Goal: Browse casually

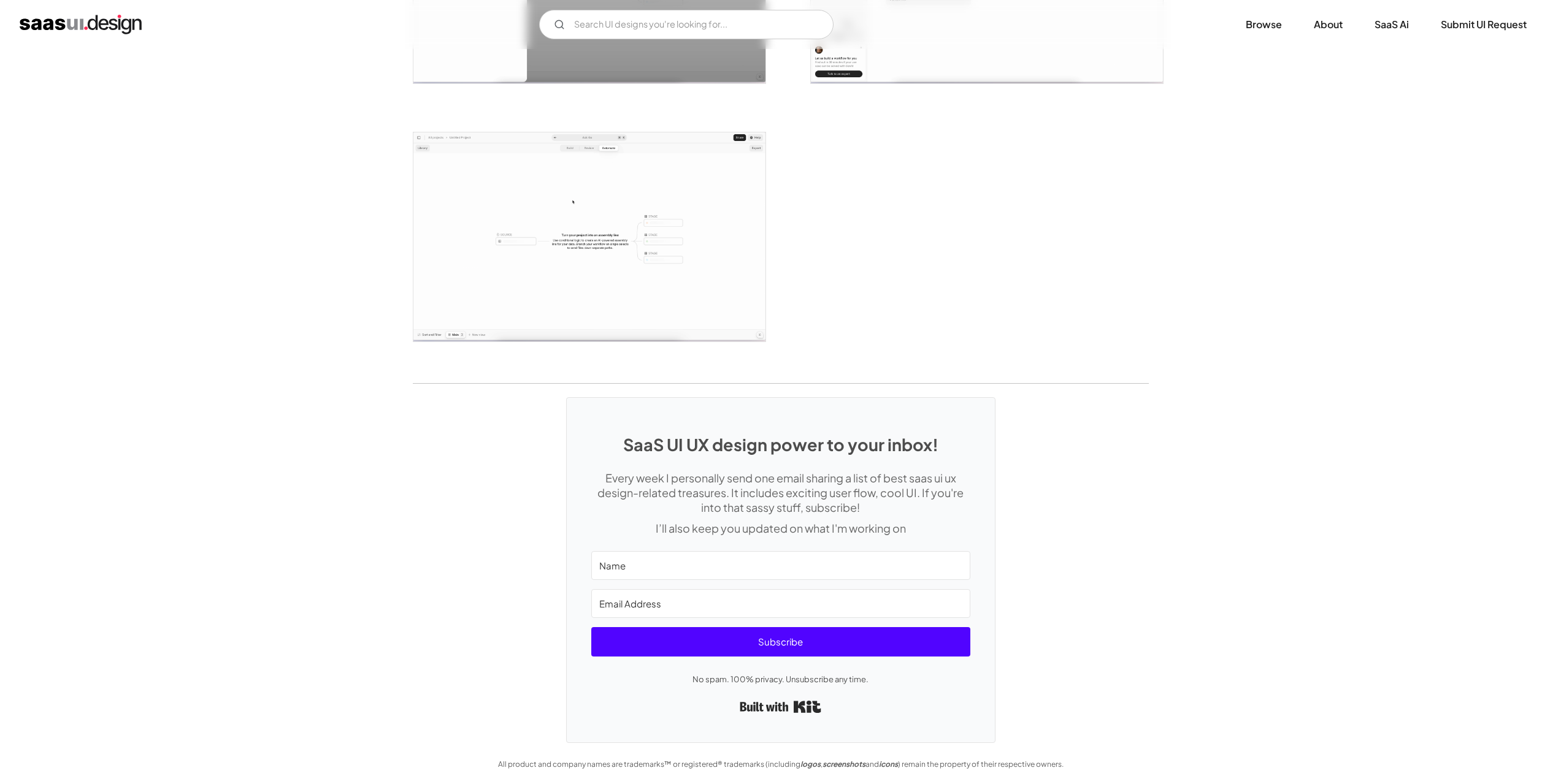
scroll to position [2735, 0]
click at [116, 24] on img "home" at bounding box center [80, 24] width 122 height 20
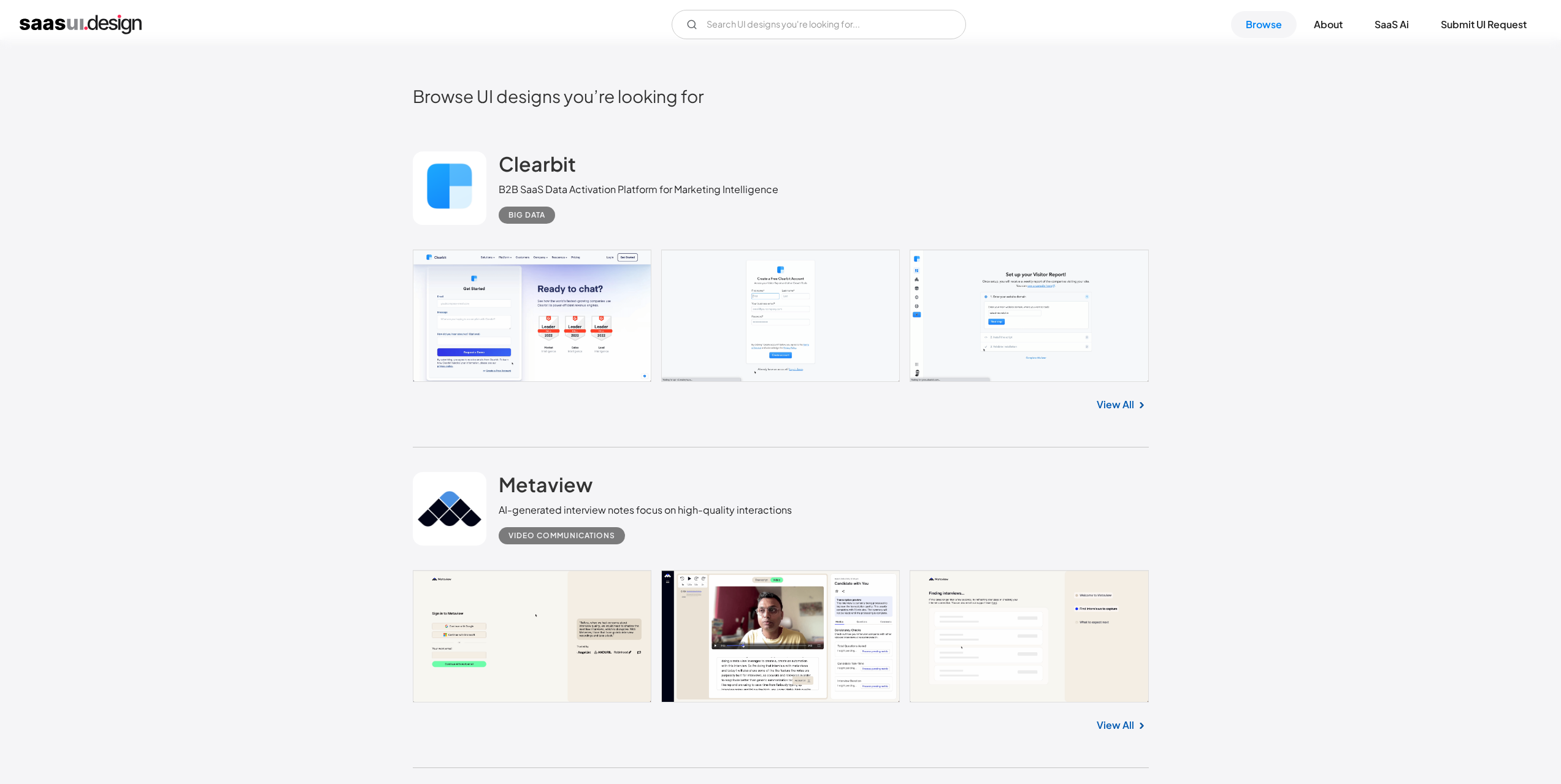
scroll to position [430, 0]
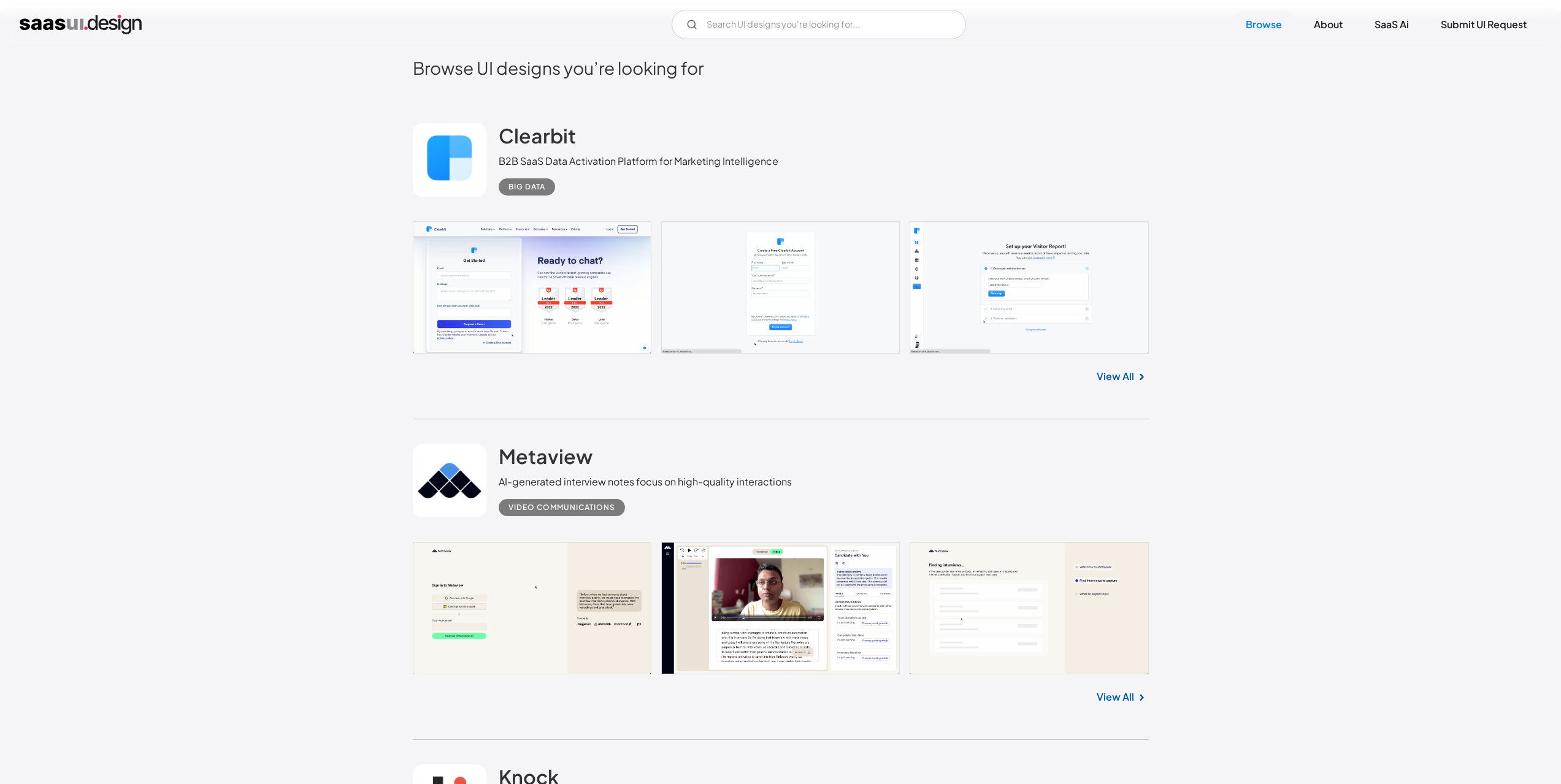
click at [574, 294] on link at bounding box center [780, 288] width 736 height 133
click at [573, 449] on h2 "Metaview" at bounding box center [545, 456] width 94 height 24
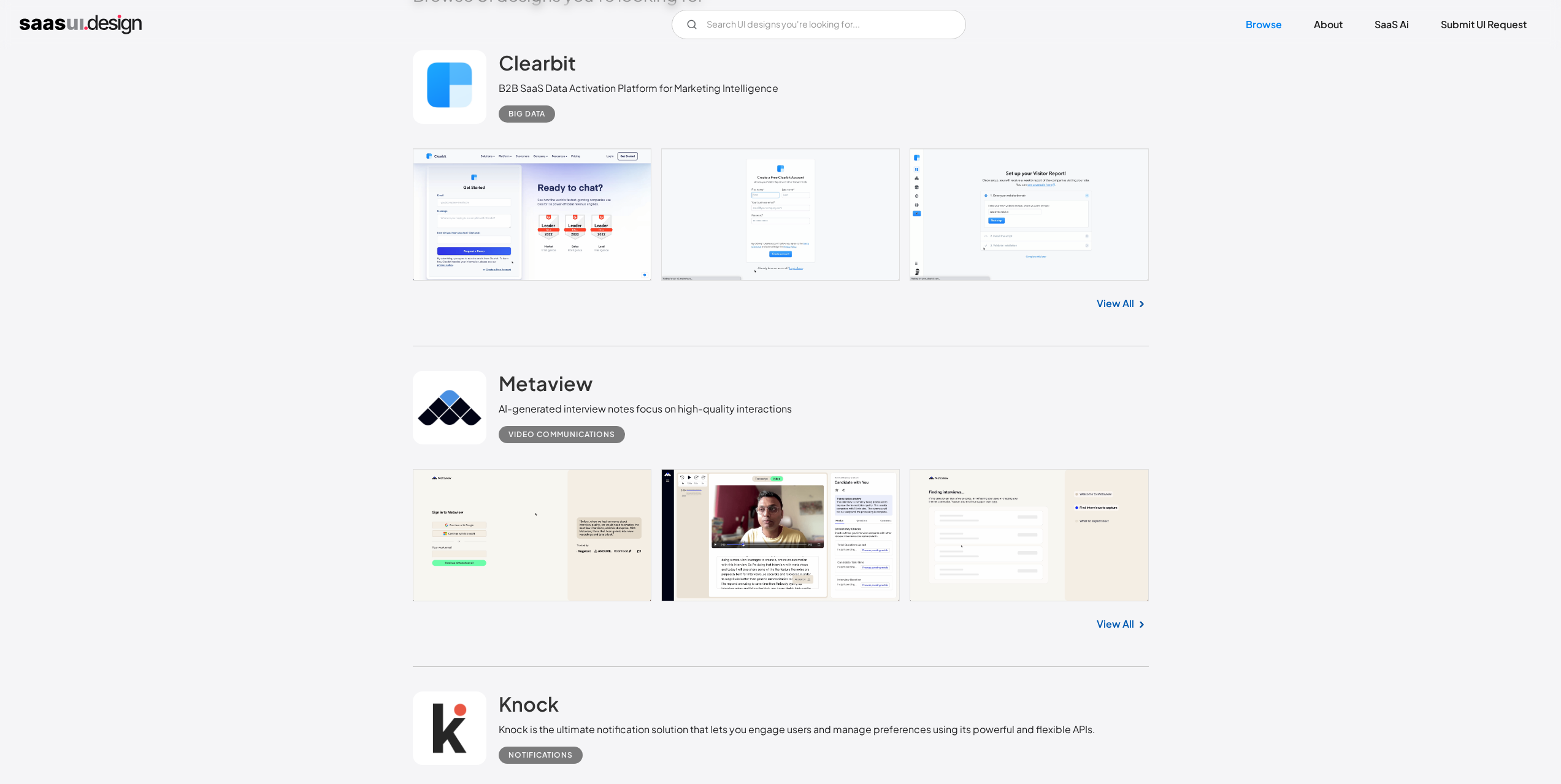
scroll to position [797, 0]
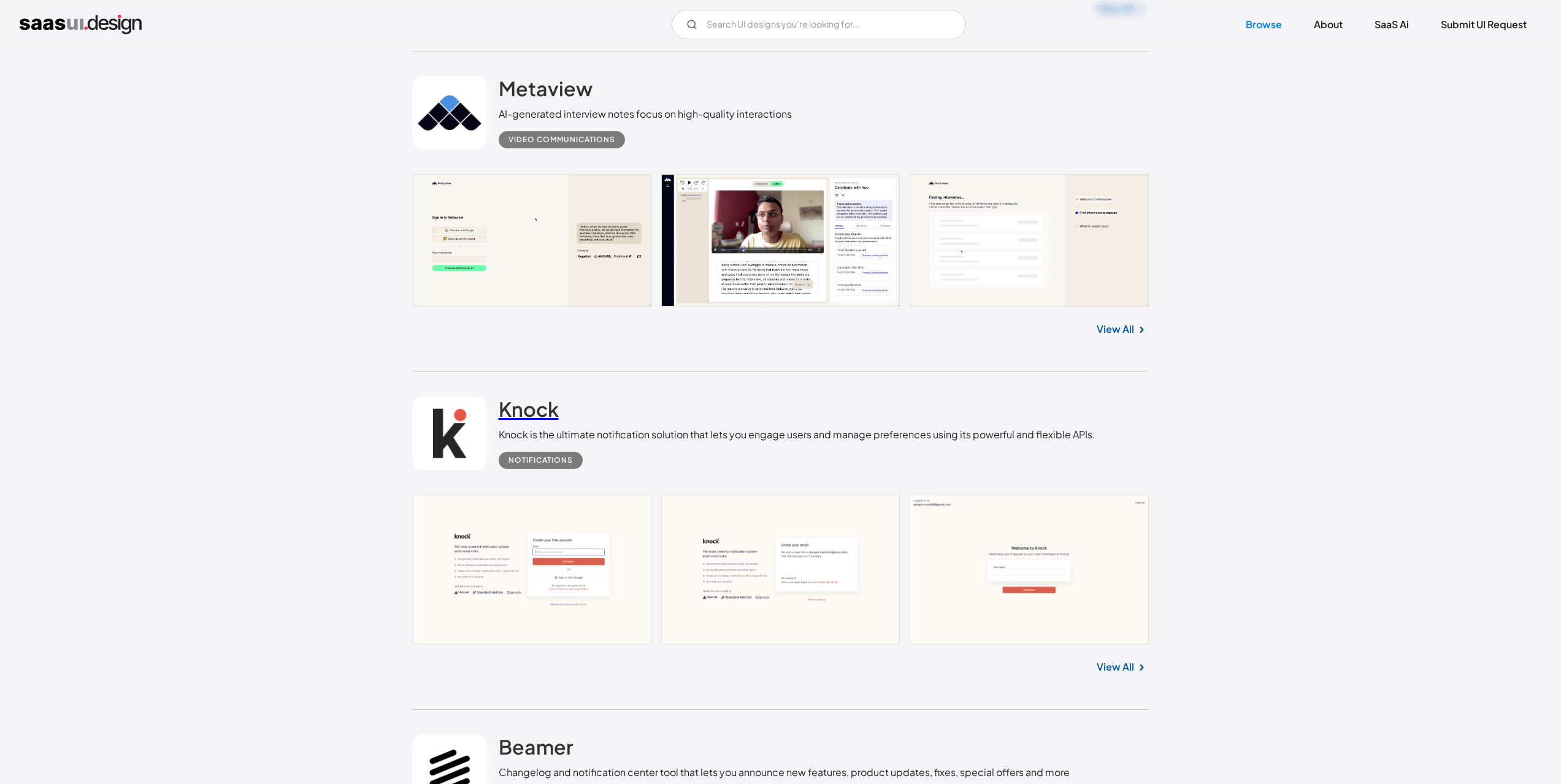
click at [538, 406] on h2 "Knock" at bounding box center [529, 409] width 60 height 24
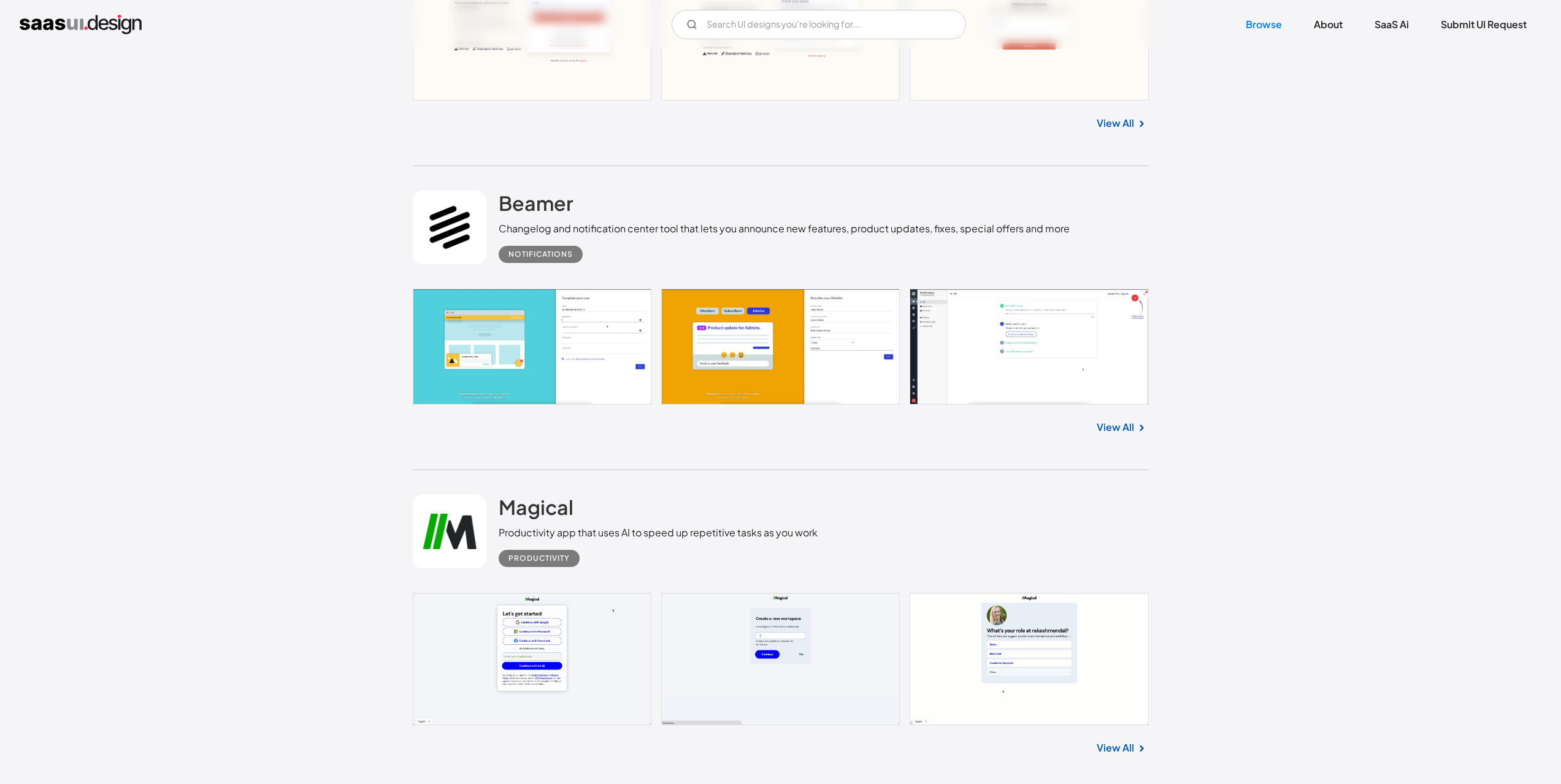
scroll to position [1349, 0]
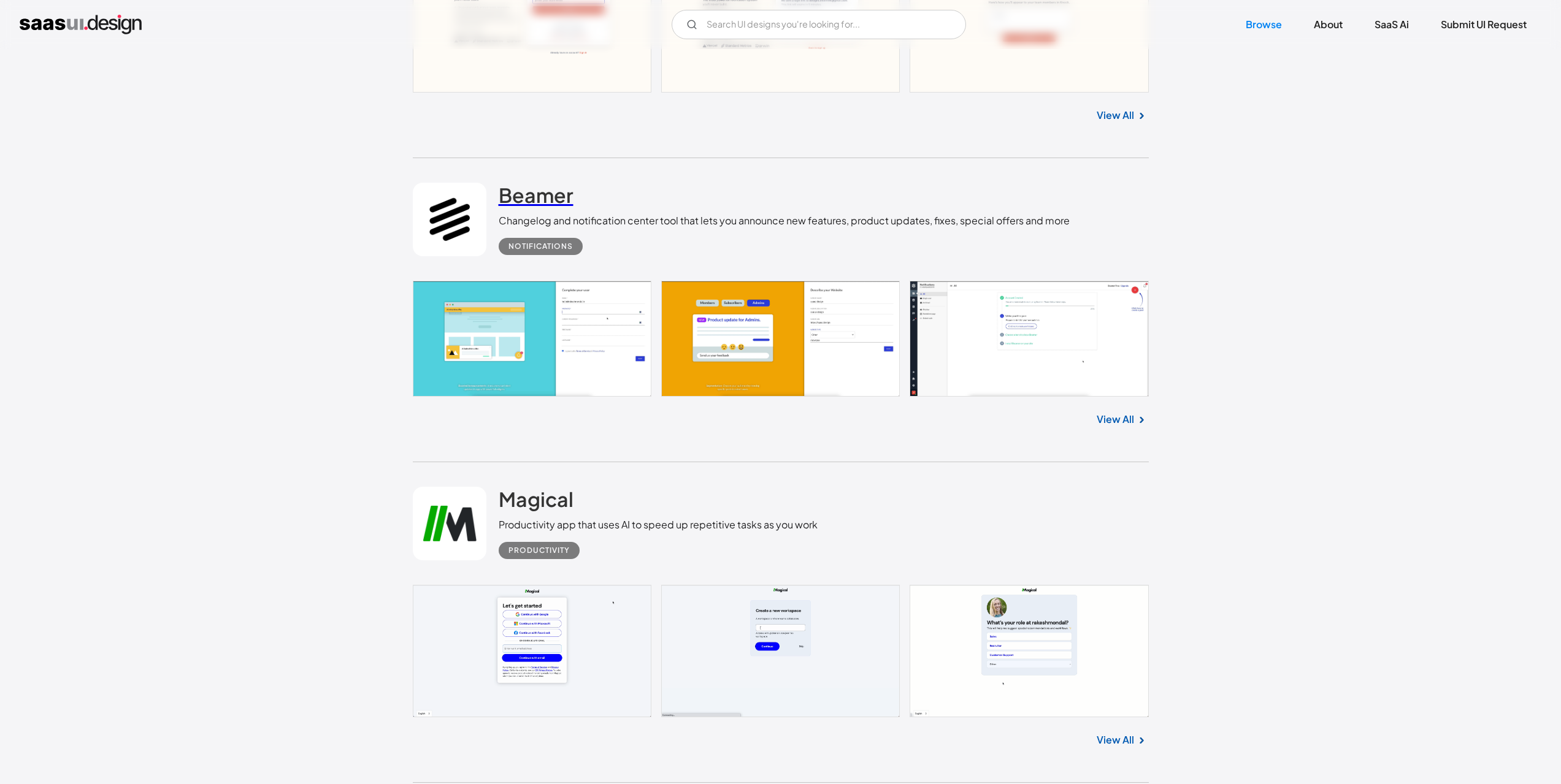
click at [539, 206] on h2 "Beamer" at bounding box center [536, 195] width 75 height 24
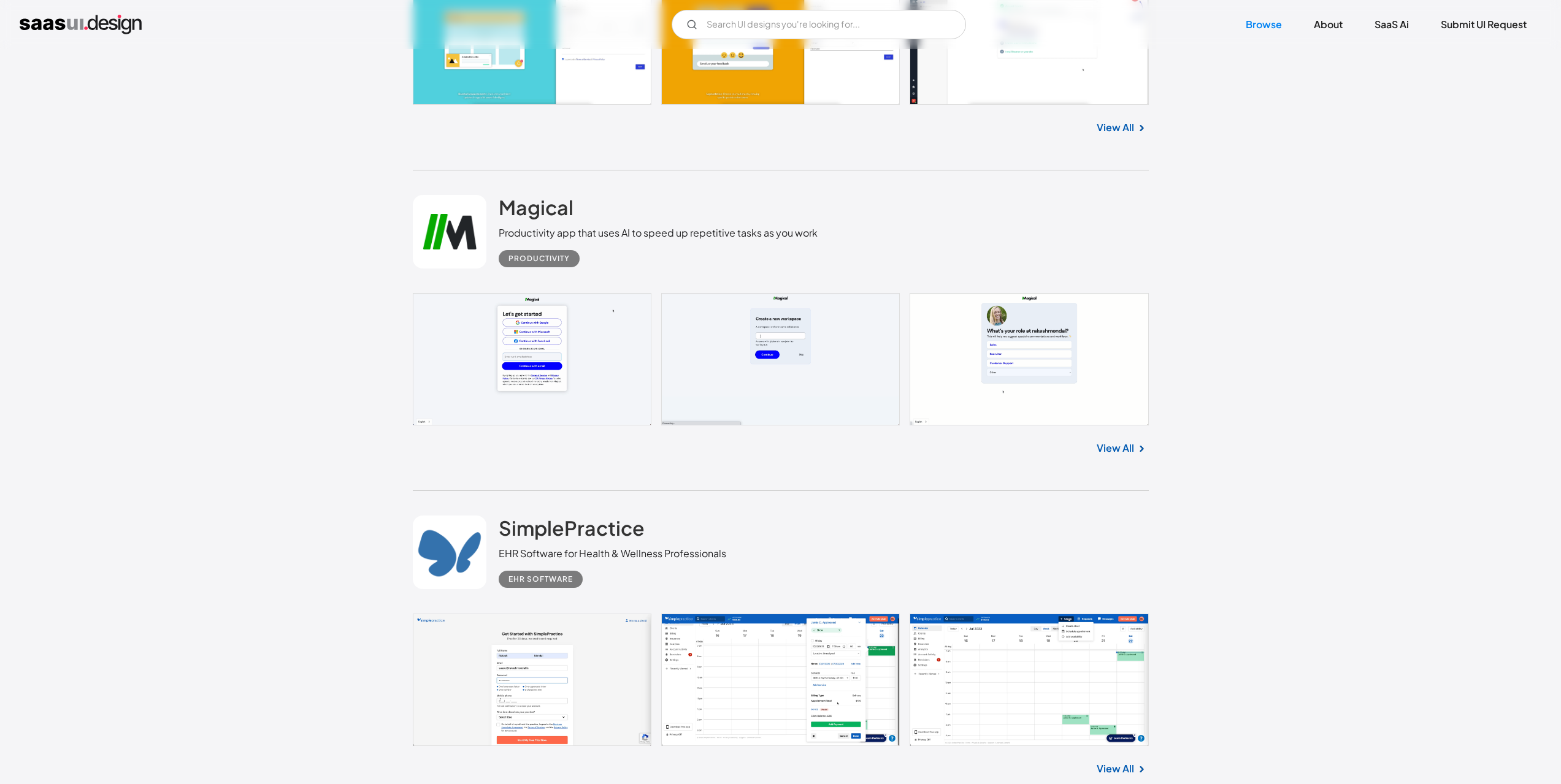
scroll to position [1655, 0]
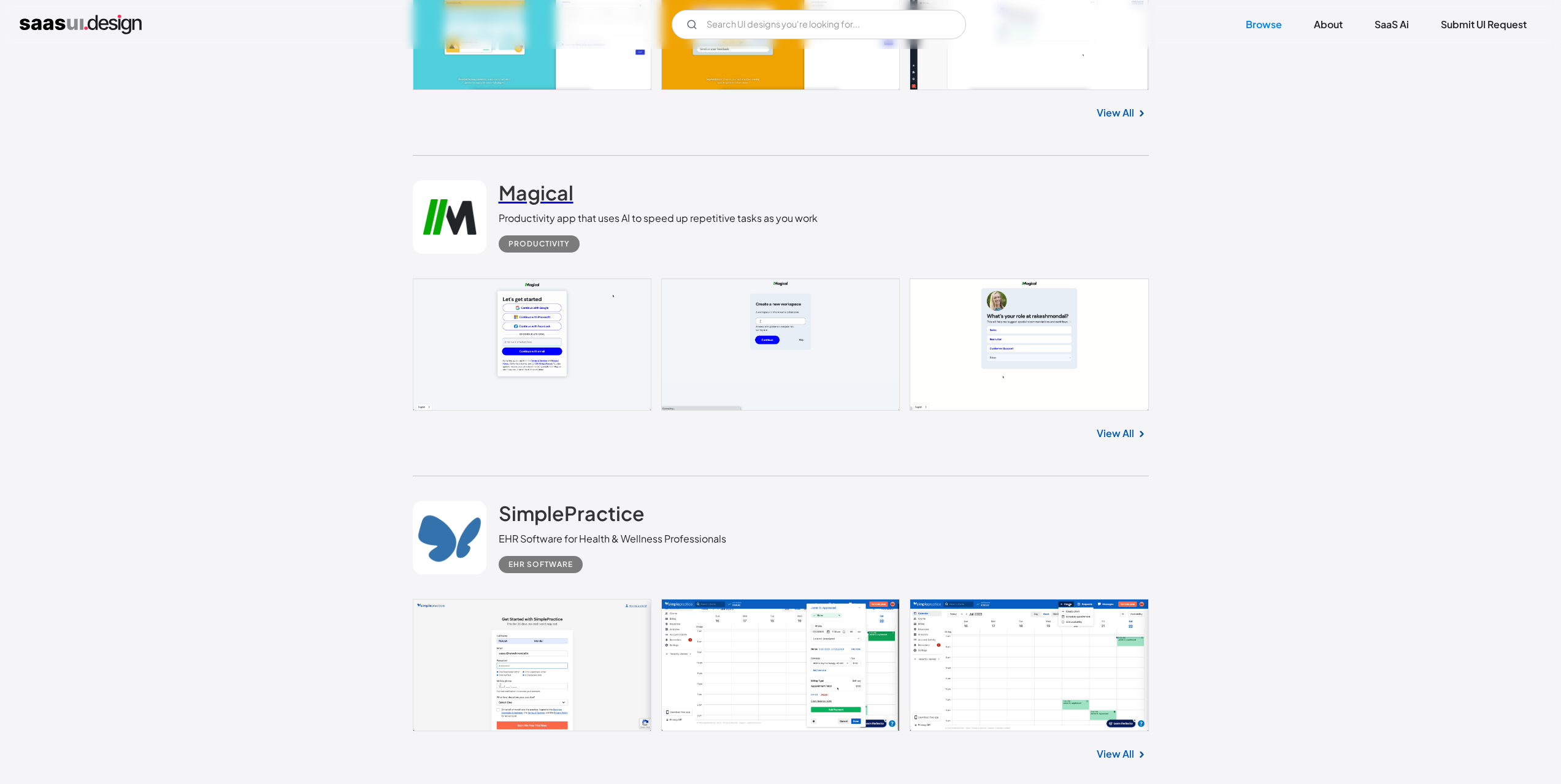
click at [555, 202] on h2 "Magical" at bounding box center [536, 192] width 75 height 24
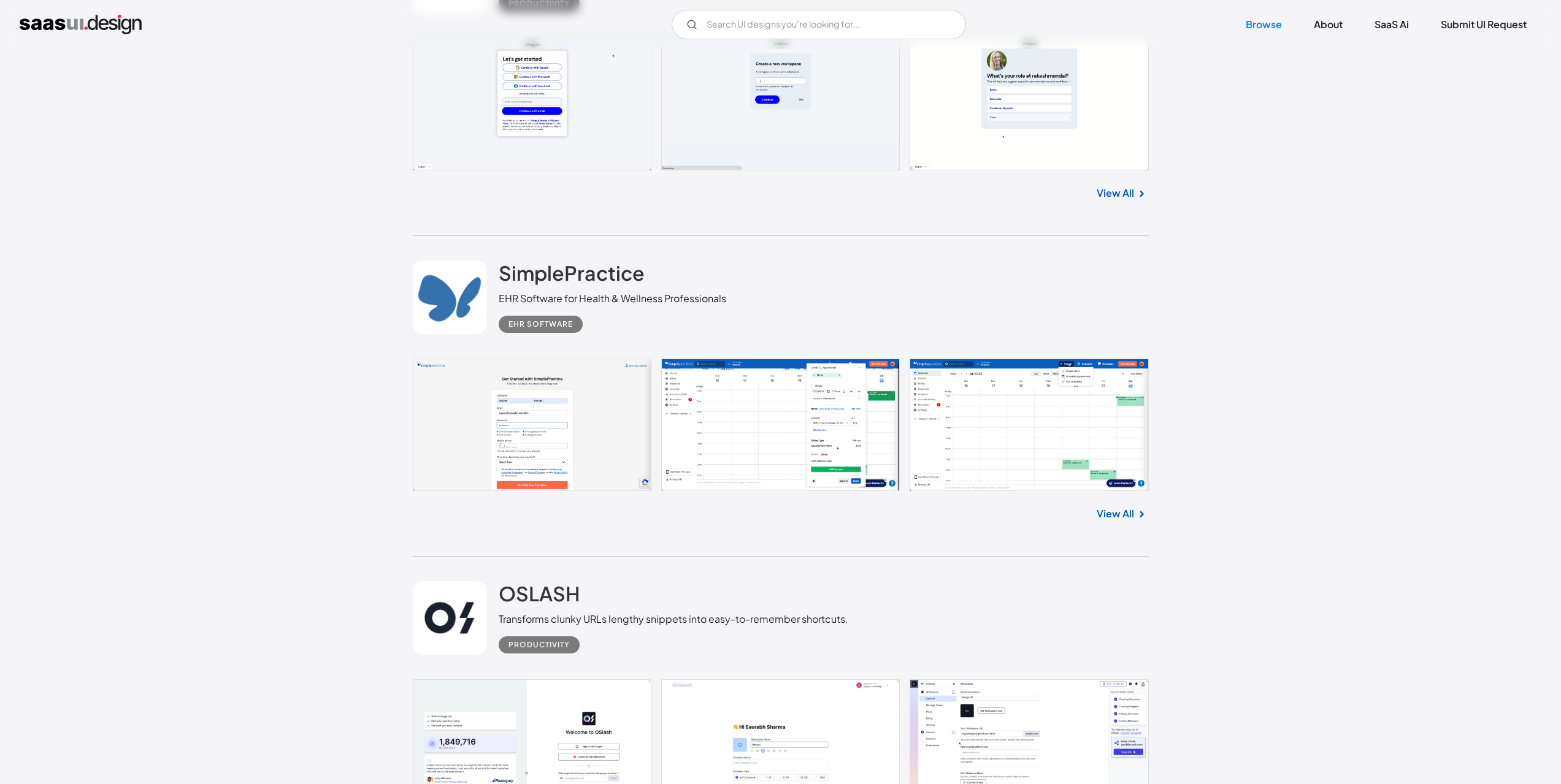
scroll to position [1962, 0]
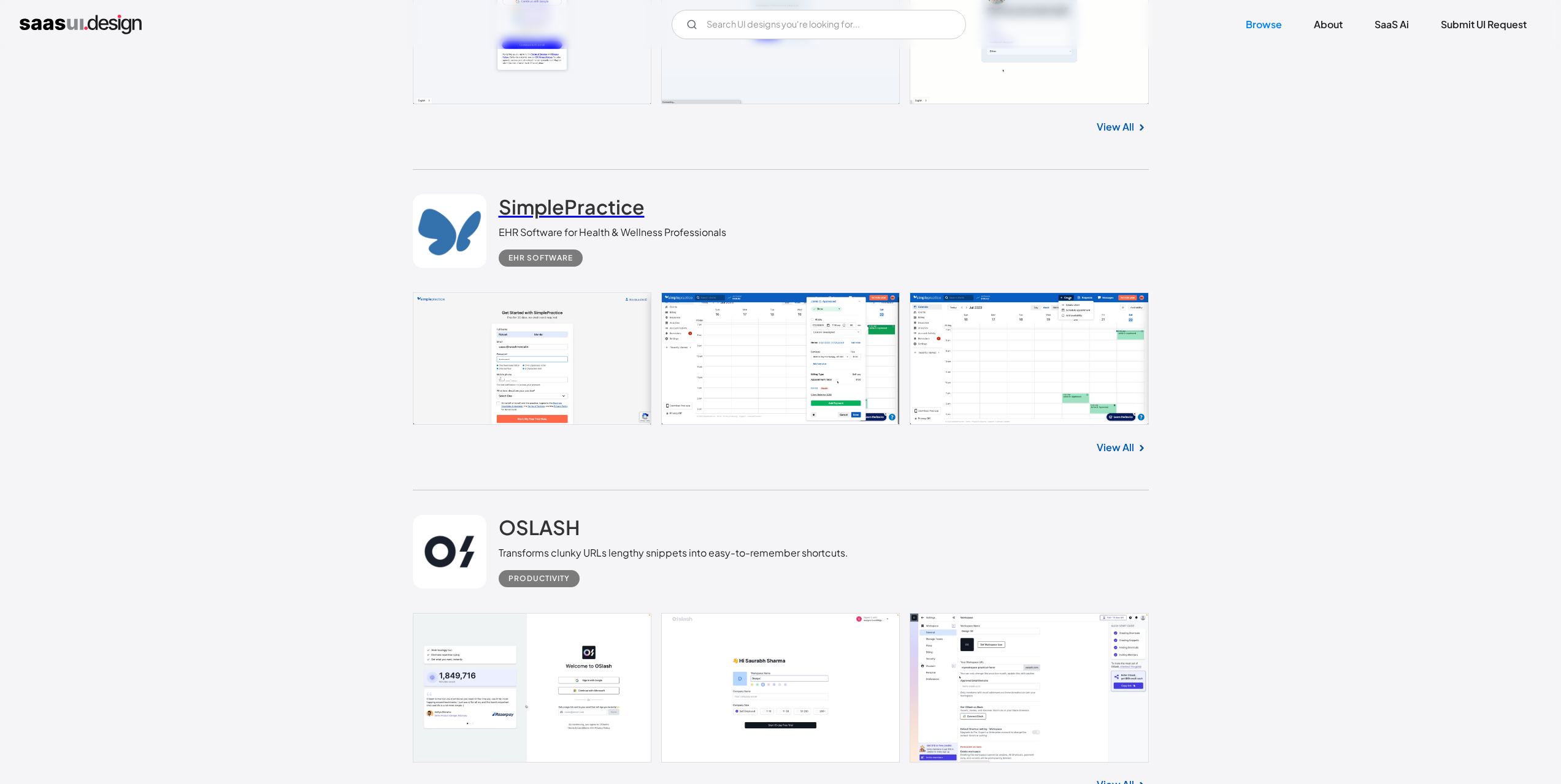
click at [538, 214] on h2 "SimplePractice" at bounding box center [571, 206] width 146 height 24
click at [1269, 28] on link "Browse" at bounding box center [1264, 24] width 66 height 27
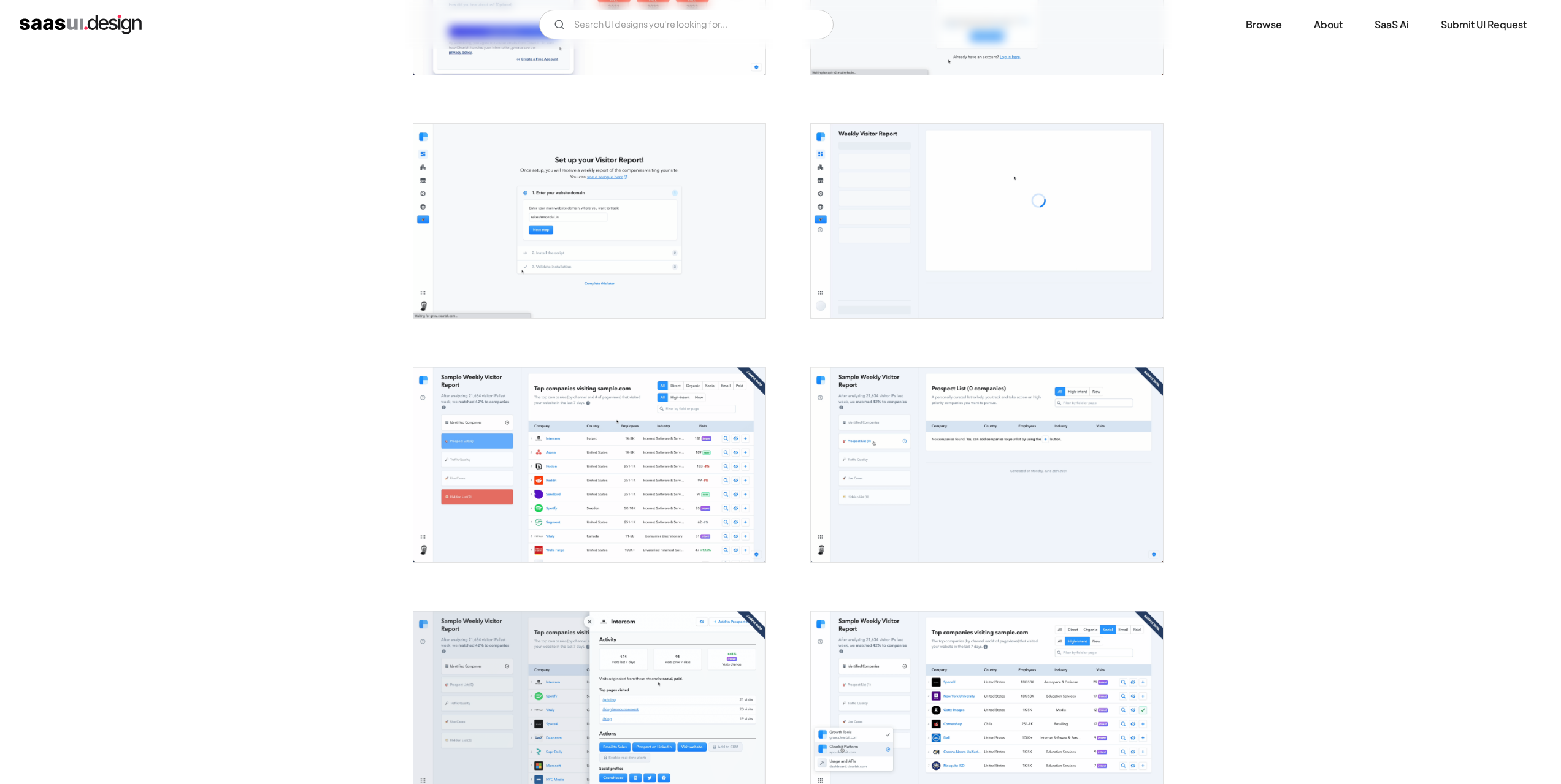
scroll to position [430, 0]
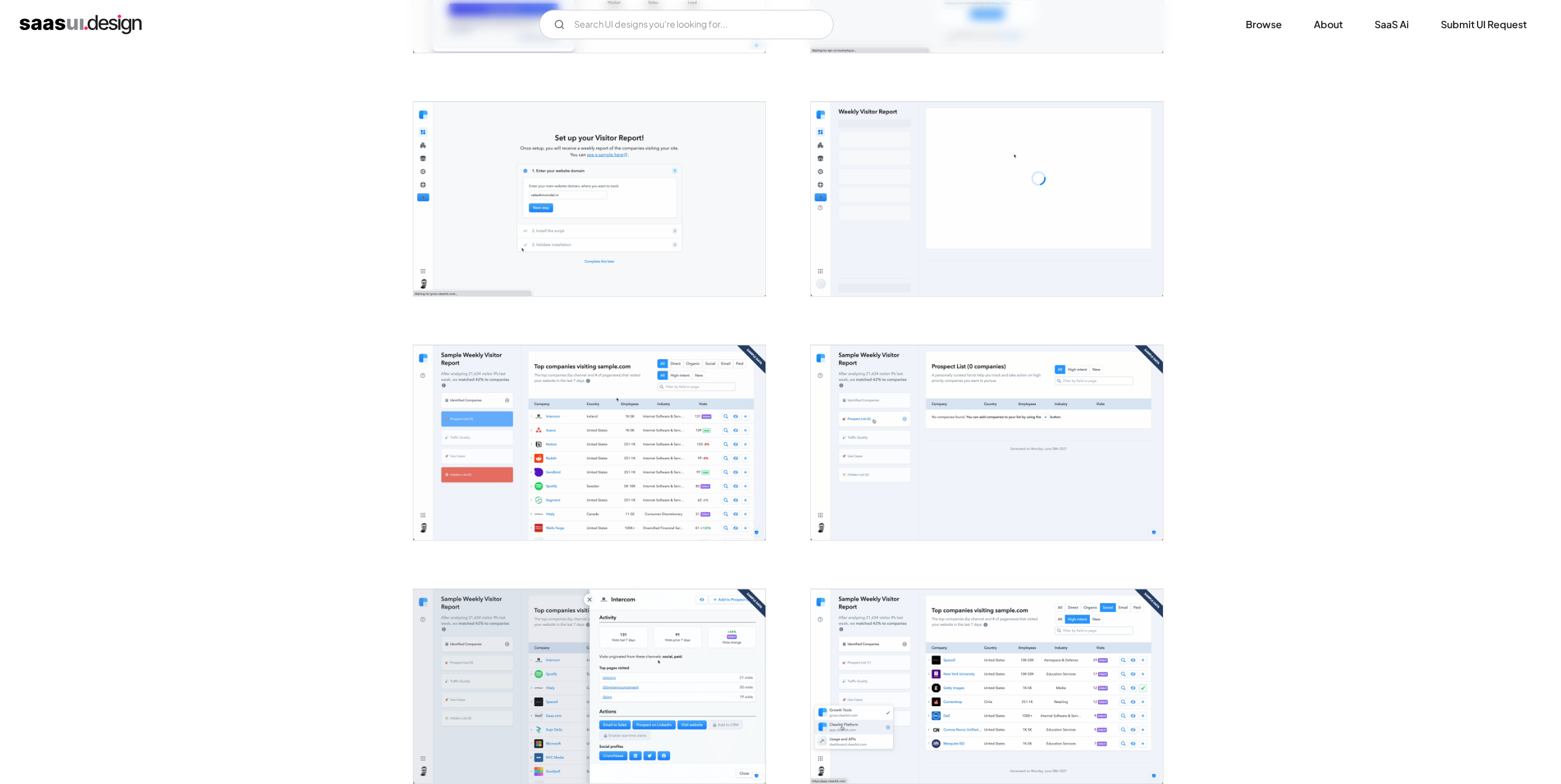
click at [714, 448] on img "open lightbox" at bounding box center [589, 442] width 352 height 194
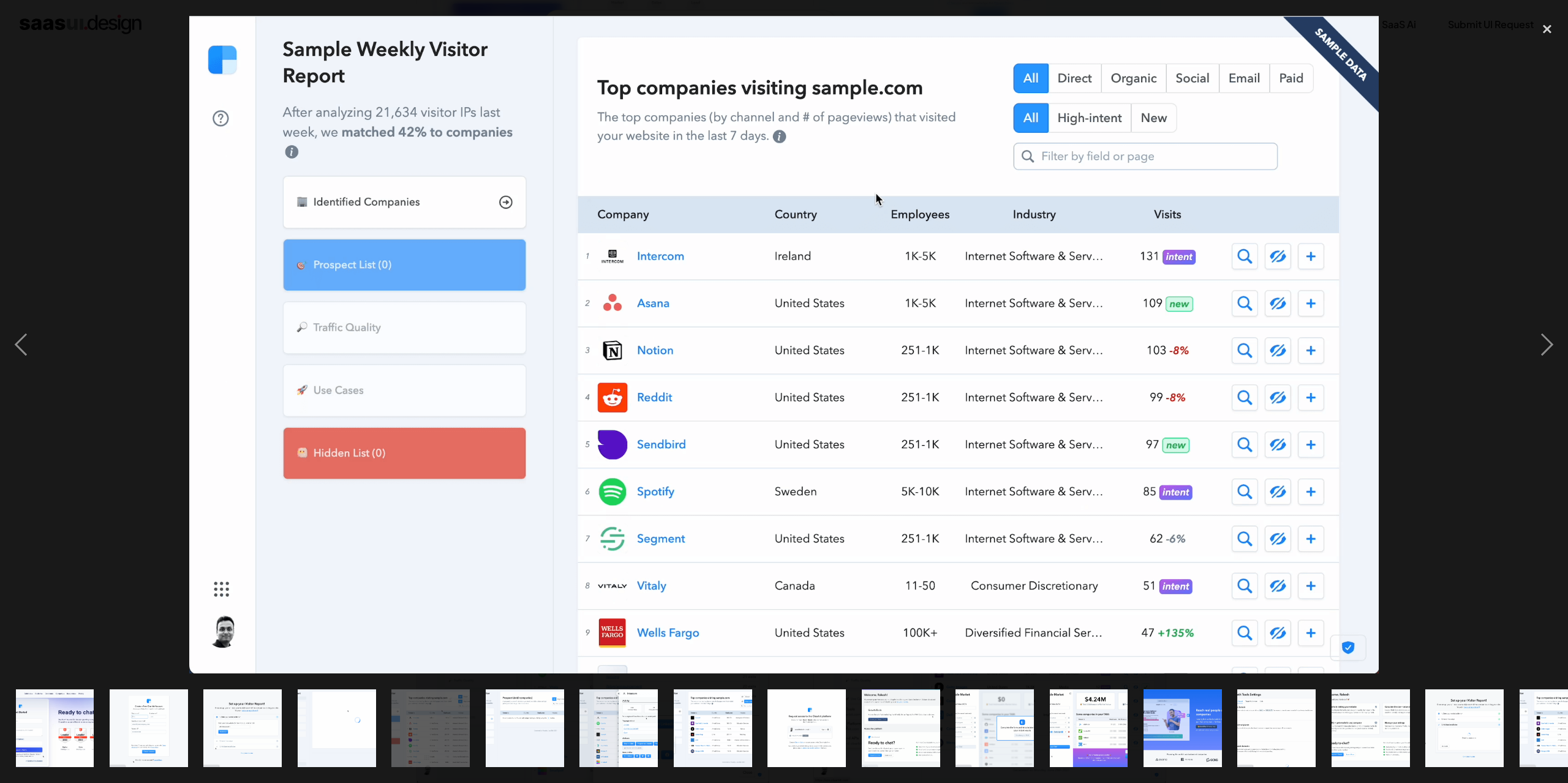
click at [1507, 451] on div at bounding box center [784, 345] width 1568 height 658
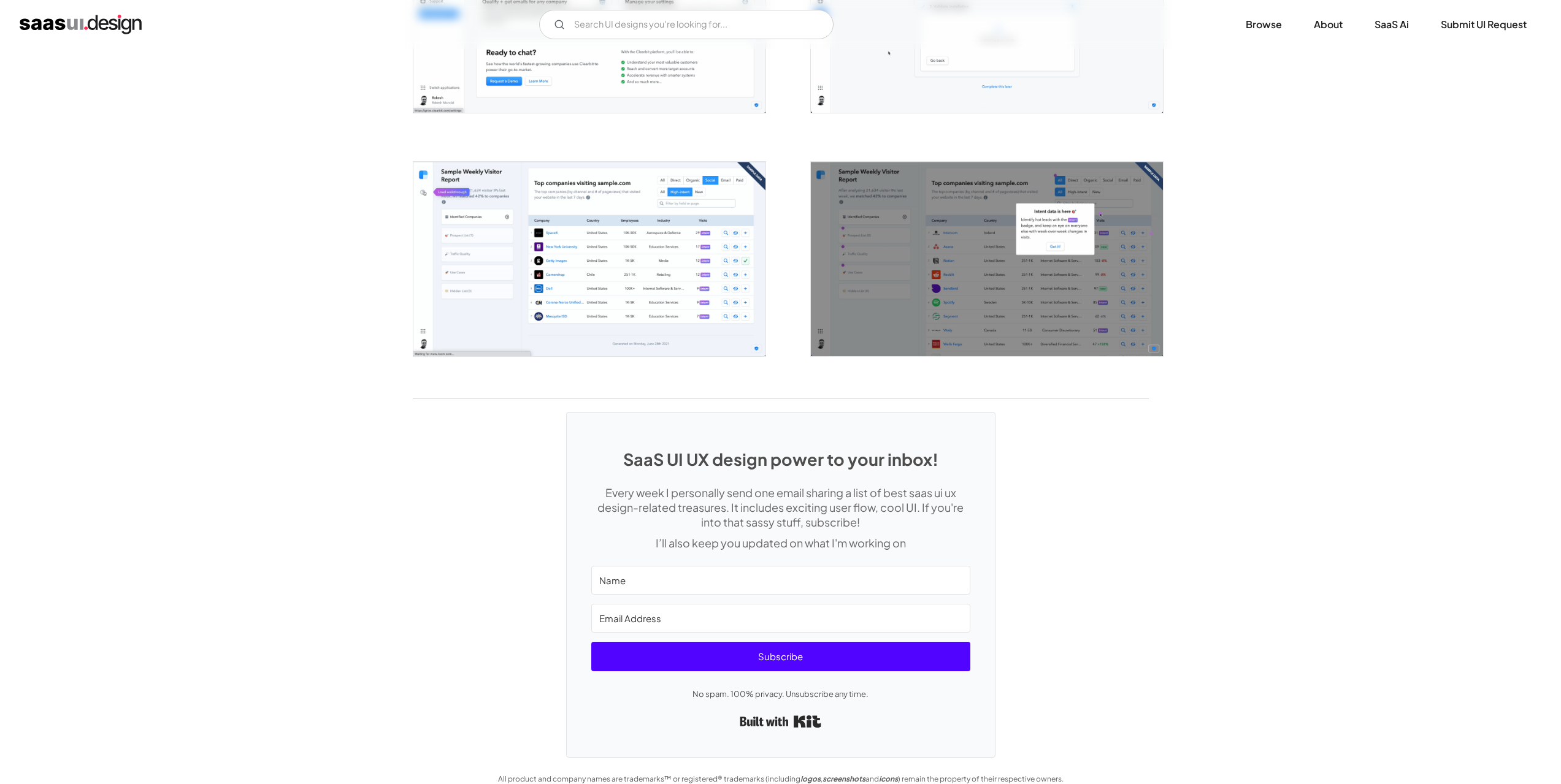
scroll to position [2092, 0]
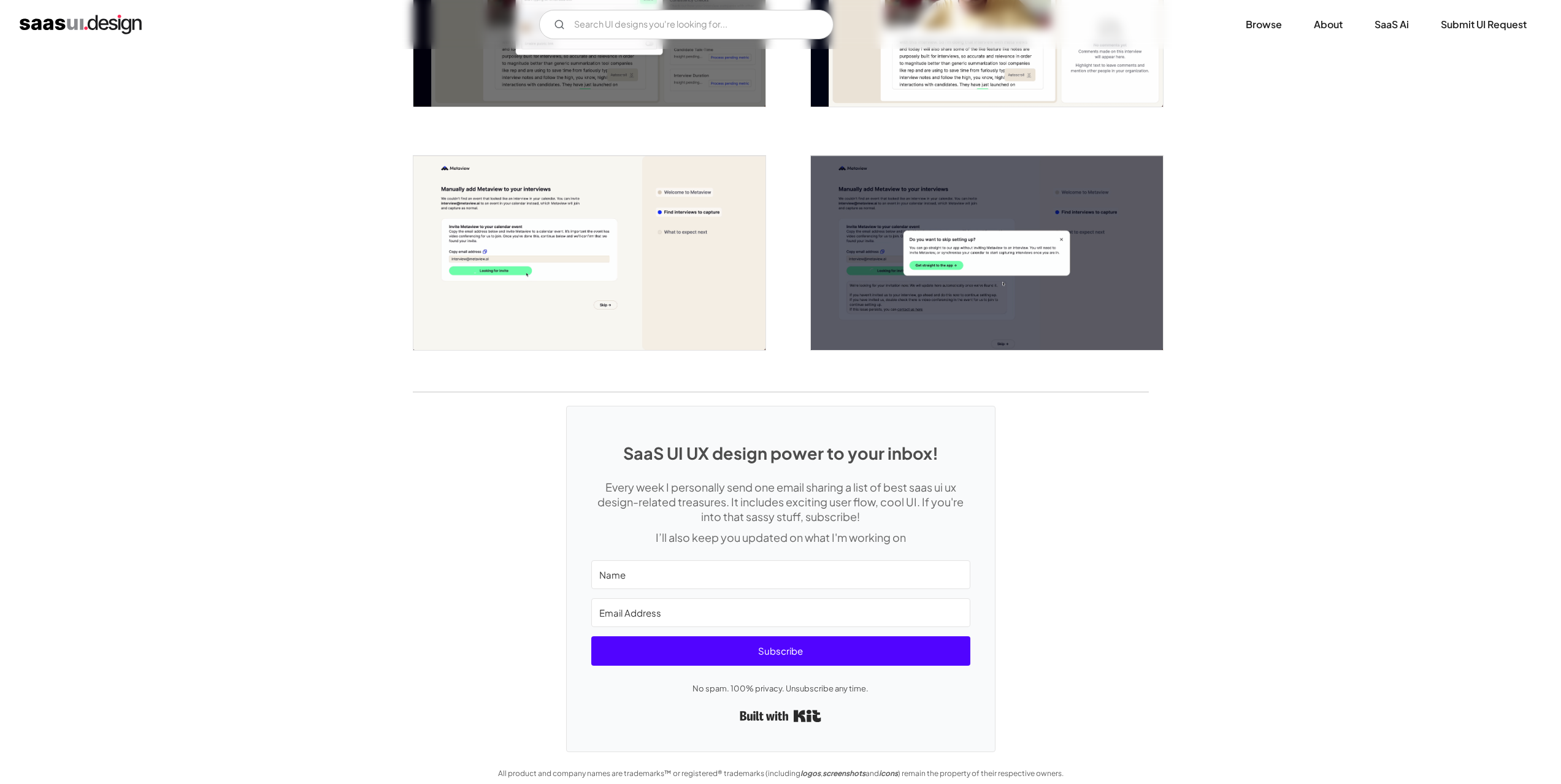
scroll to position [2825, 0]
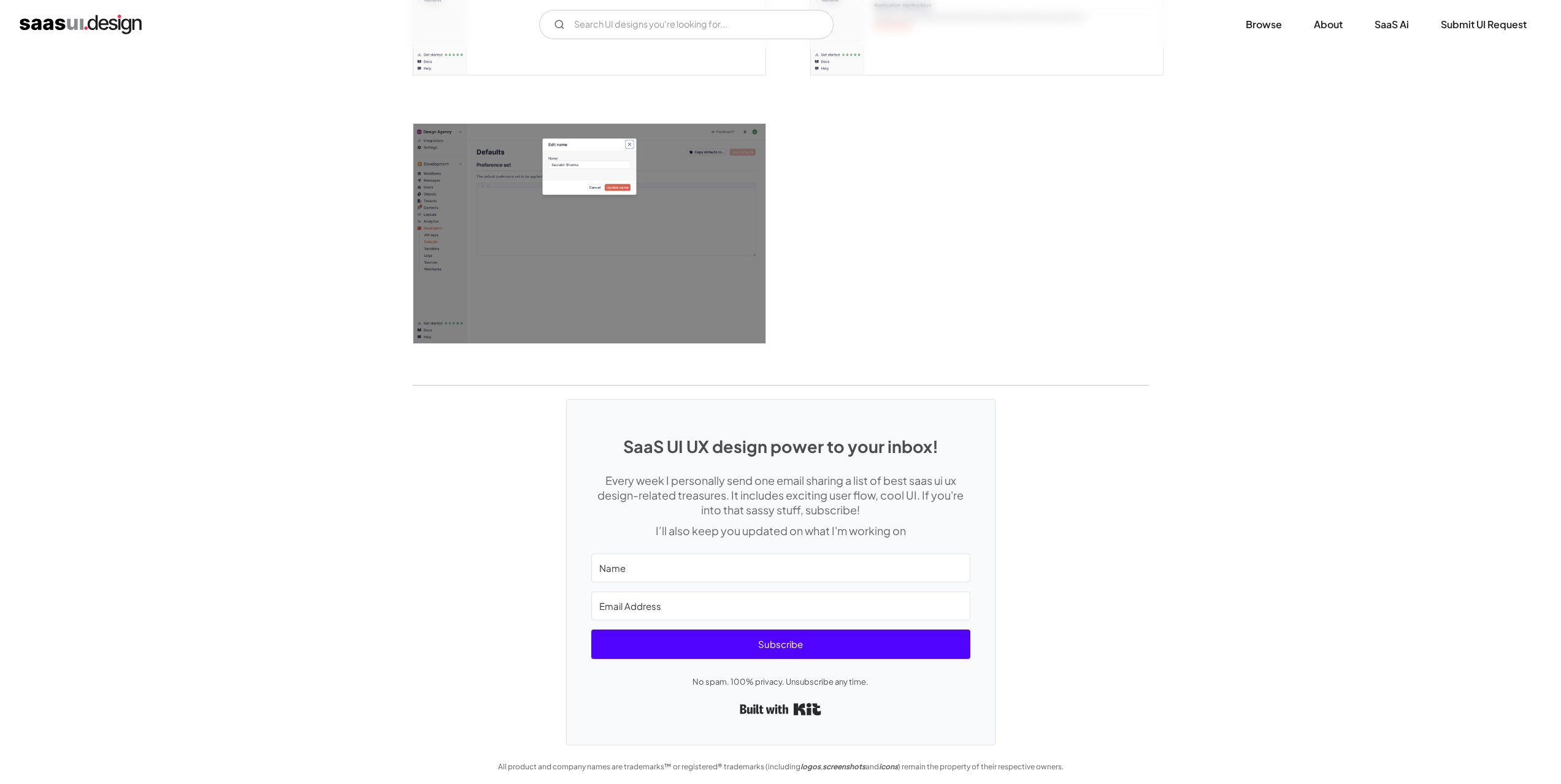
scroll to position [3127, 0]
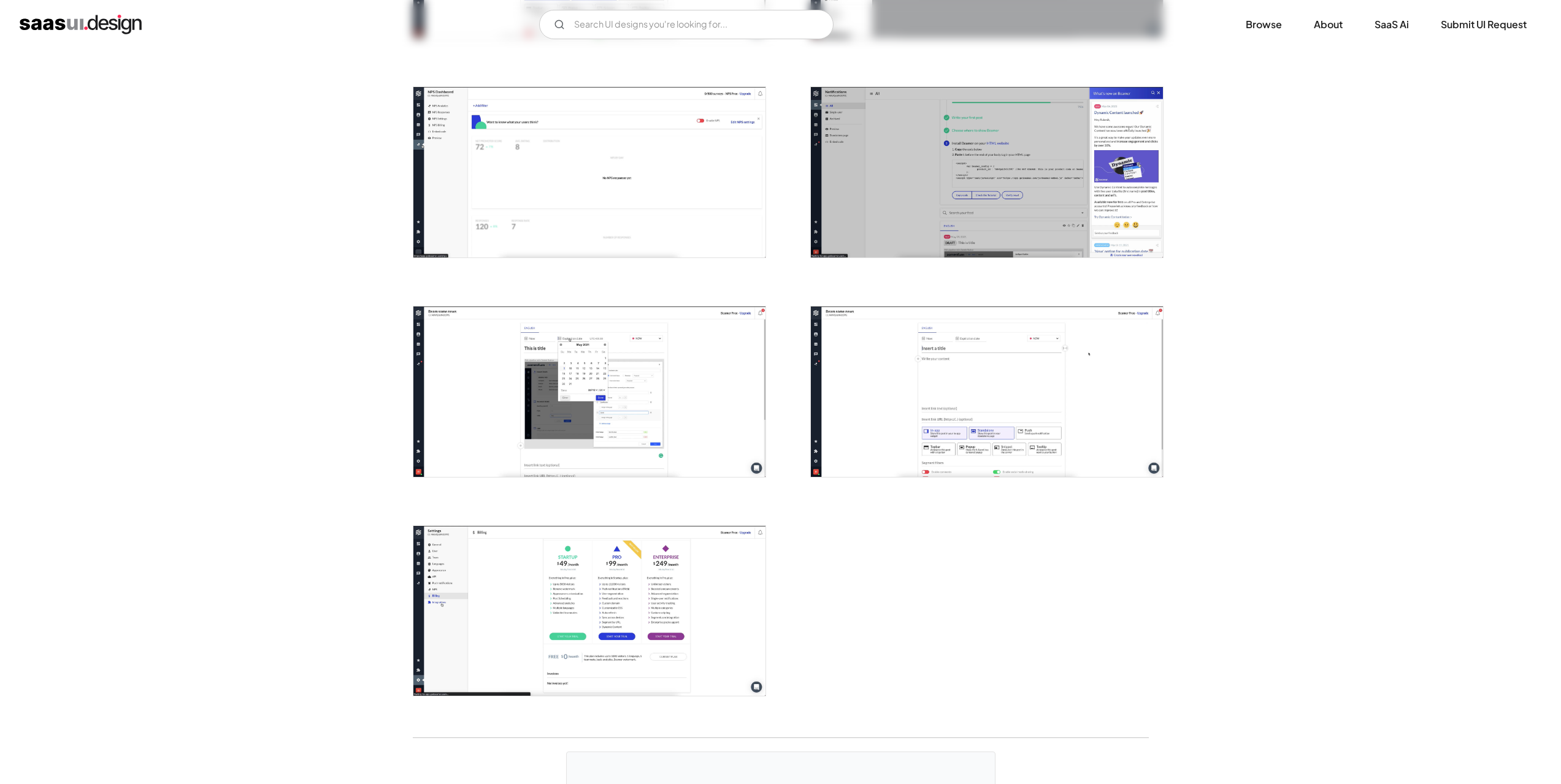
scroll to position [1104, 0]
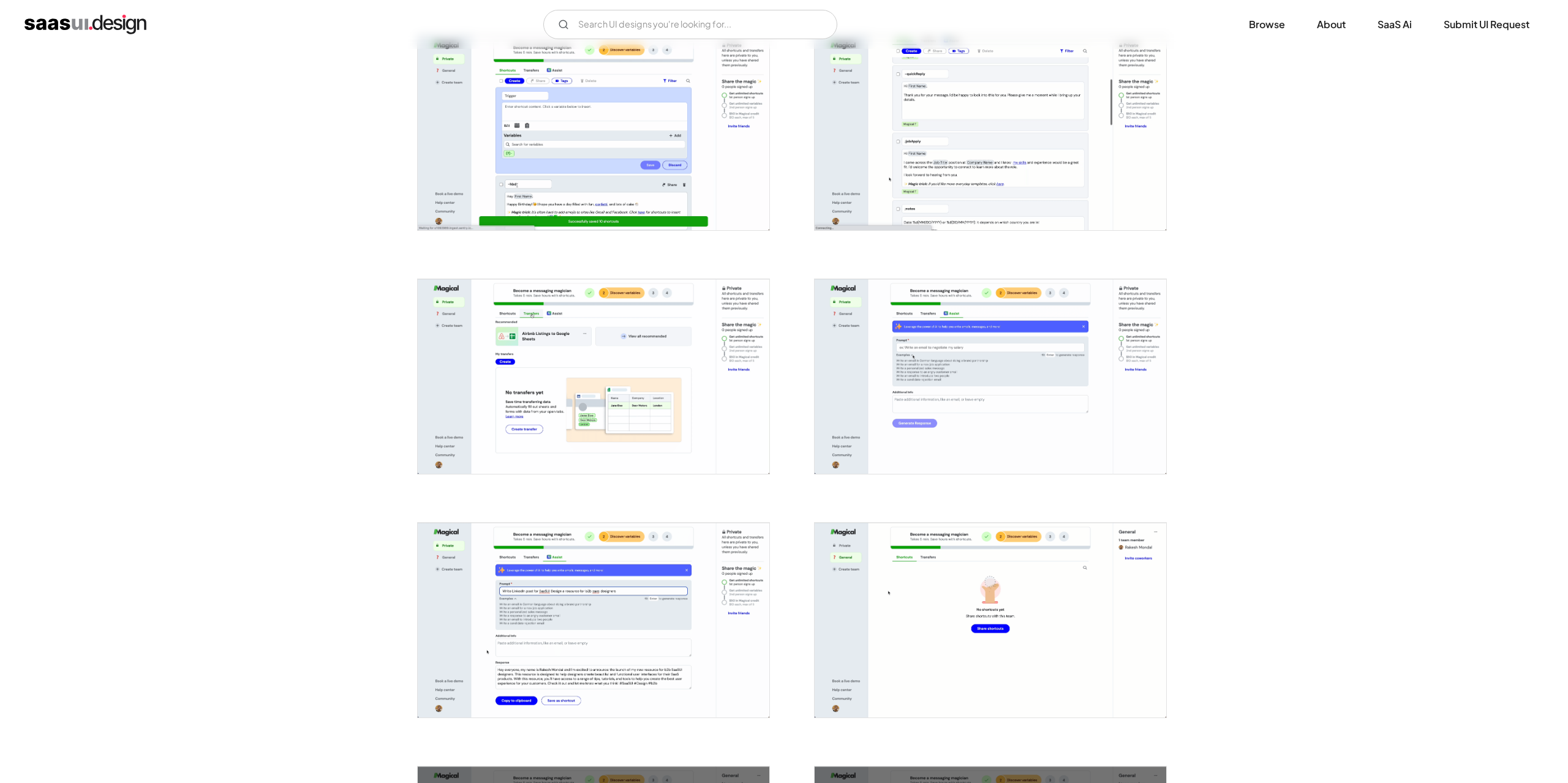
scroll to position [1470, 0]
click at [540, 147] on img "open lightbox" at bounding box center [588, 133] width 352 height 195
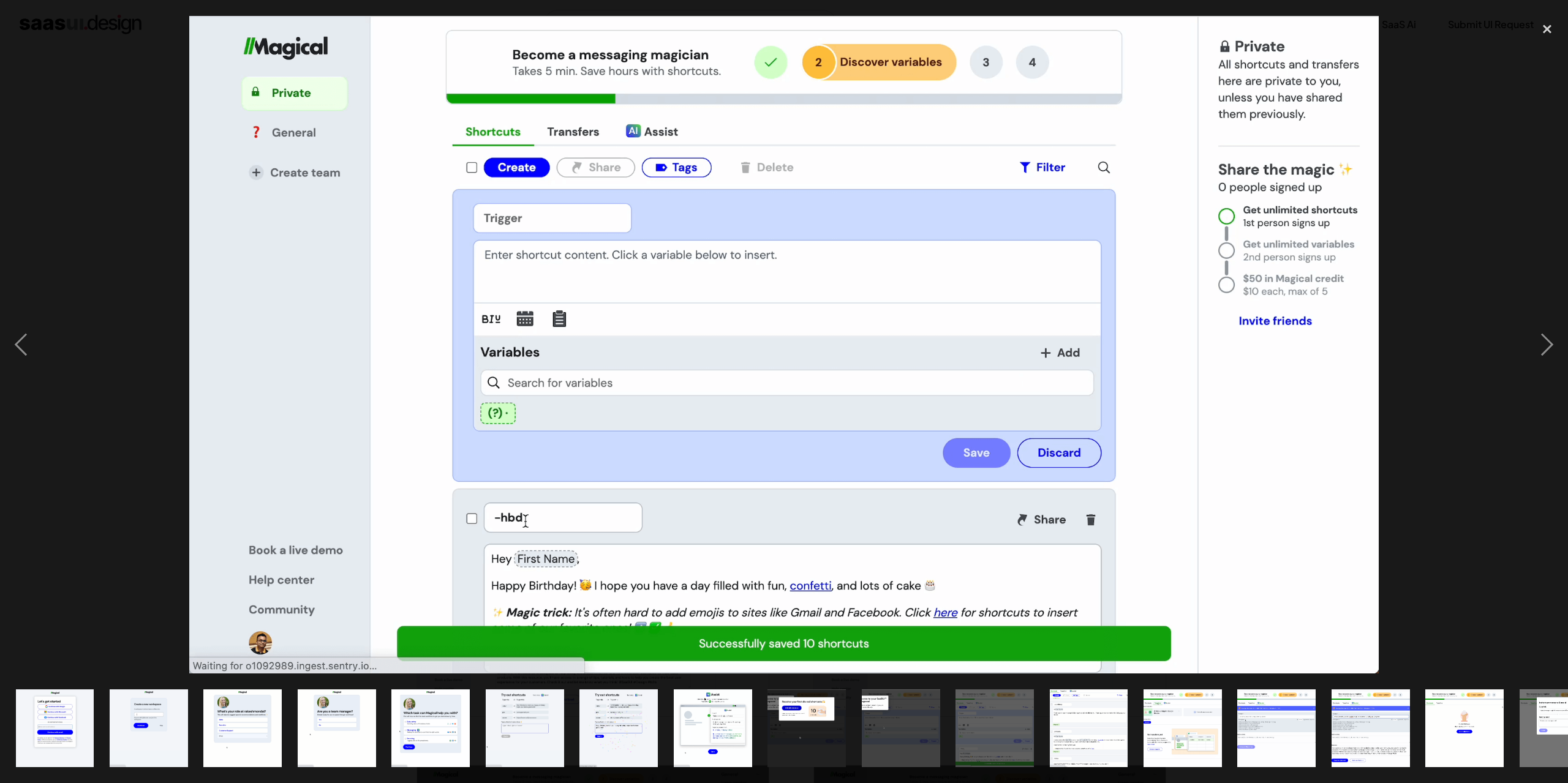
click at [130, 341] on div at bounding box center [784, 345] width 1568 height 658
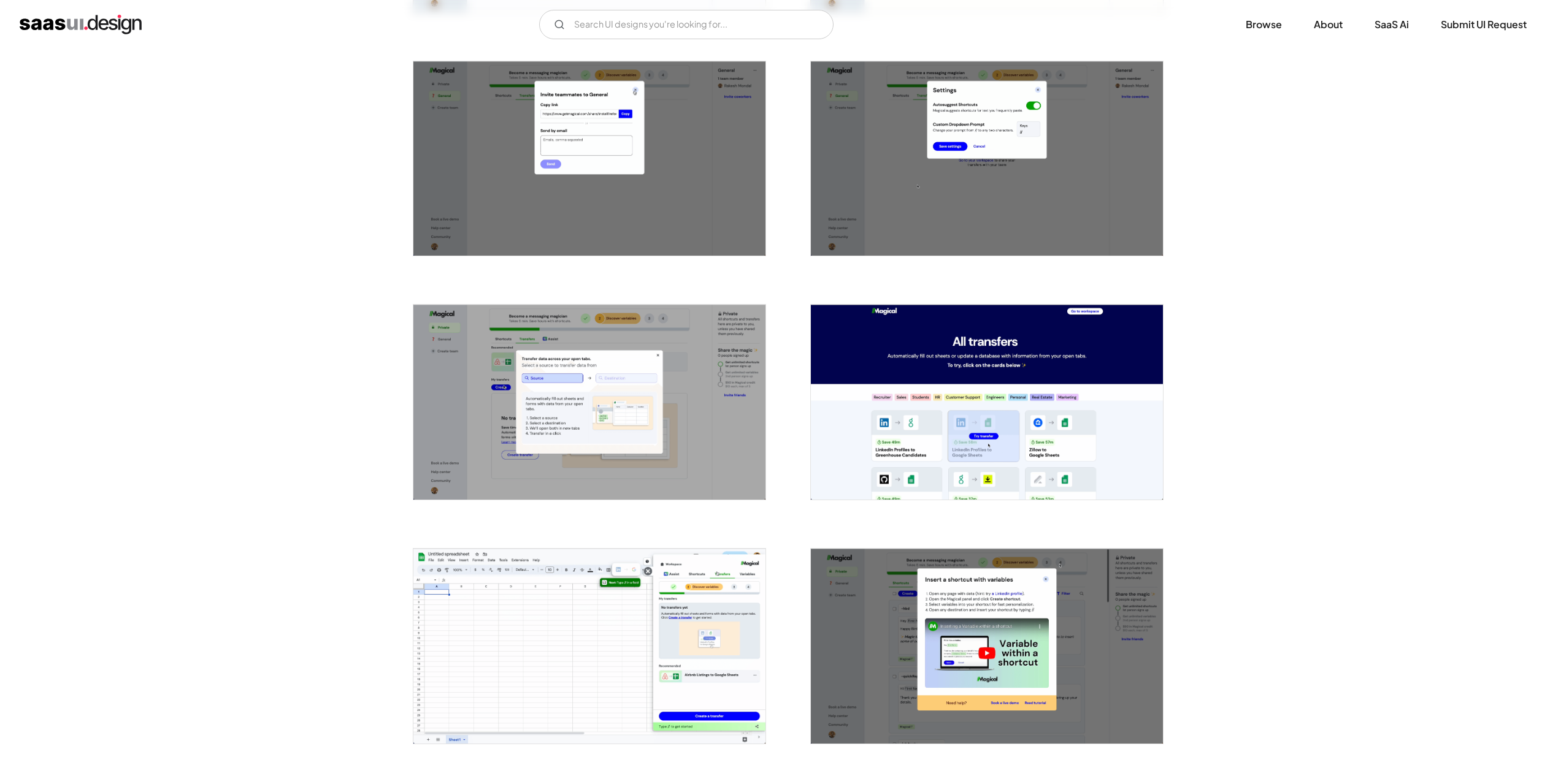
scroll to position [2146, 0]
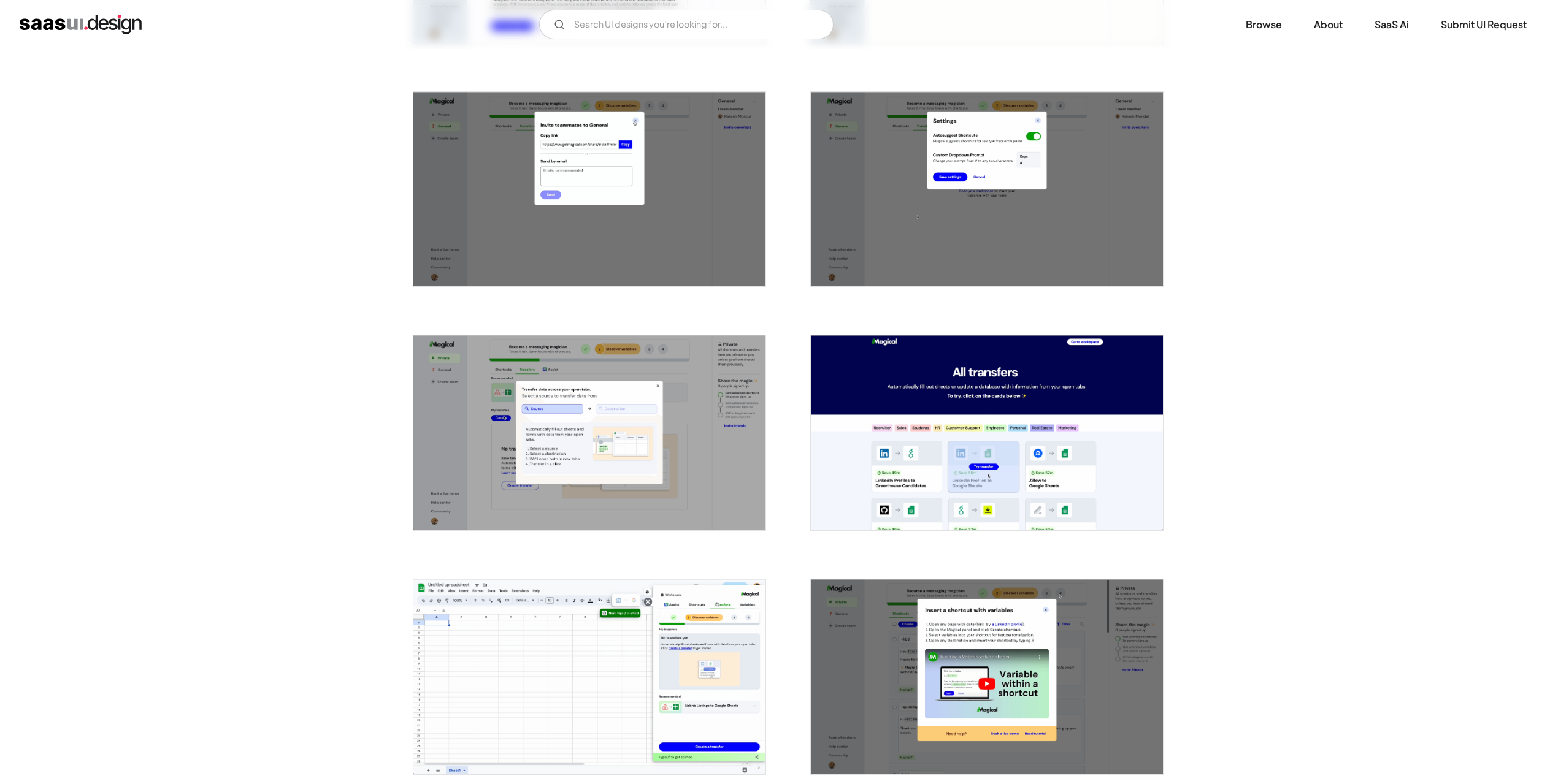
click at [557, 216] on img "open lightbox" at bounding box center [589, 190] width 352 height 195
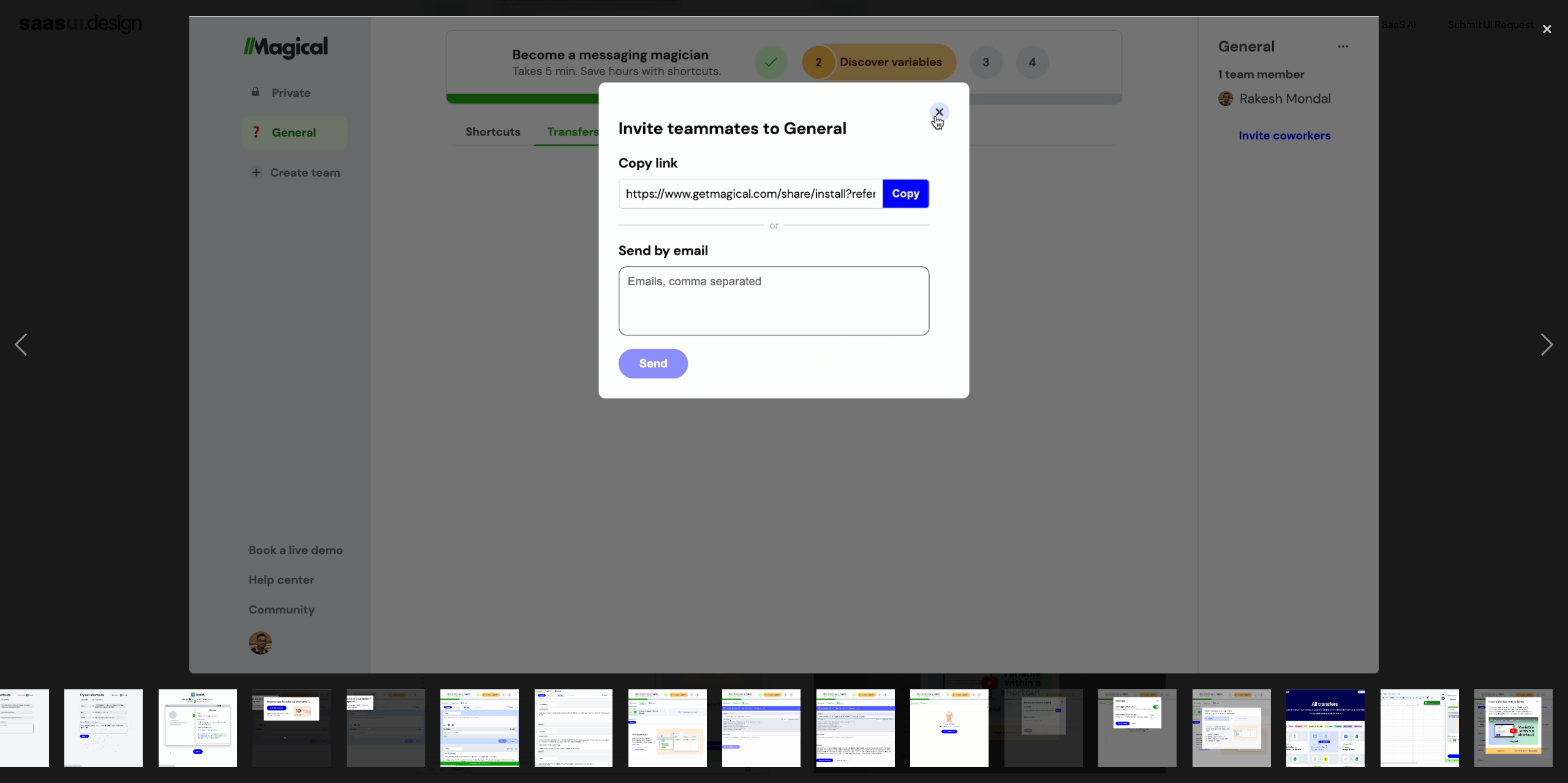
scroll to position [0, 516]
click at [93, 327] on div at bounding box center [784, 345] width 1568 height 658
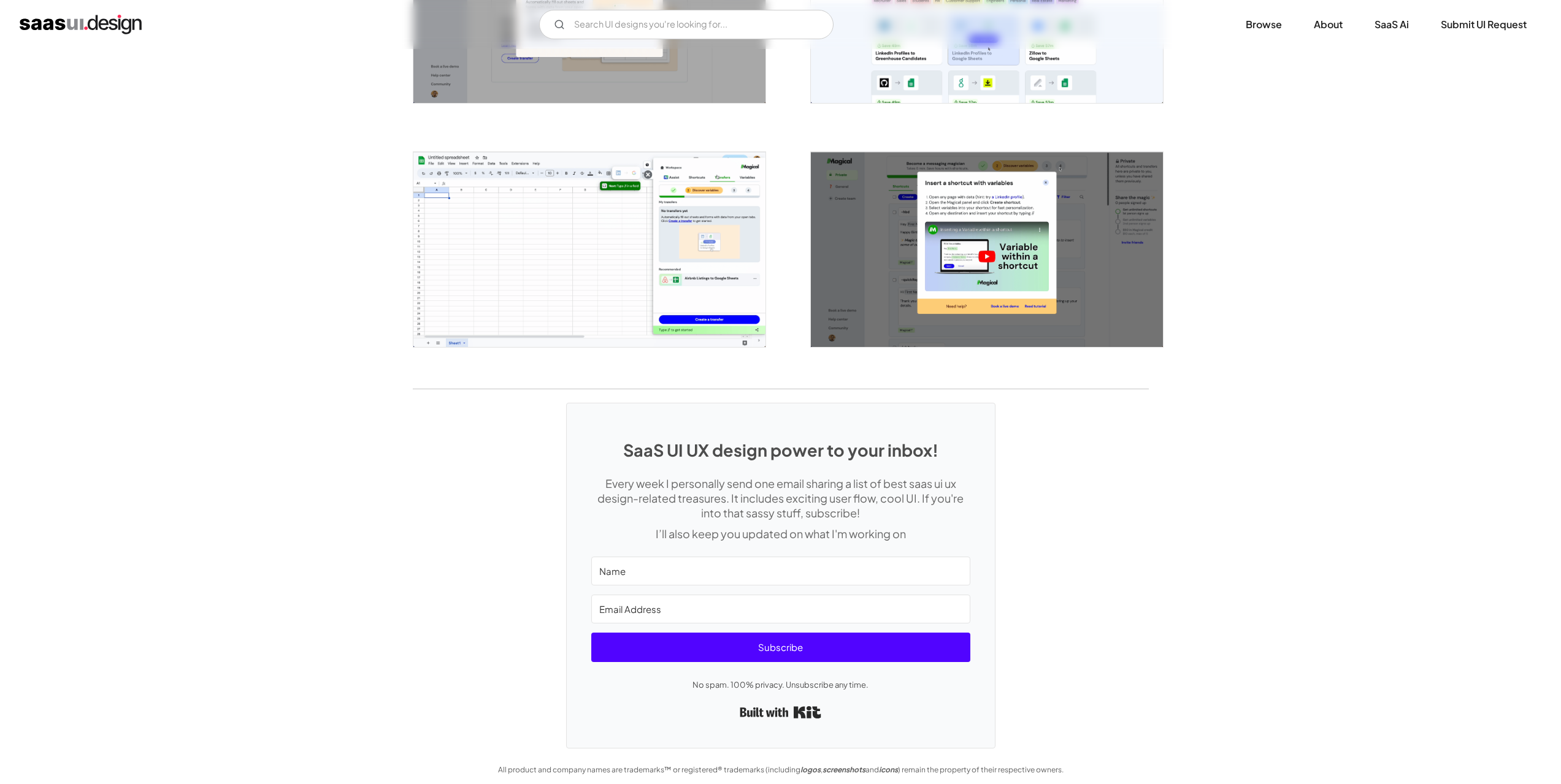
scroll to position [2581, 0]
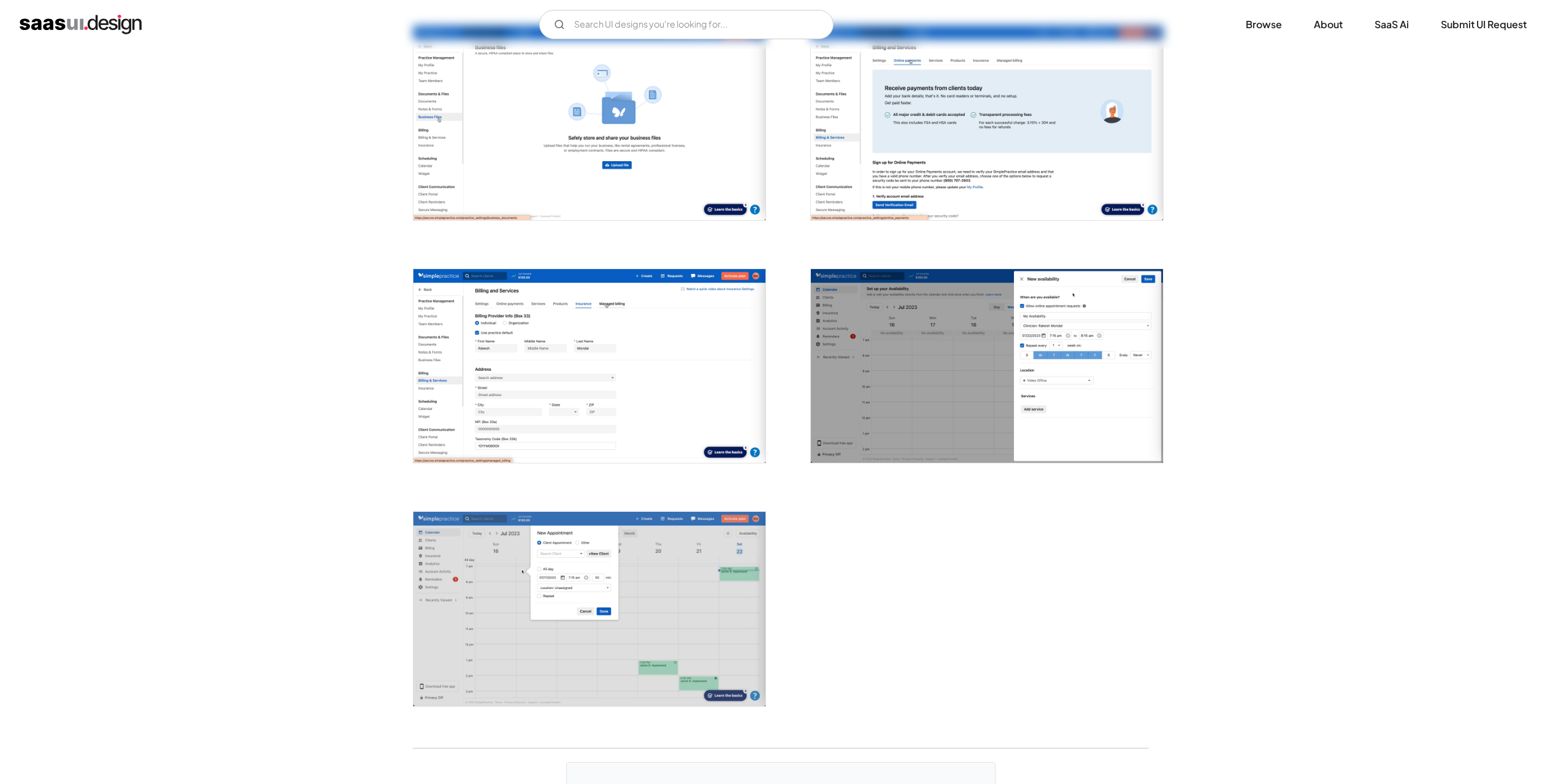
scroll to position [2698, 0]
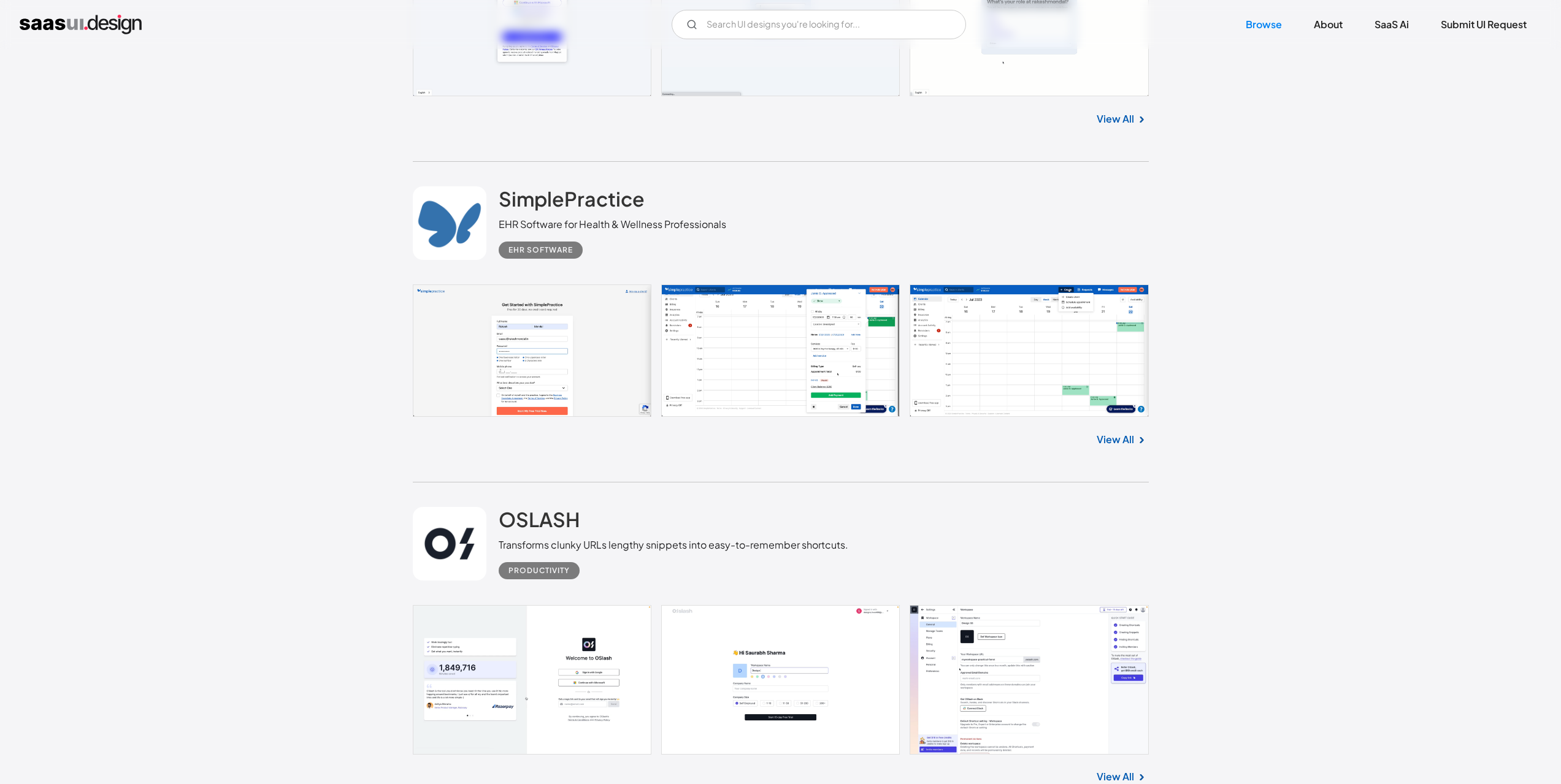
scroll to position [2207, 0]
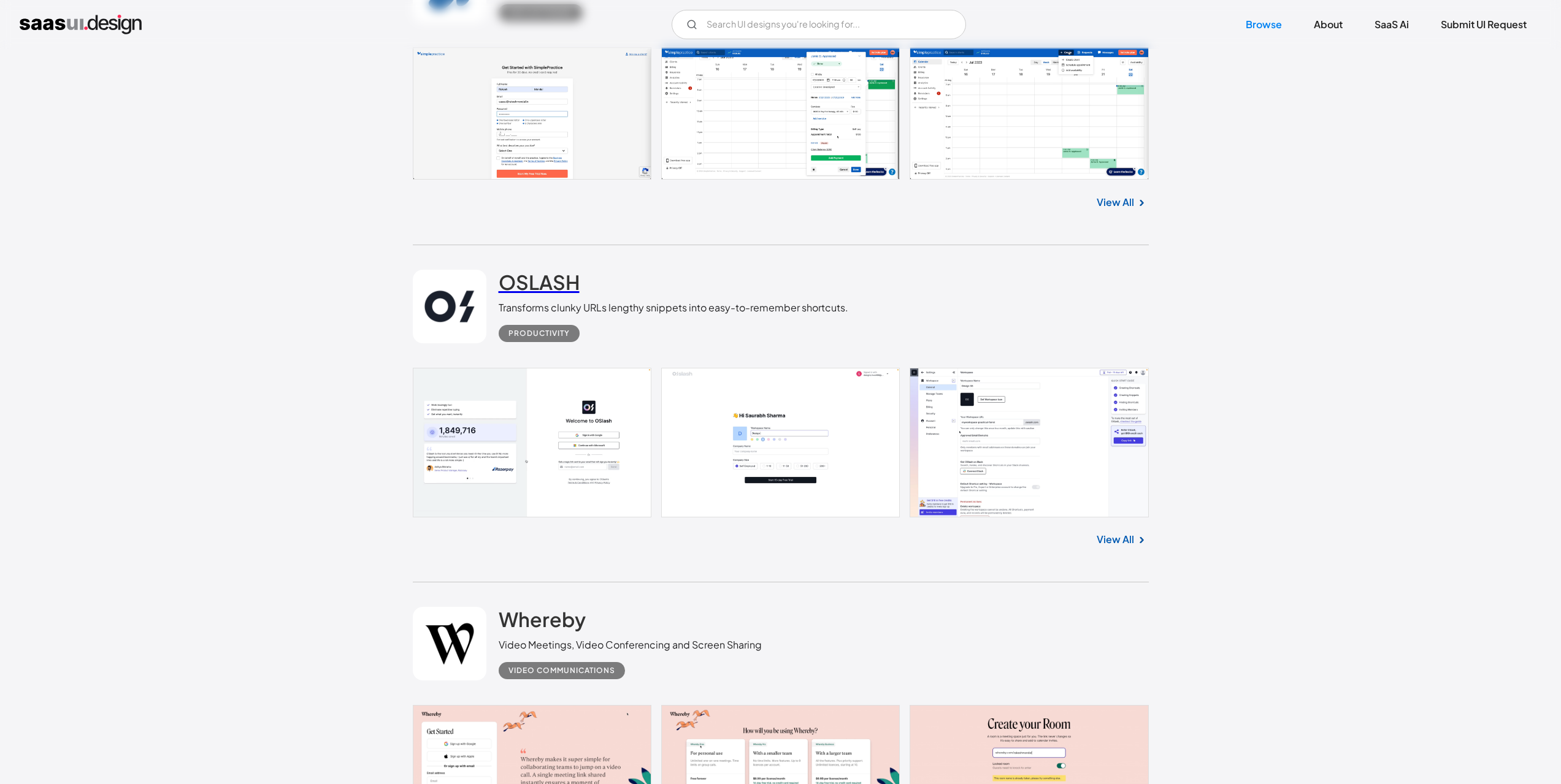
click at [542, 274] on h2 "OSLASH" at bounding box center [539, 282] width 81 height 24
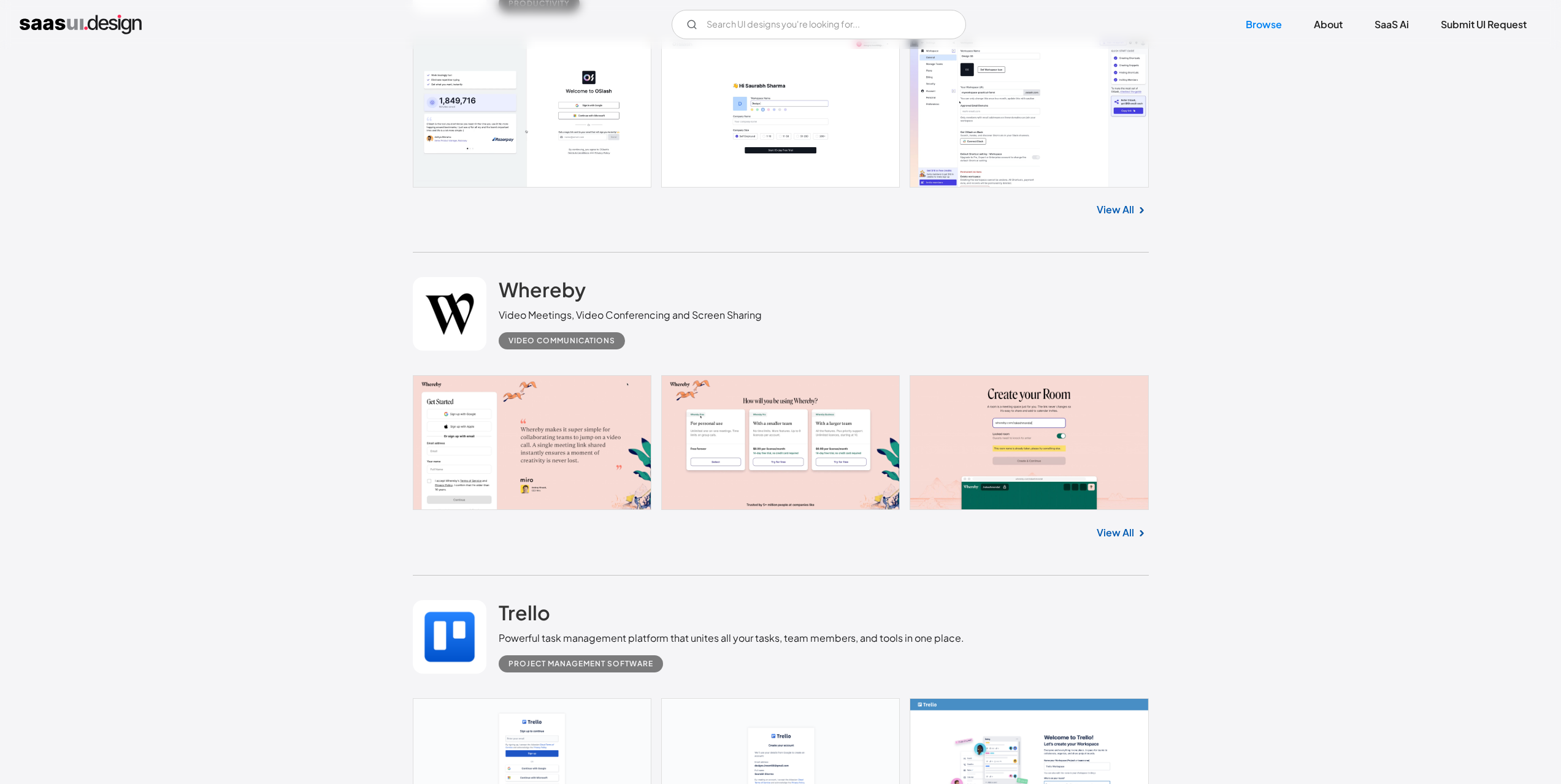
scroll to position [2575, 0]
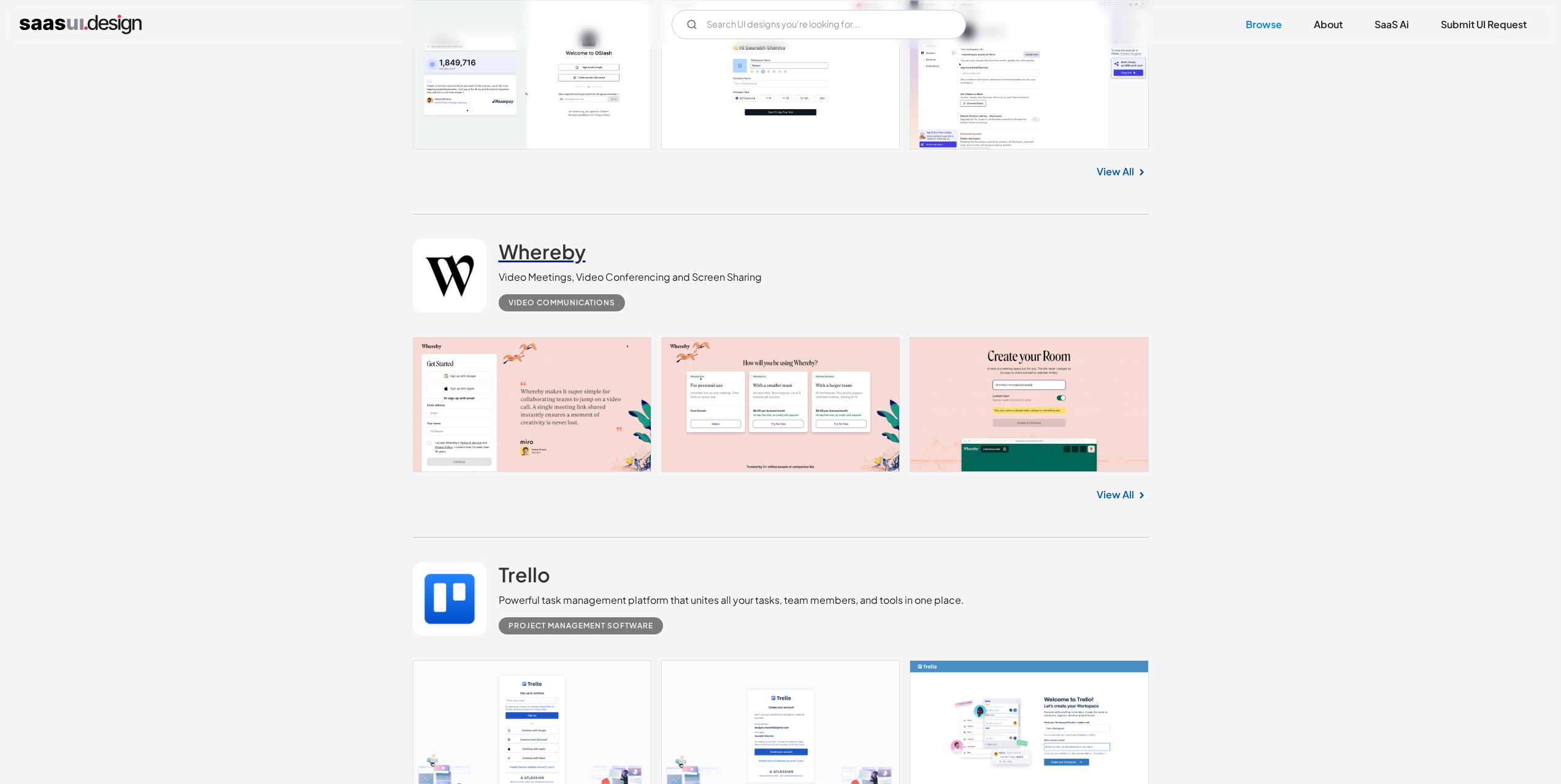
click at [559, 254] on h2 "Whereby" at bounding box center [542, 251] width 87 height 24
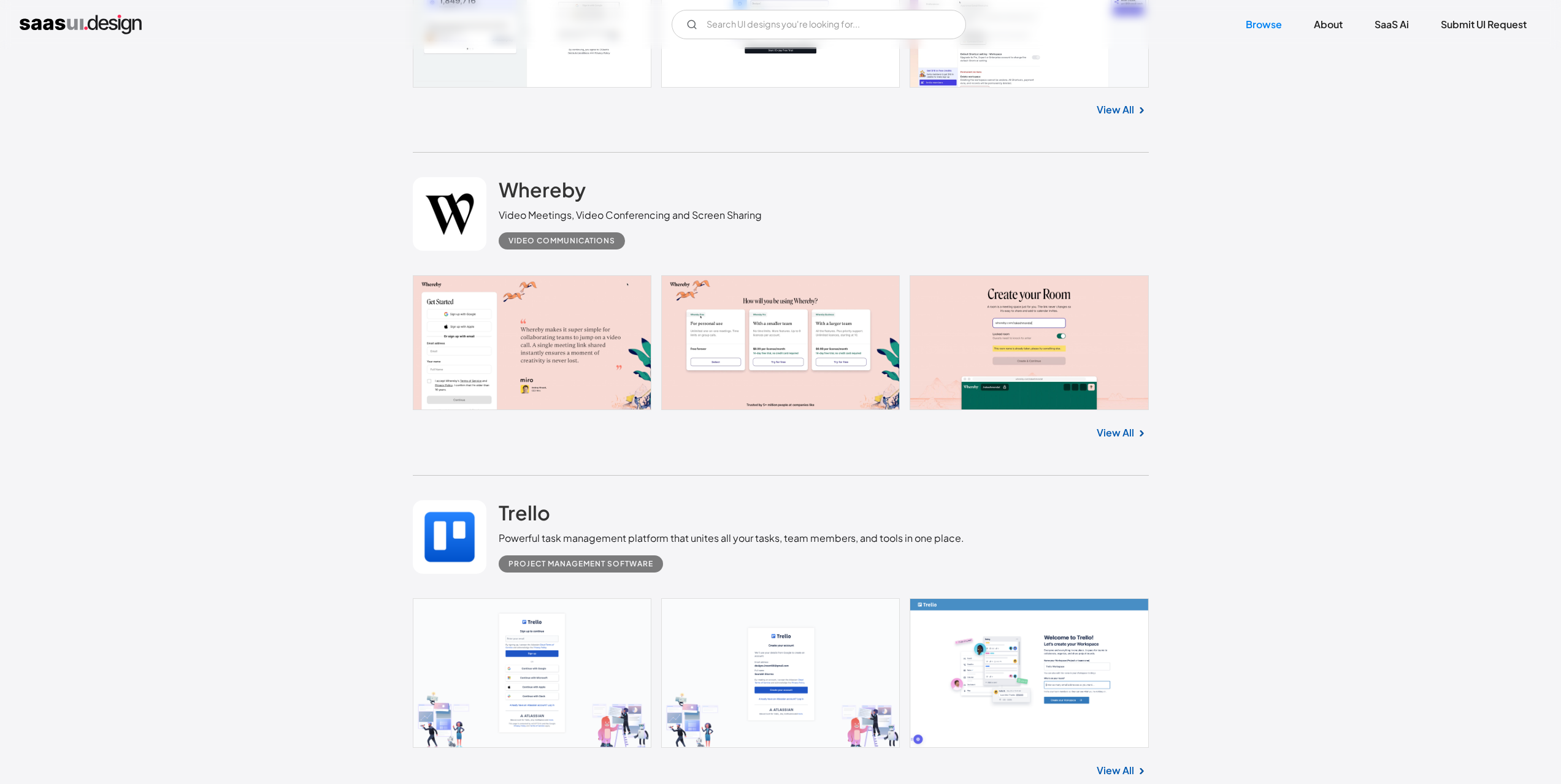
scroll to position [2882, 0]
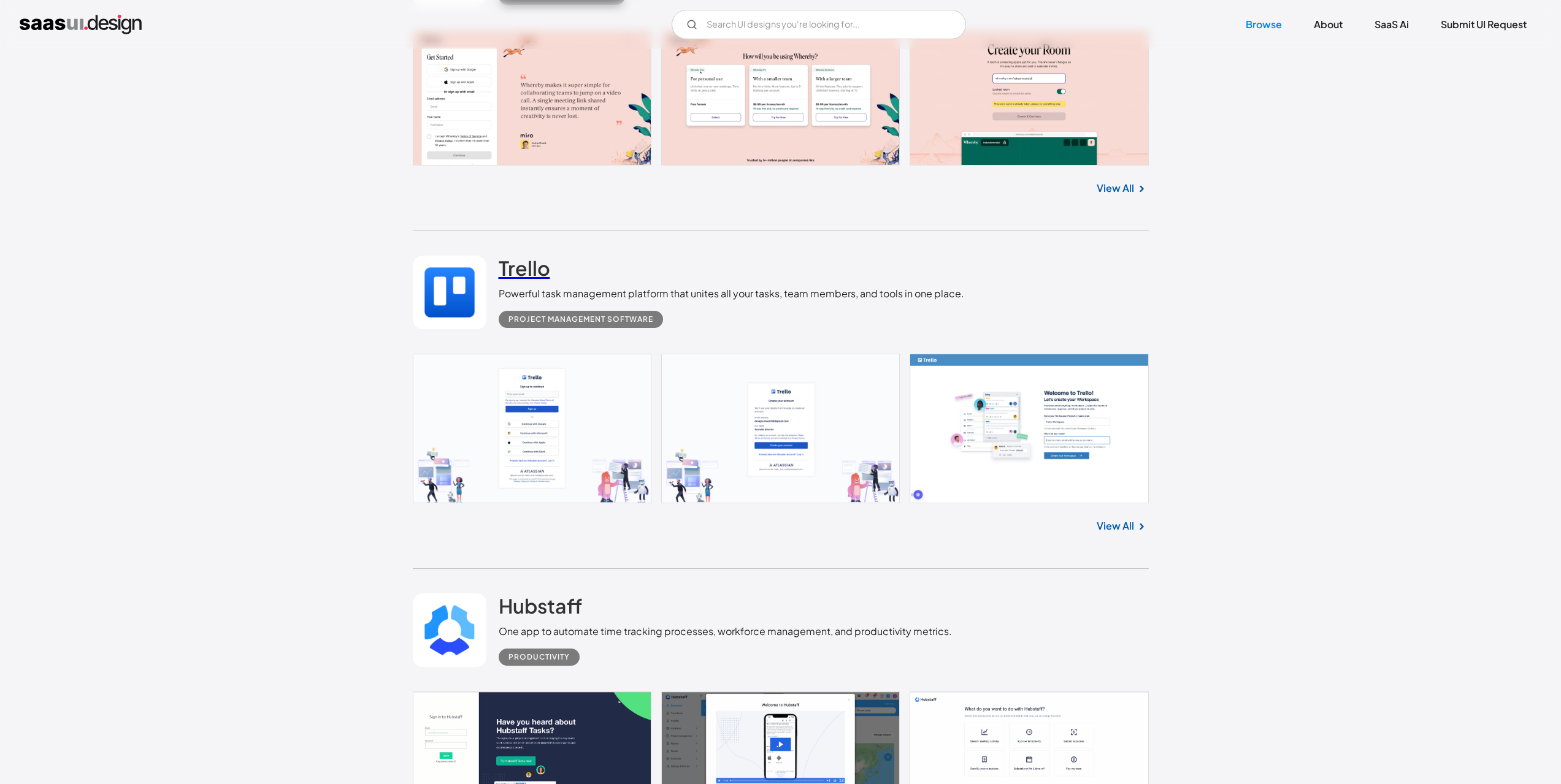
click at [541, 269] on h2 "Trello" at bounding box center [525, 267] width 52 height 24
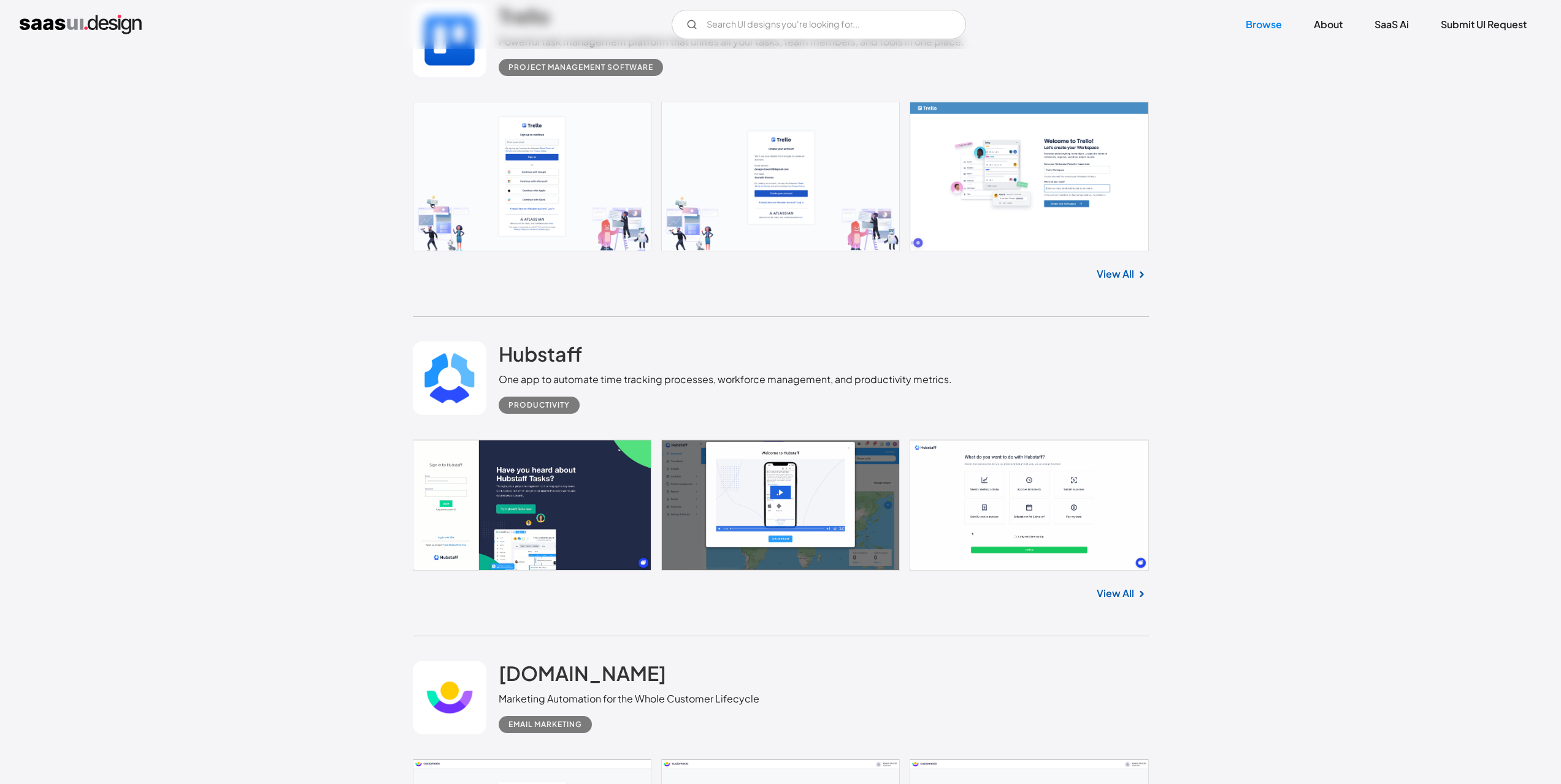
scroll to position [3189, 0]
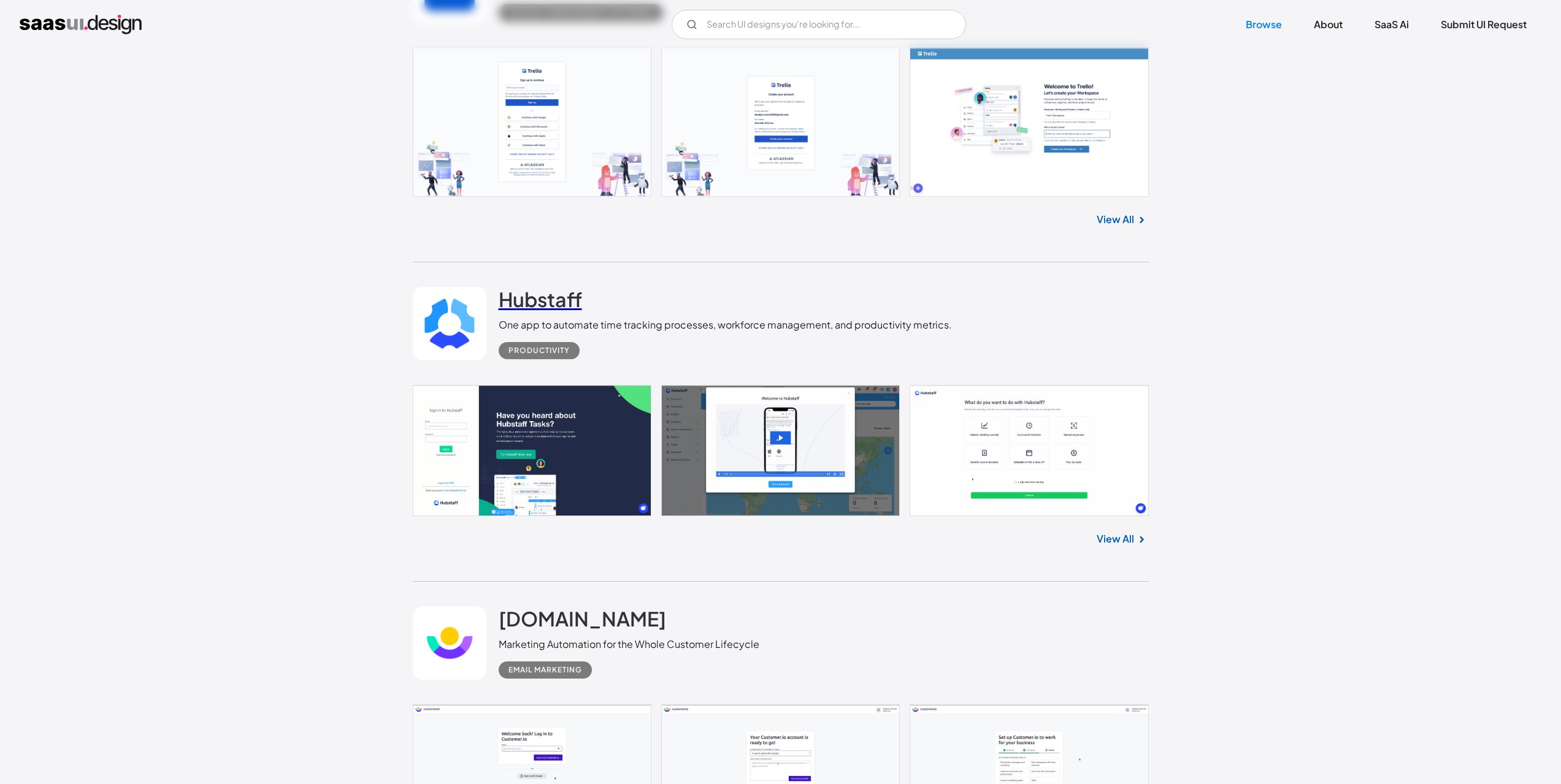
click at [563, 306] on h2 "Hubstaff" at bounding box center [540, 299] width 84 height 24
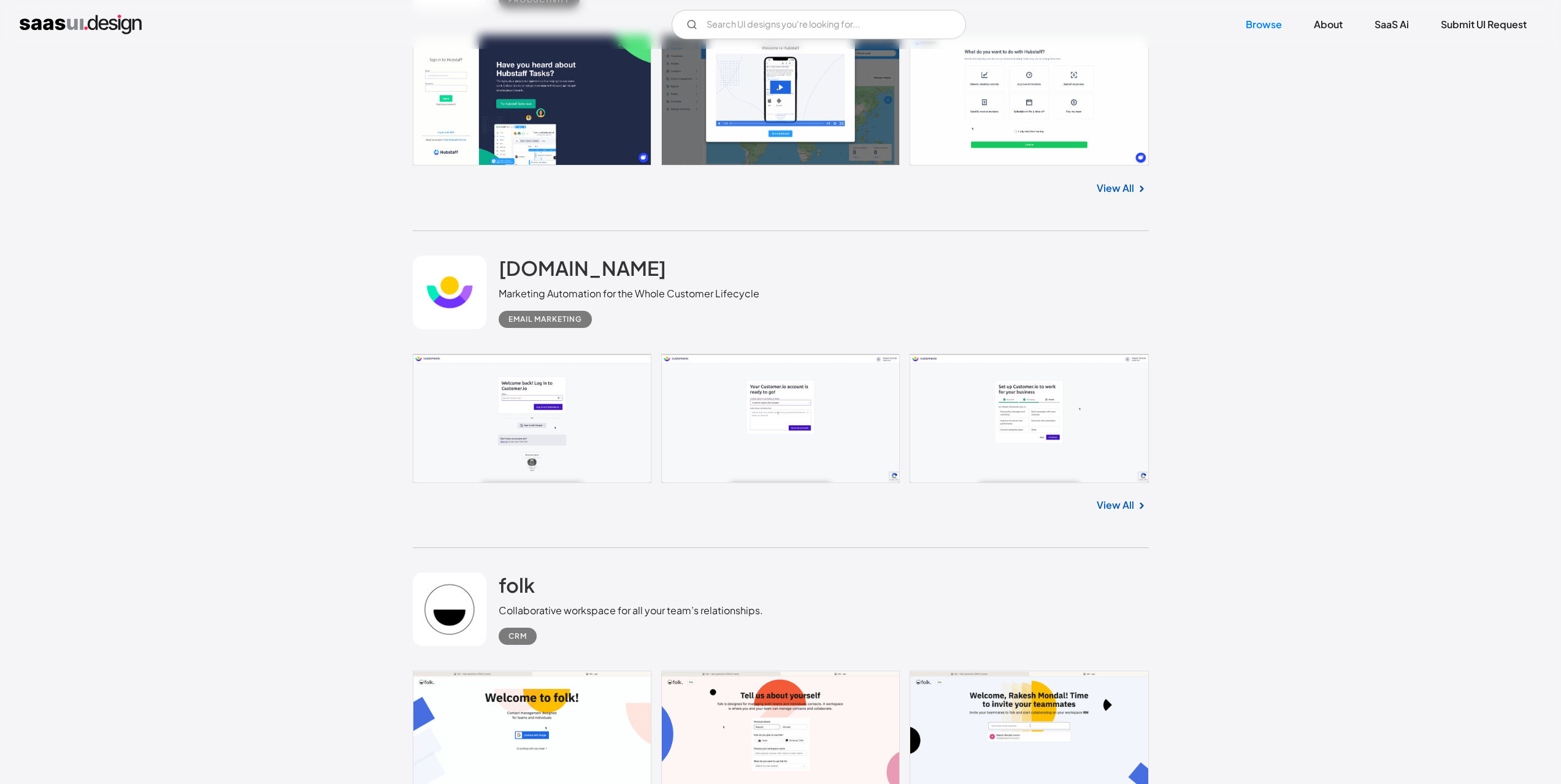
scroll to position [3556, 0]
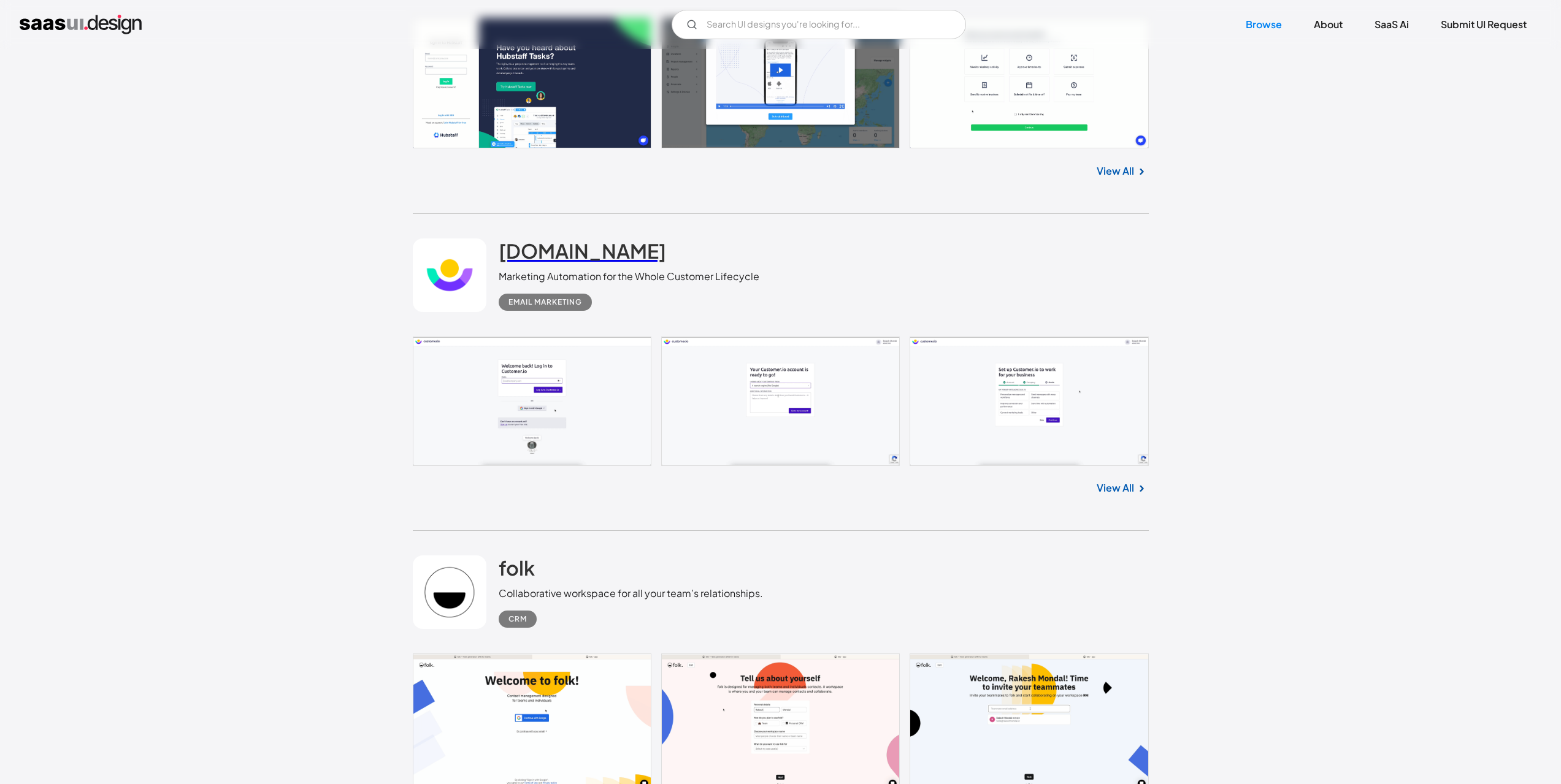
click at [521, 247] on h2 "customer.io" at bounding box center [582, 251] width 167 height 24
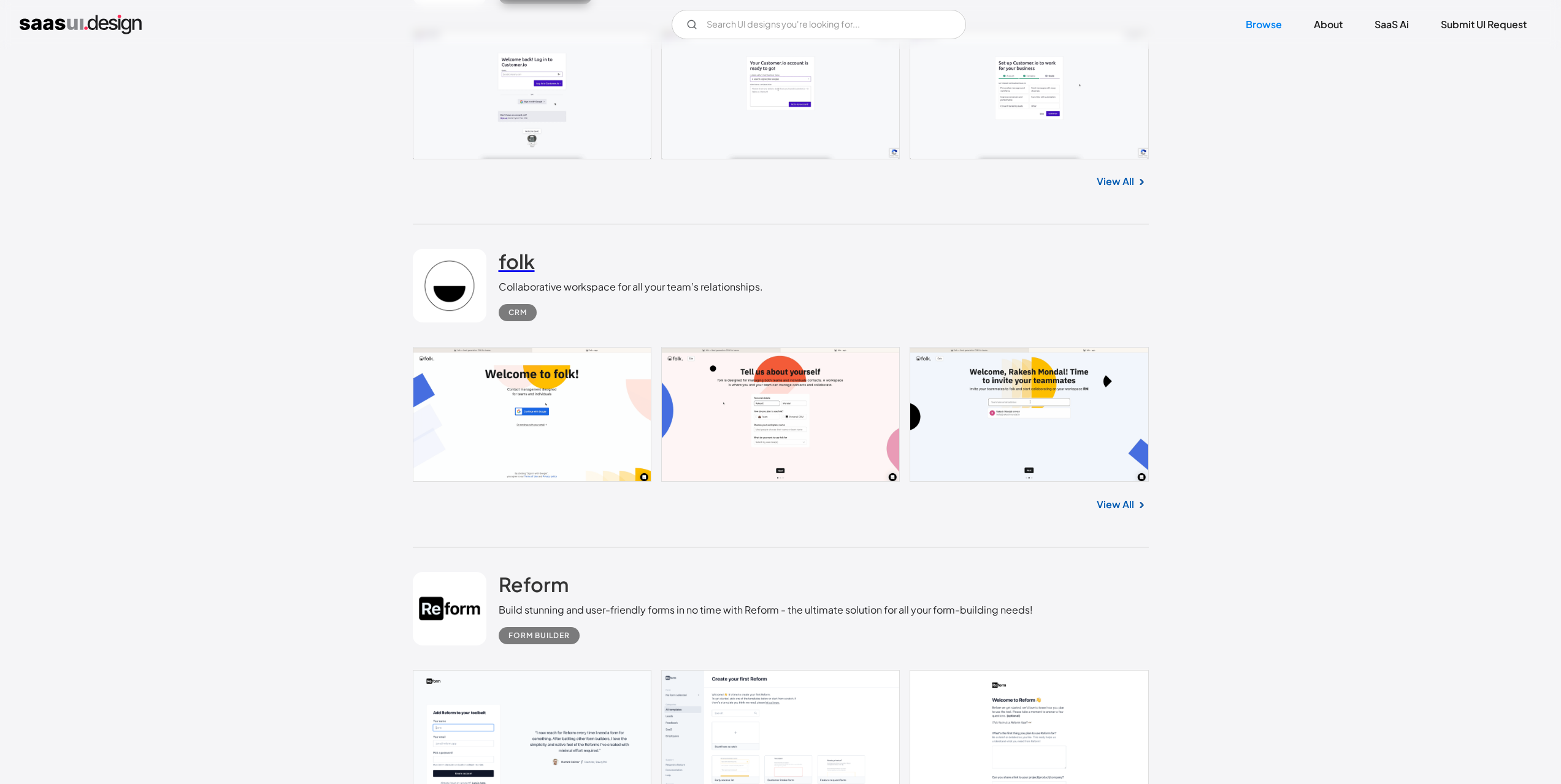
click at [506, 253] on h2 "folk" at bounding box center [517, 261] width 36 height 24
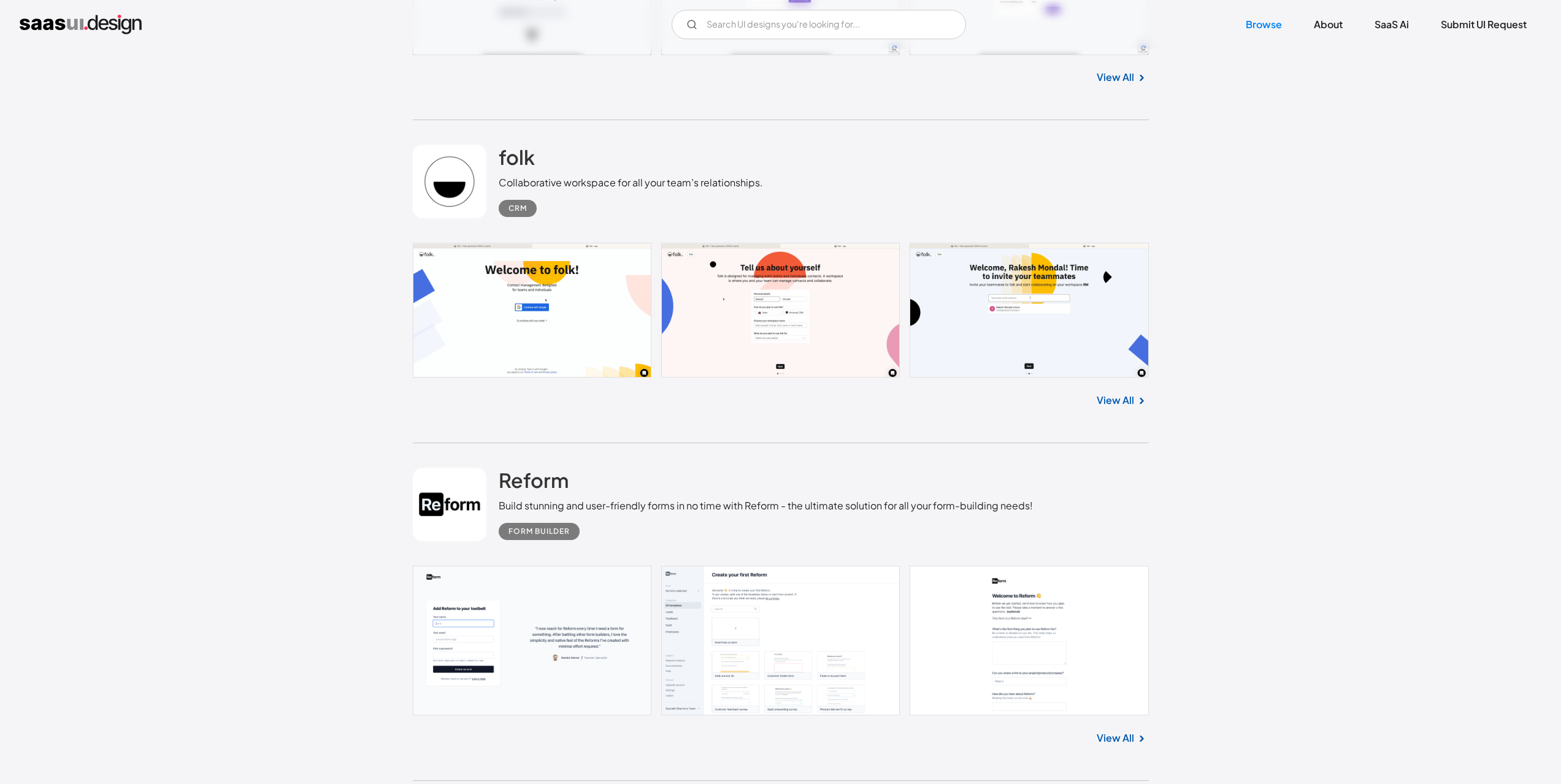
scroll to position [4292, 0]
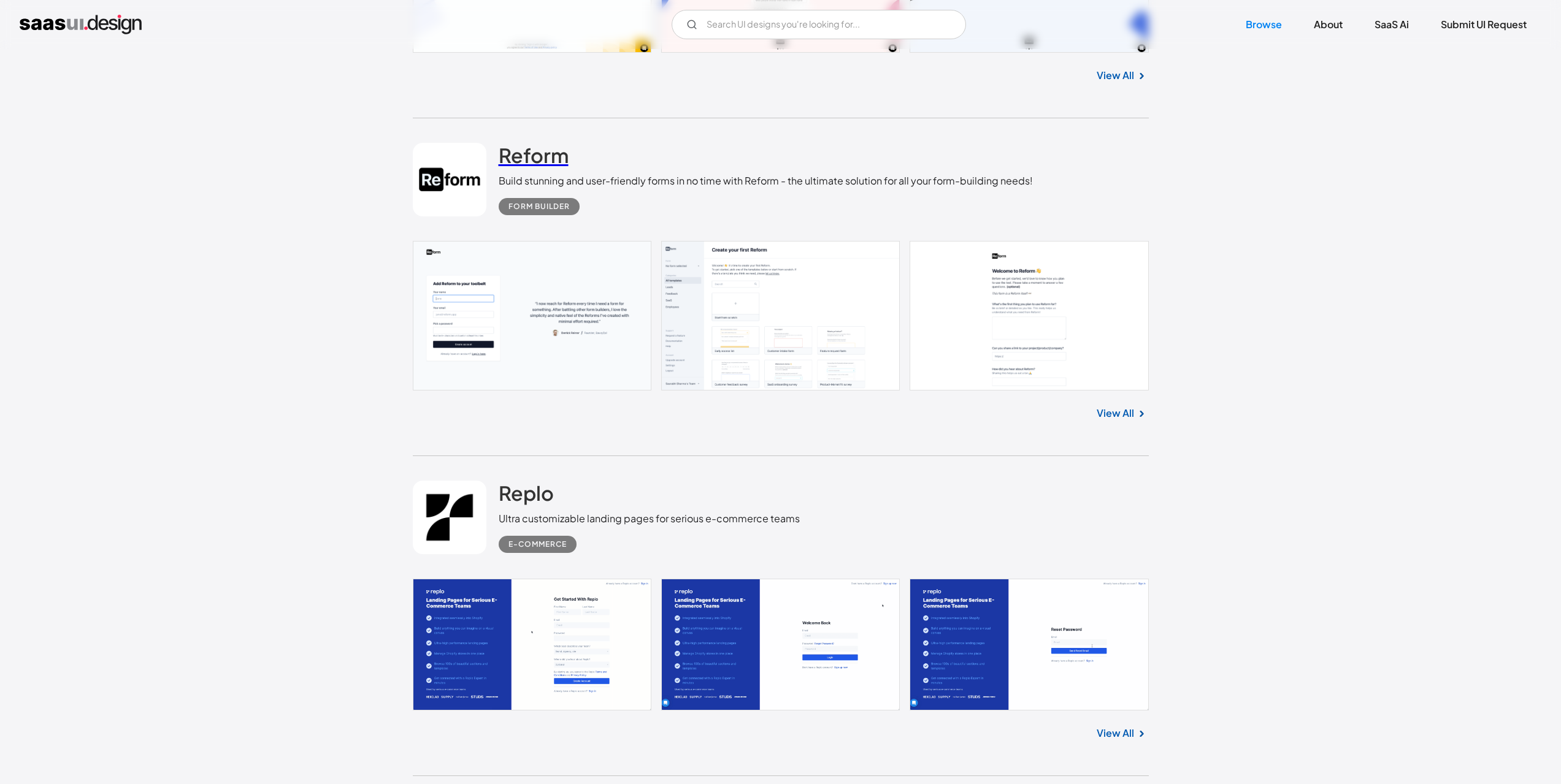
click at [521, 150] on h2 "Reform" at bounding box center [533, 155] width 70 height 24
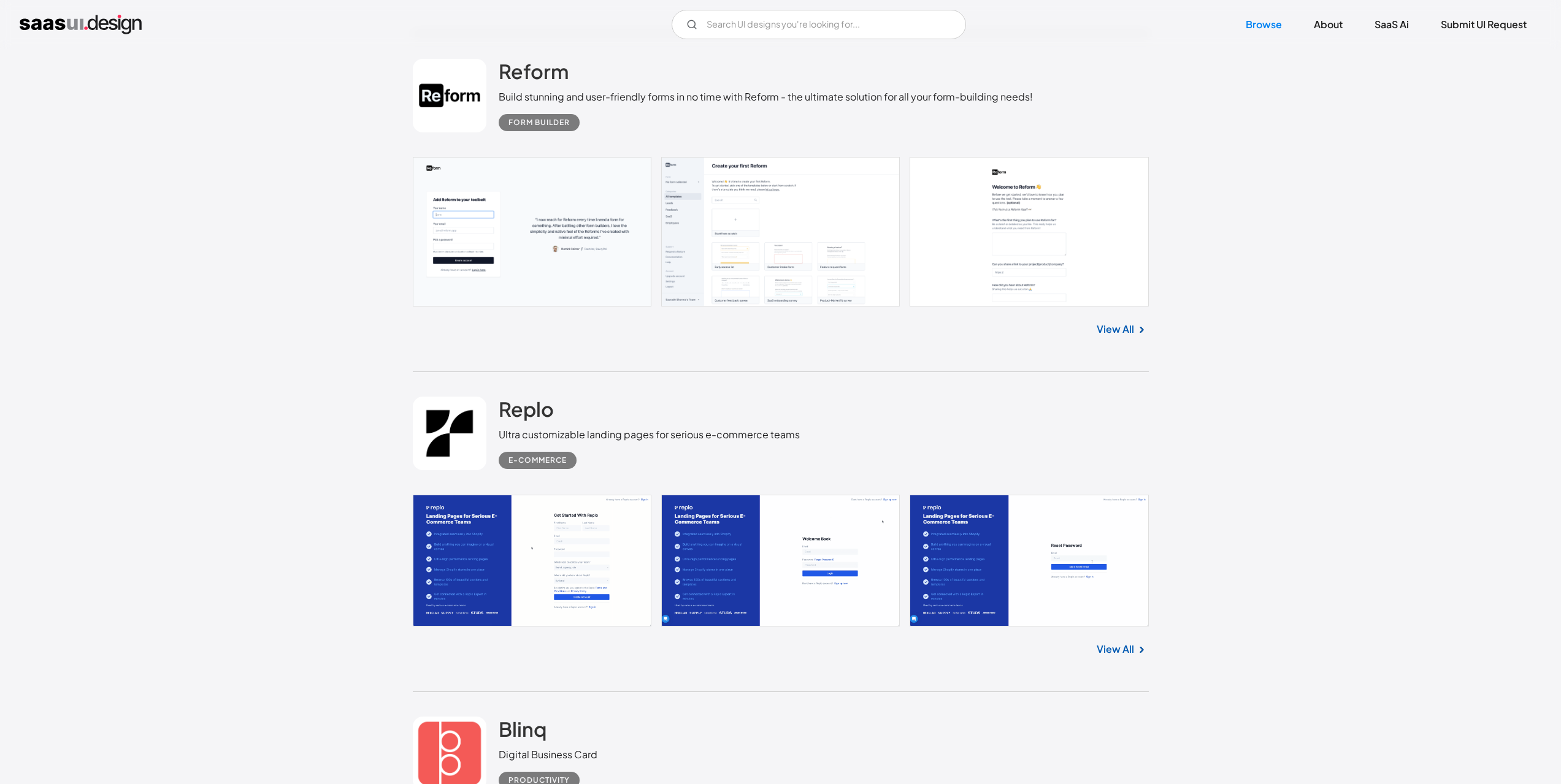
scroll to position [4721, 0]
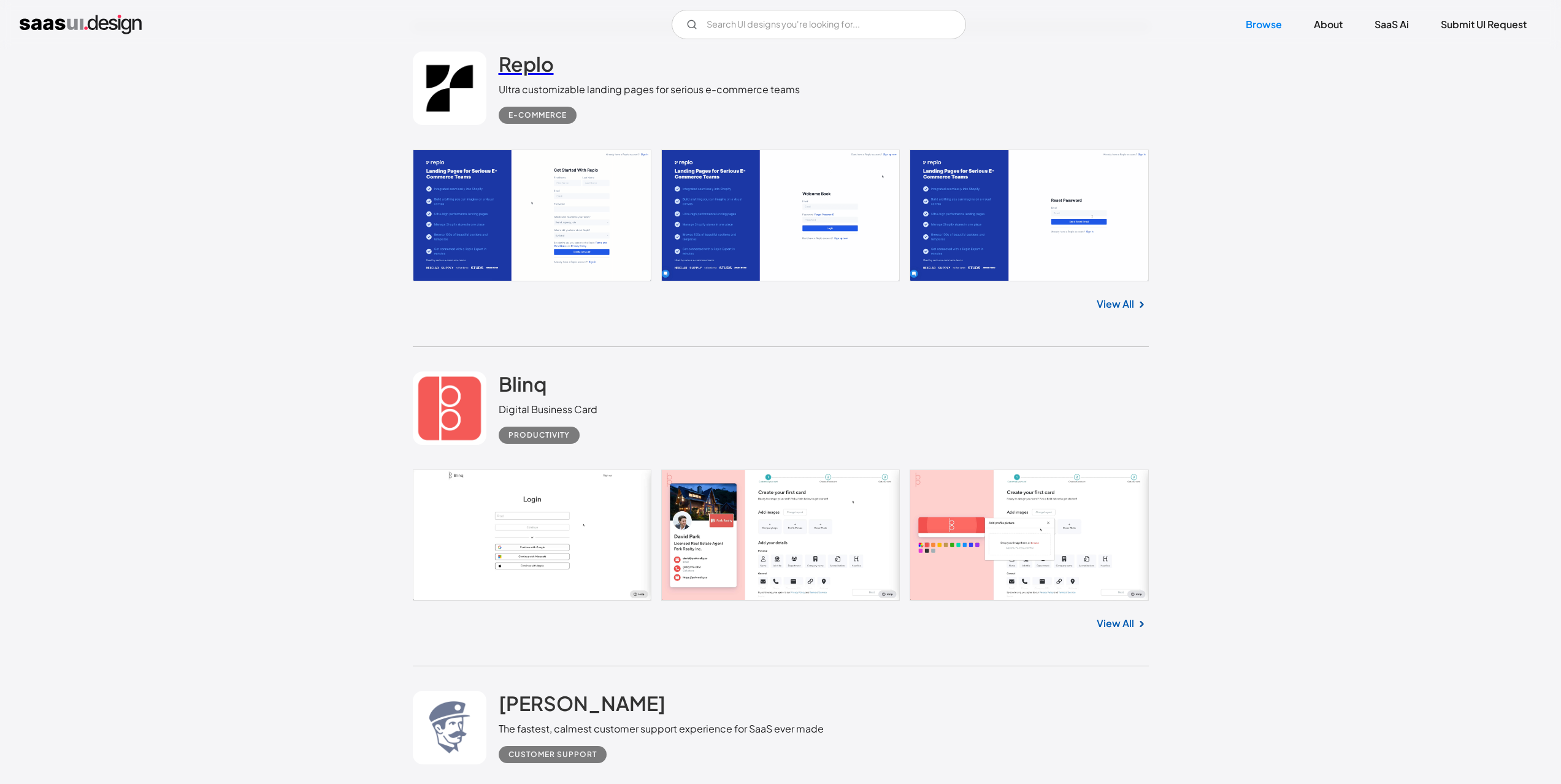
click at [513, 60] on h2 "Replo" at bounding box center [526, 64] width 55 height 24
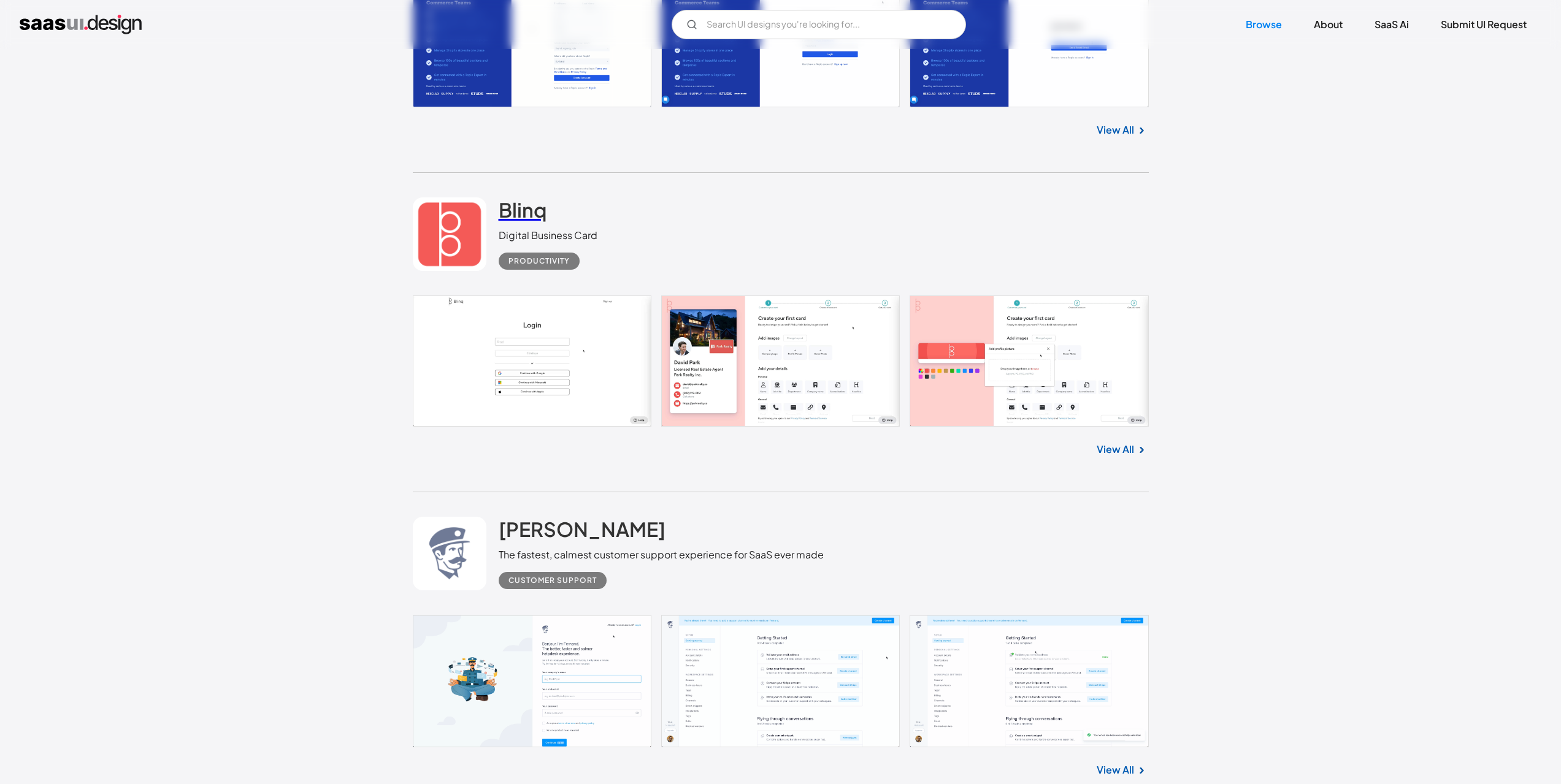
scroll to position [4905, 0]
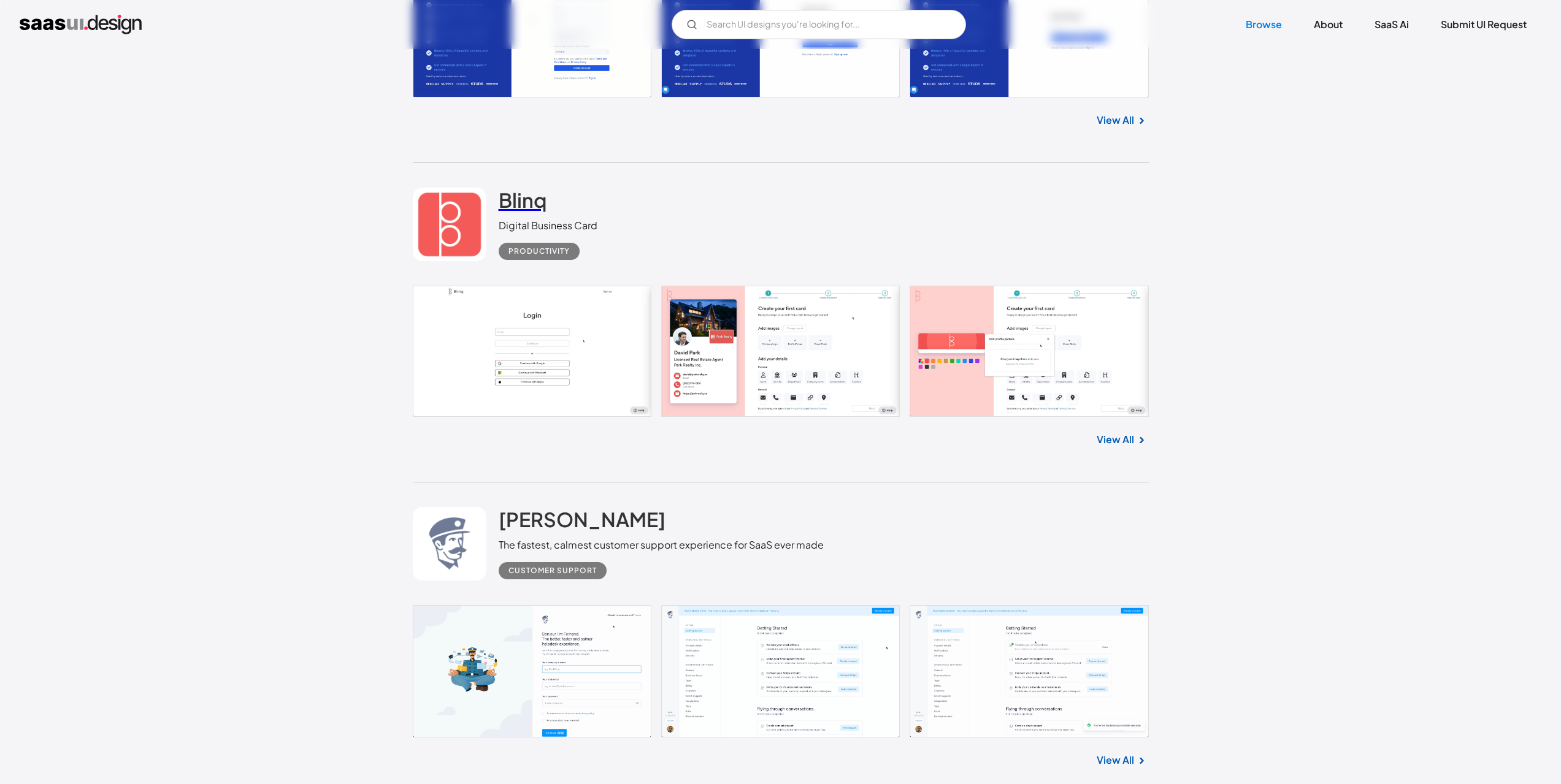
click at [508, 207] on h2 "Blinq" at bounding box center [522, 200] width 47 height 24
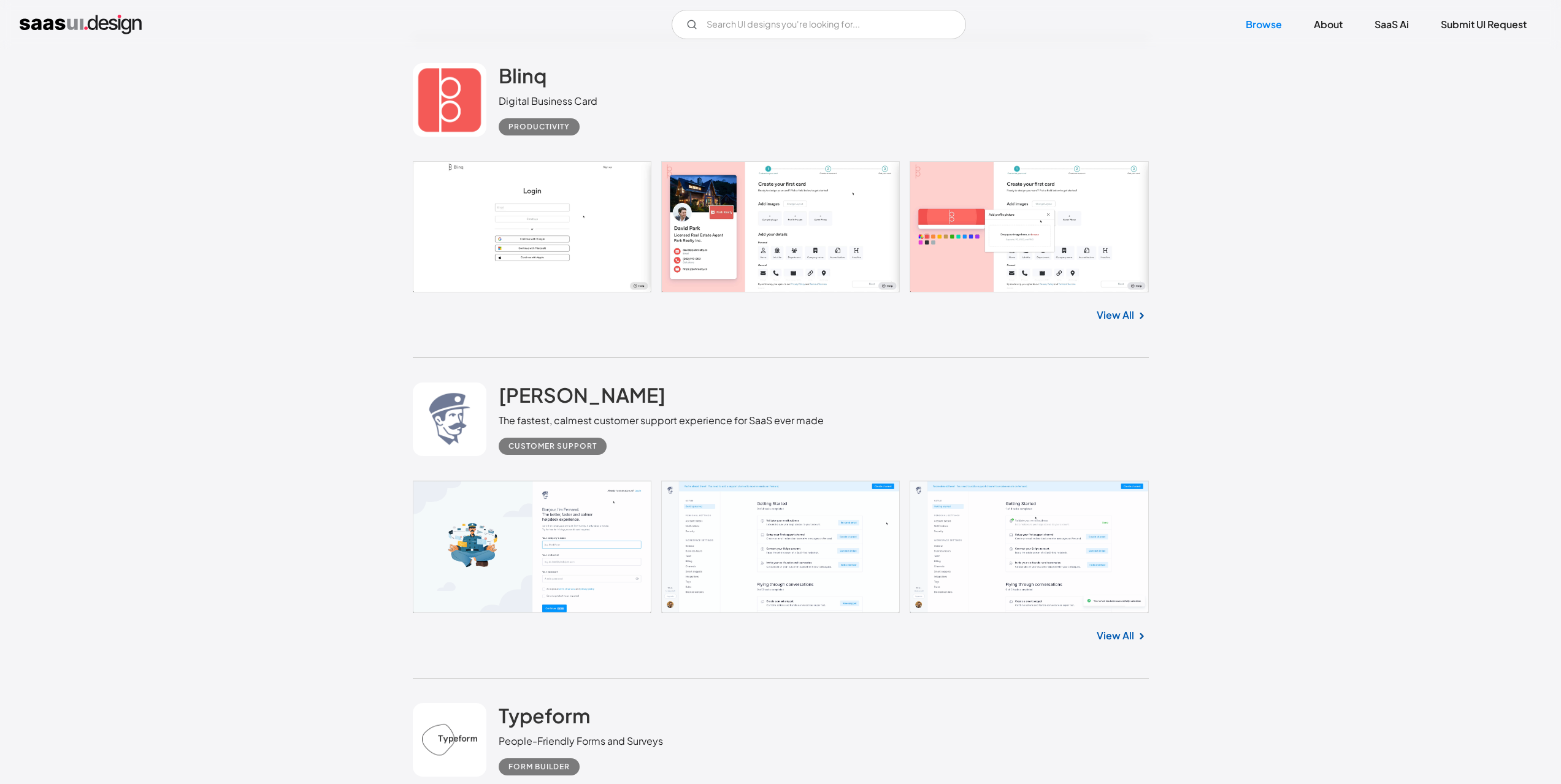
scroll to position [5273, 0]
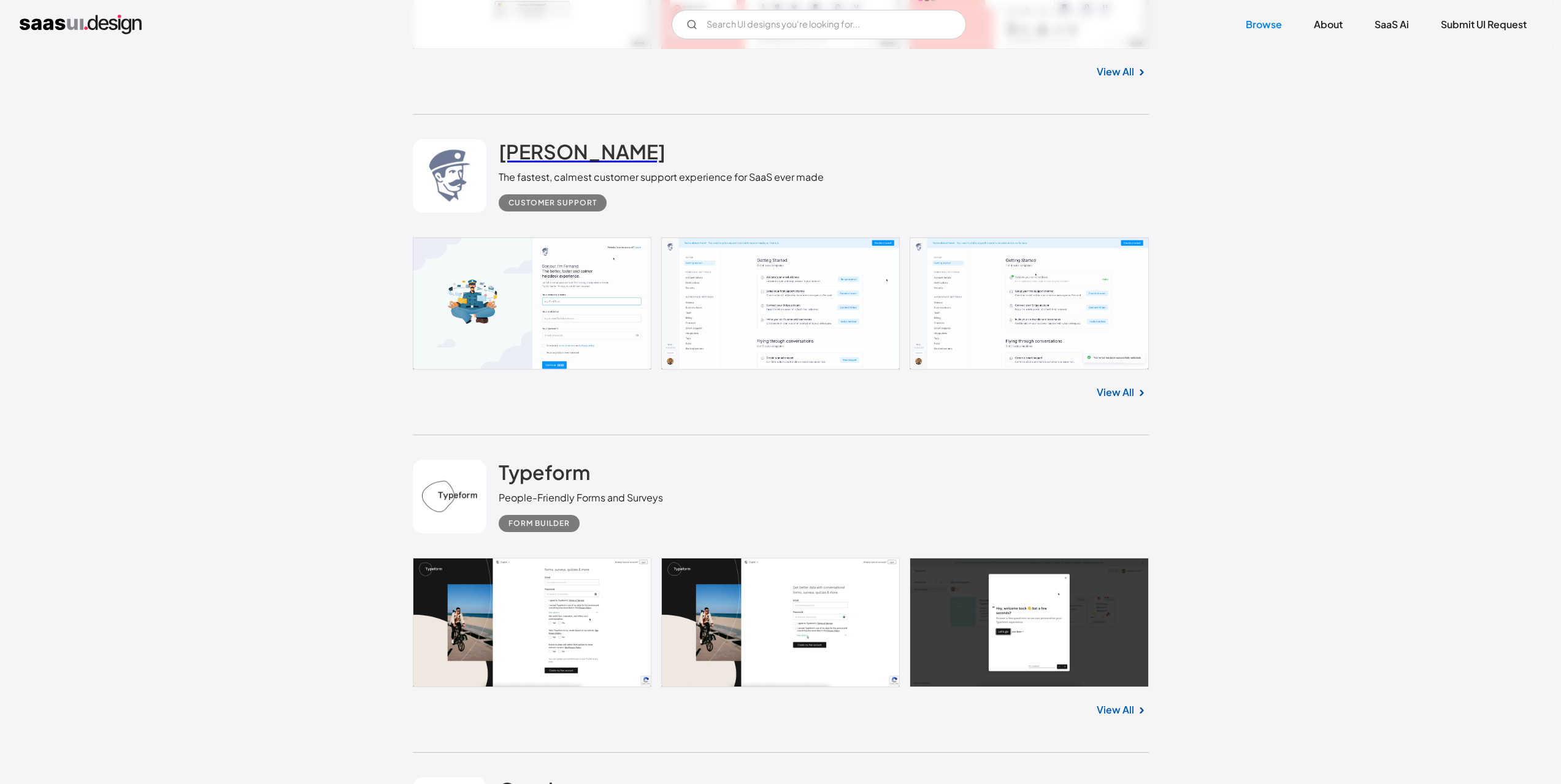
click at [538, 152] on h2 "[PERSON_NAME]" at bounding box center [582, 151] width 167 height 24
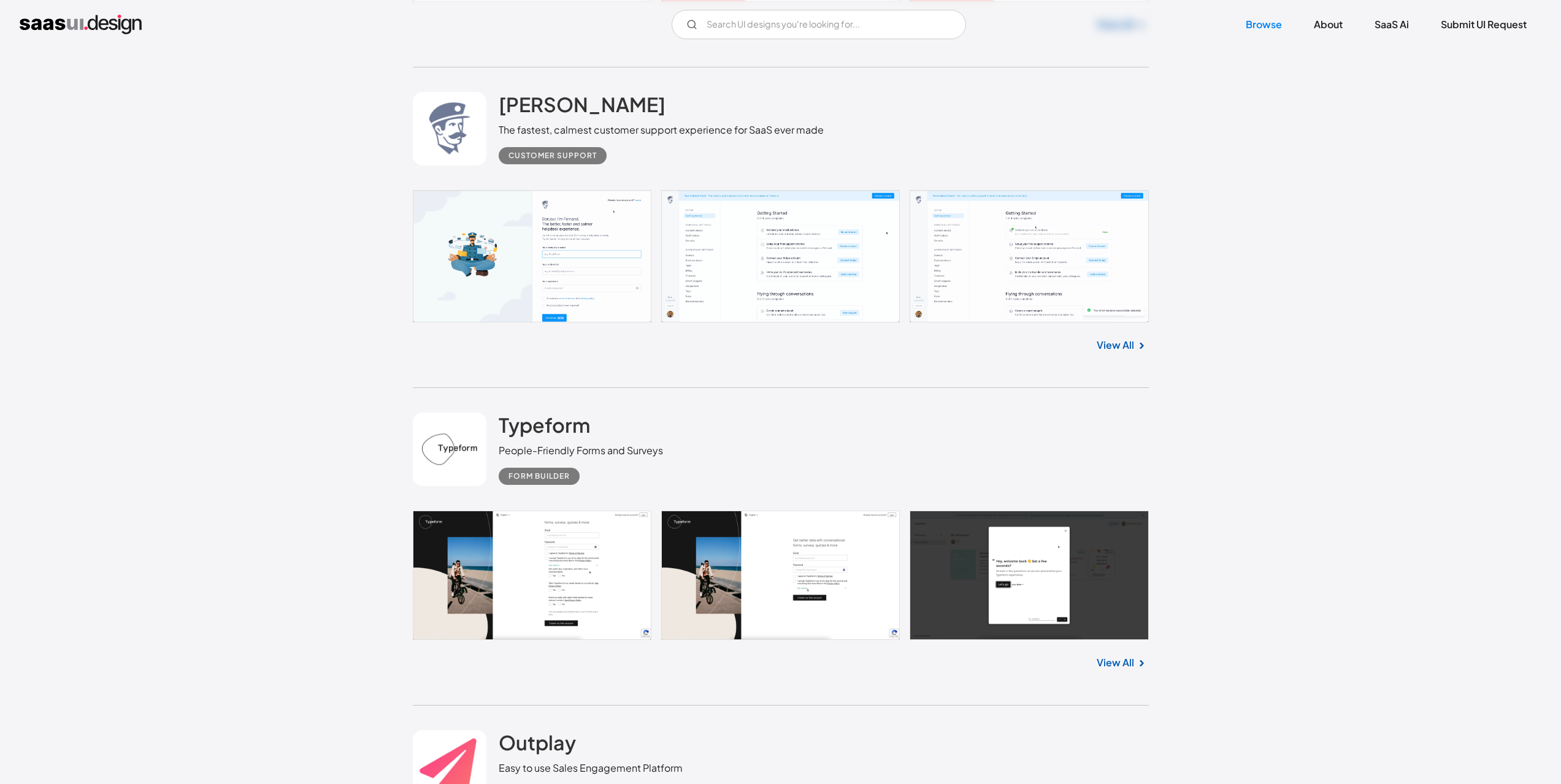
scroll to position [5518, 0]
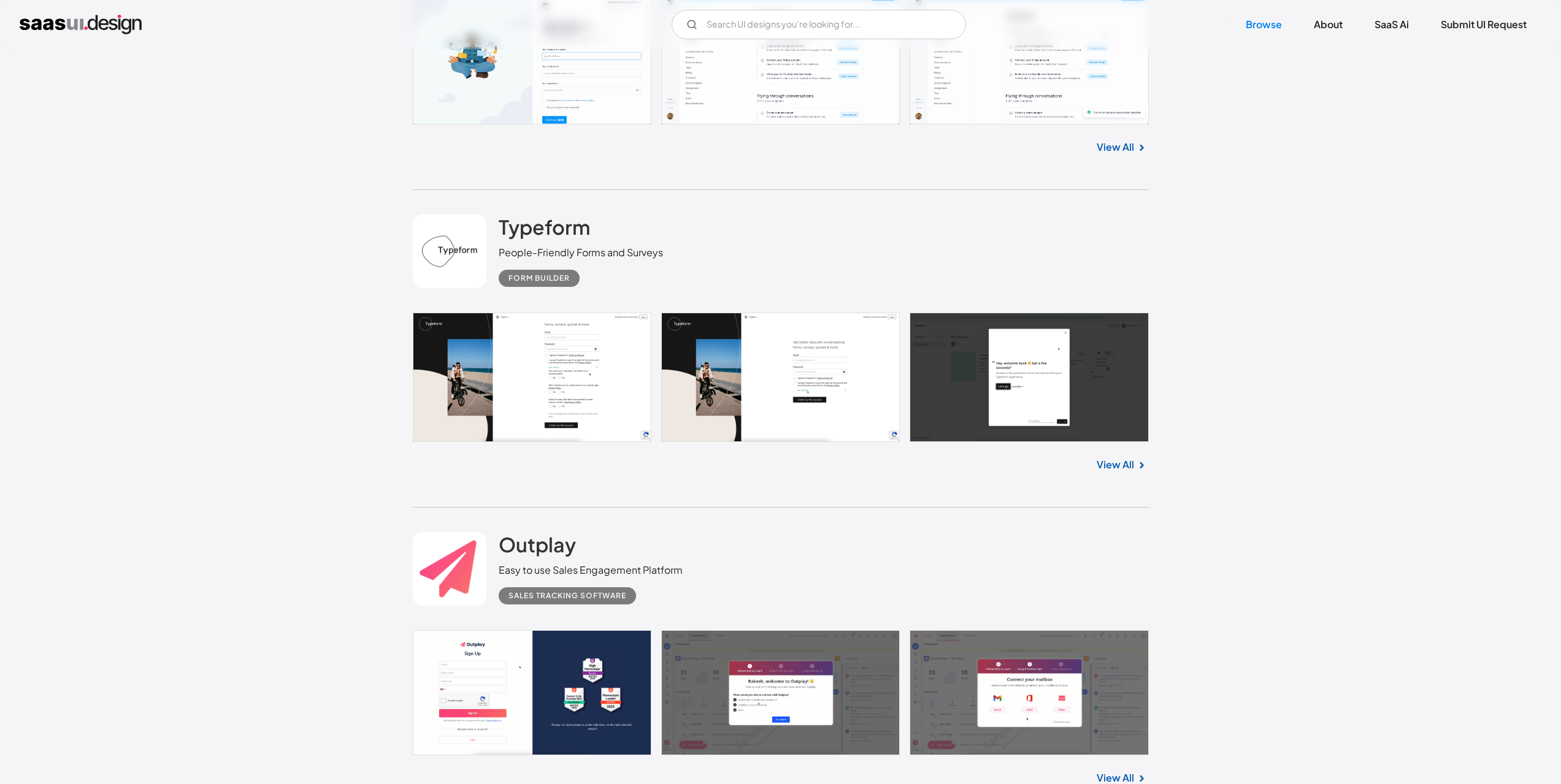
click at [562, 212] on div "Typeform People-Friendly Forms and Surveys Form Builder" at bounding box center [780, 251] width 736 height 122
click at [561, 221] on h2 "Typeform" at bounding box center [544, 227] width 91 height 24
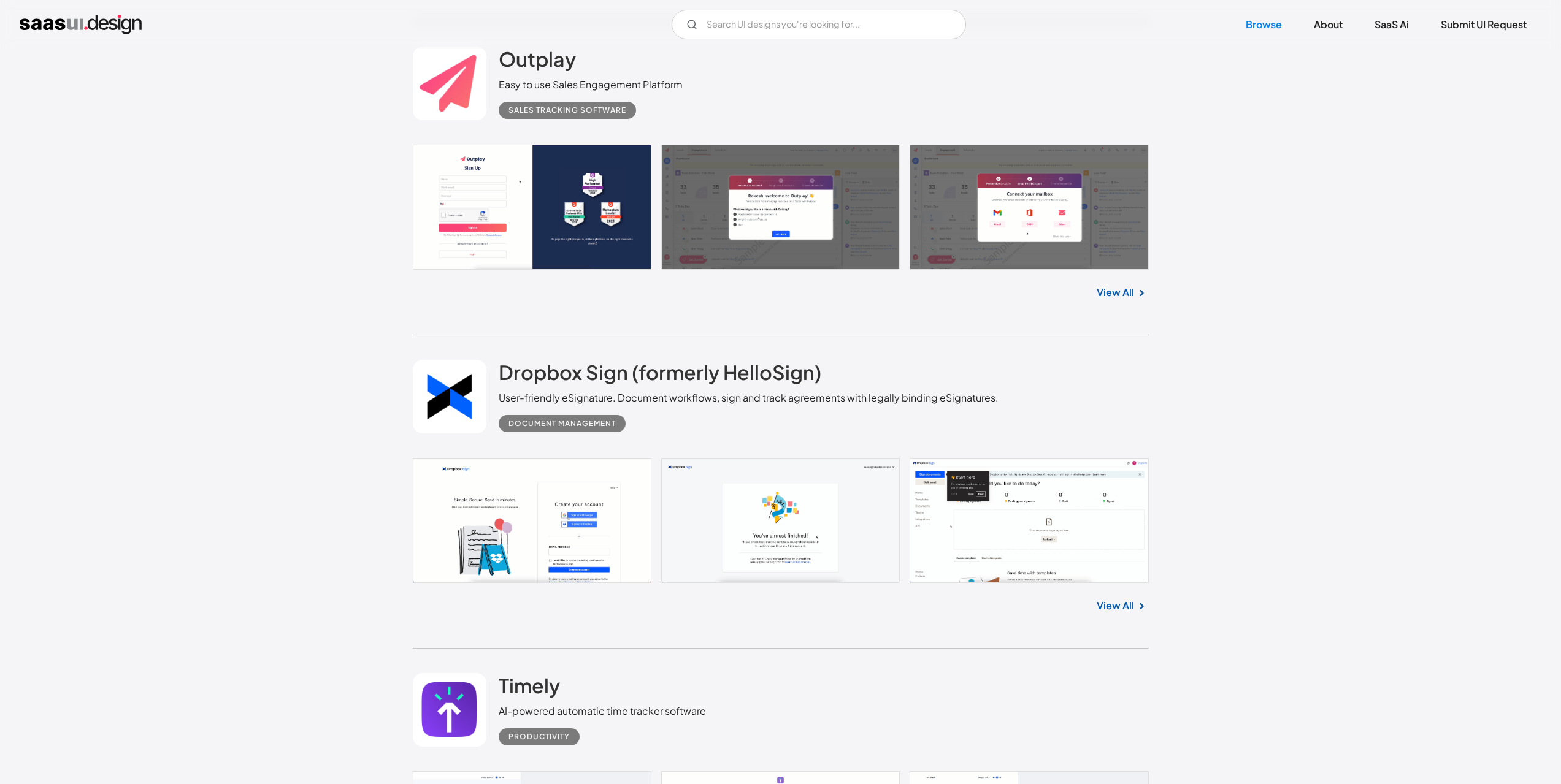
scroll to position [6009, 0]
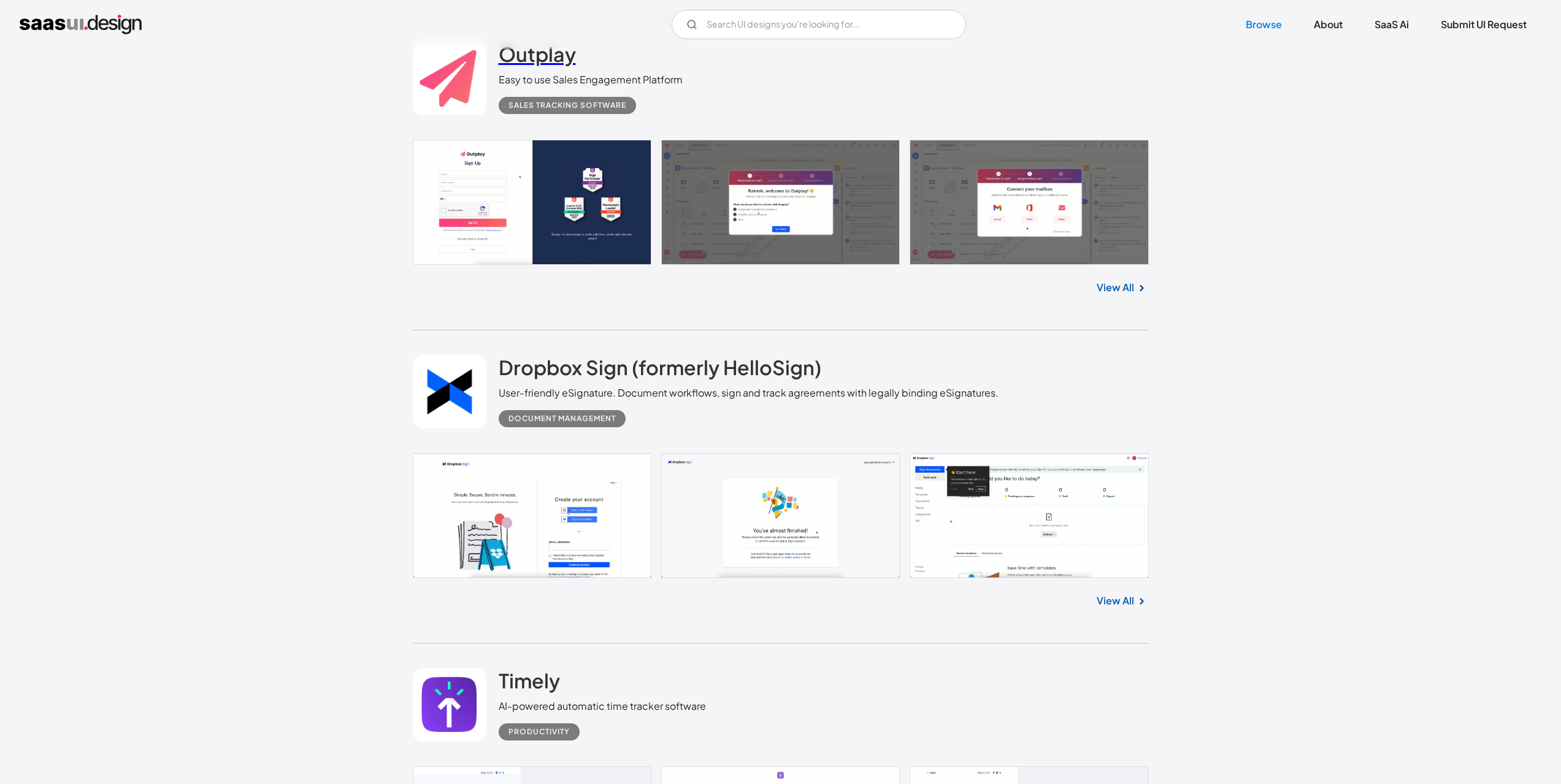
click at [538, 52] on h2 "Outplay" at bounding box center [538, 53] width 78 height 24
click at [599, 366] on h2 "Dropbox Sign (formerly HelloSign)" at bounding box center [660, 367] width 323 height 24
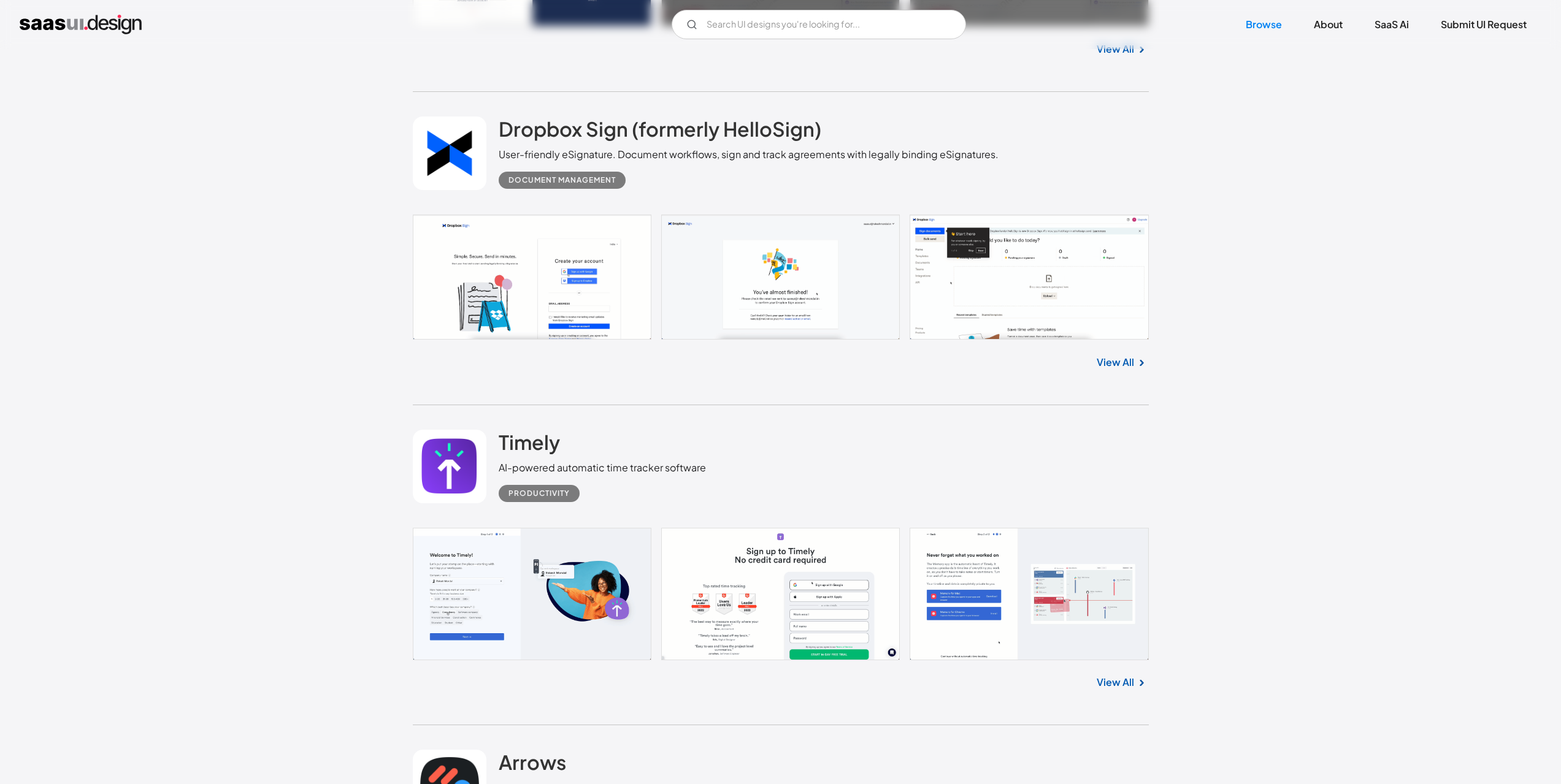
scroll to position [6254, 0]
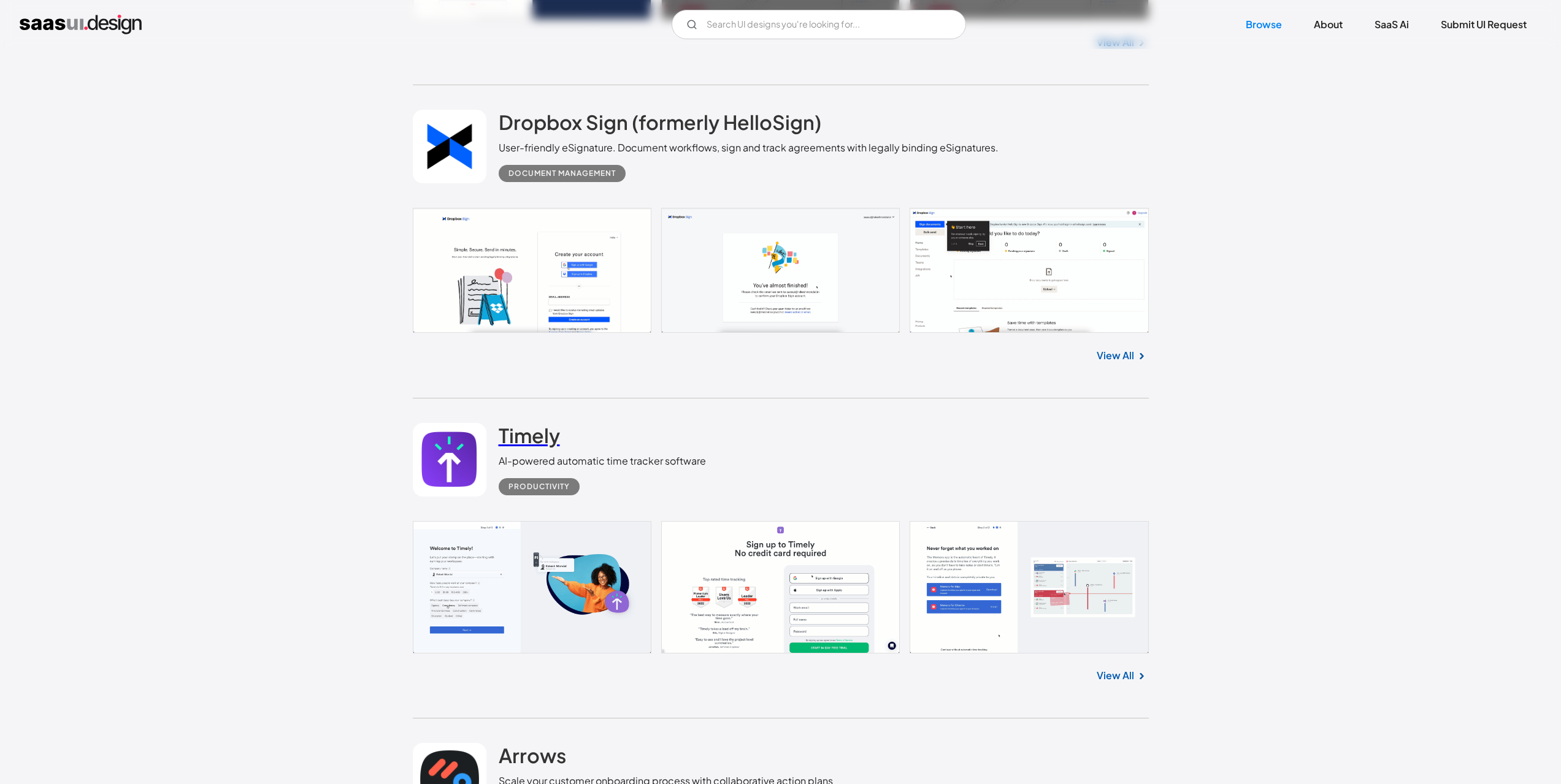
click at [552, 435] on h2 "Timely" at bounding box center [529, 436] width 61 height 24
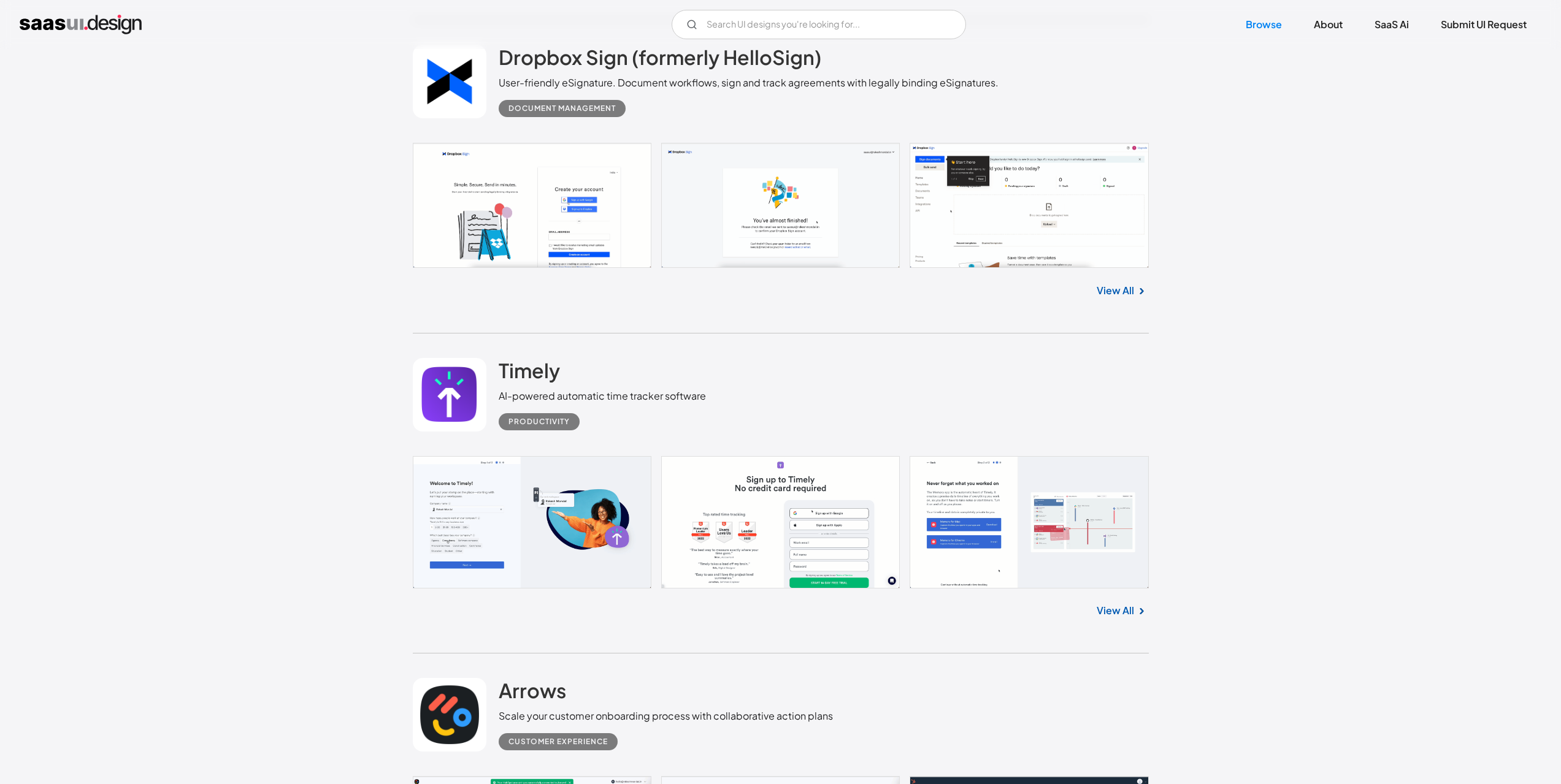
scroll to position [6622, 0]
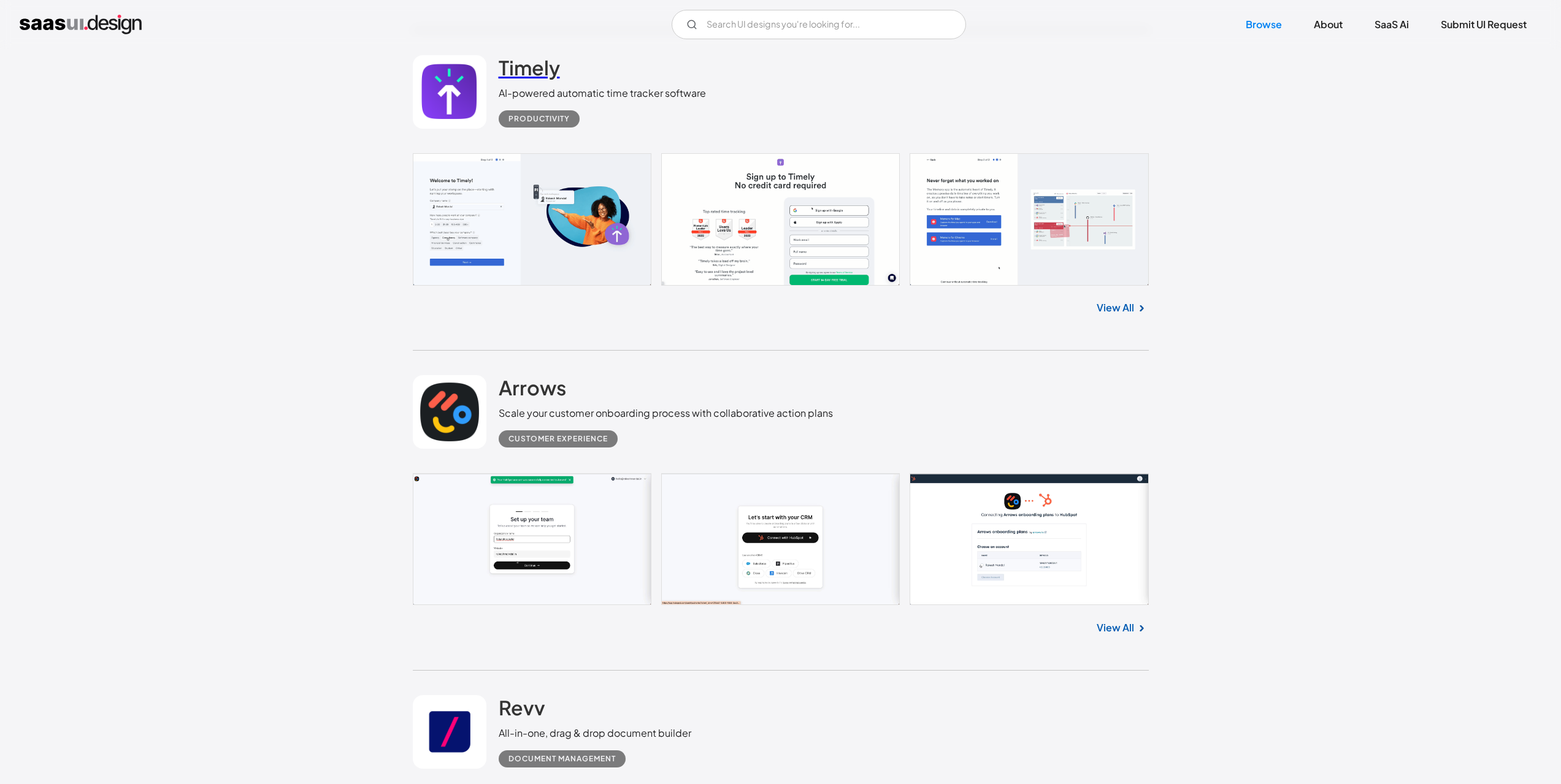
click at [530, 66] on h2 "Timely" at bounding box center [529, 67] width 61 height 24
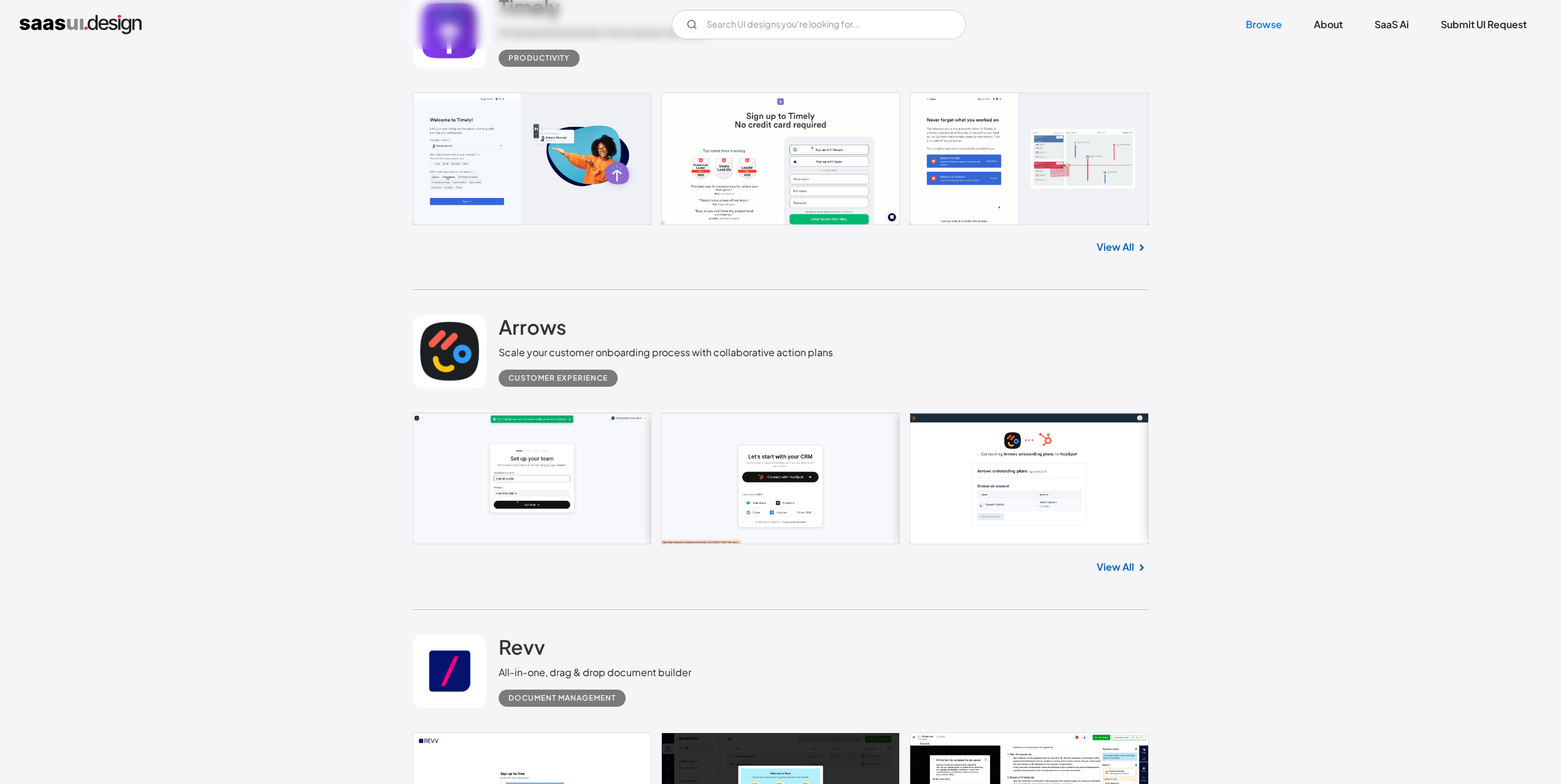
scroll to position [6928, 0]
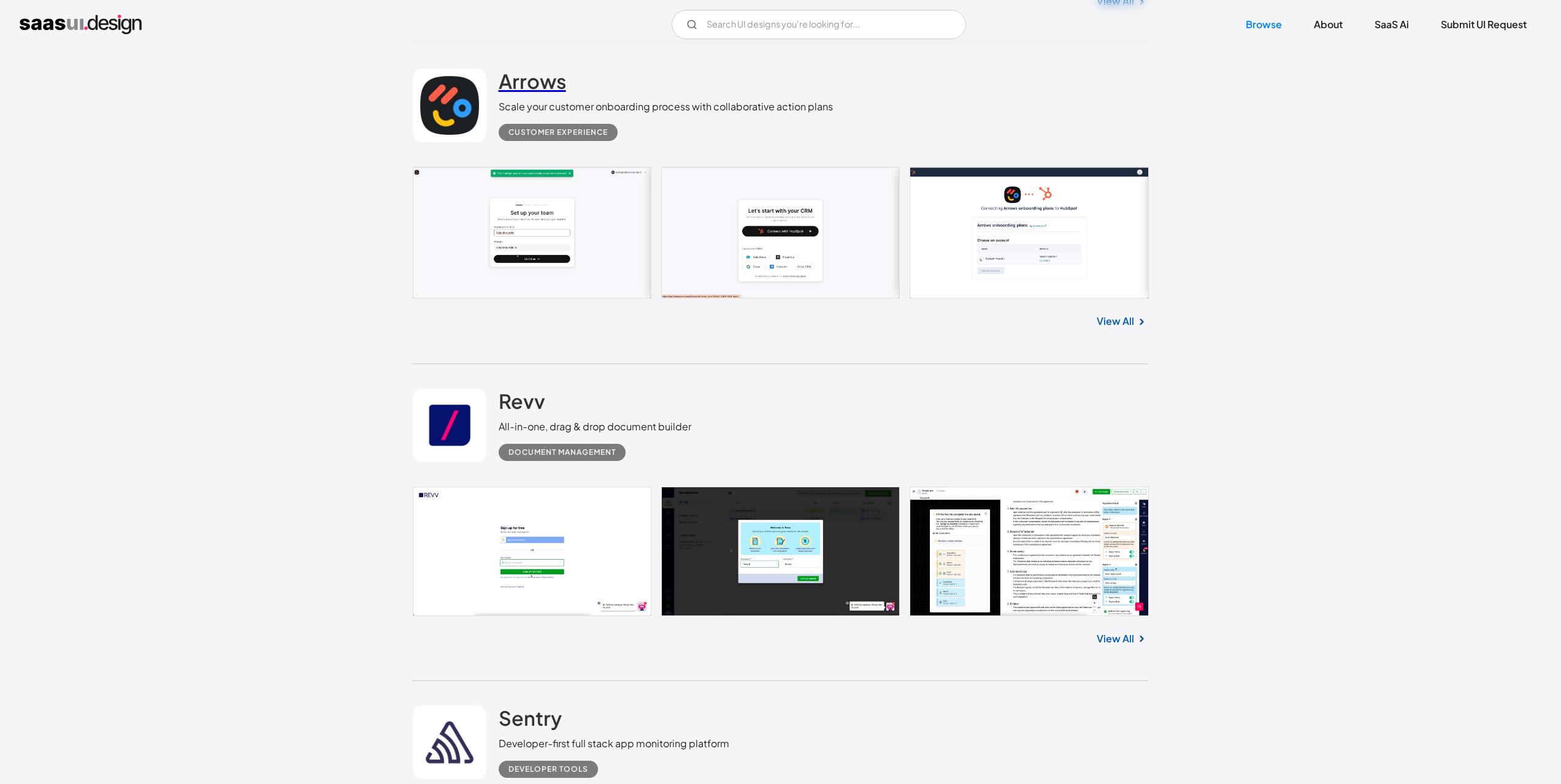
click at [537, 83] on h2 "Arrows" at bounding box center [532, 81] width 67 height 24
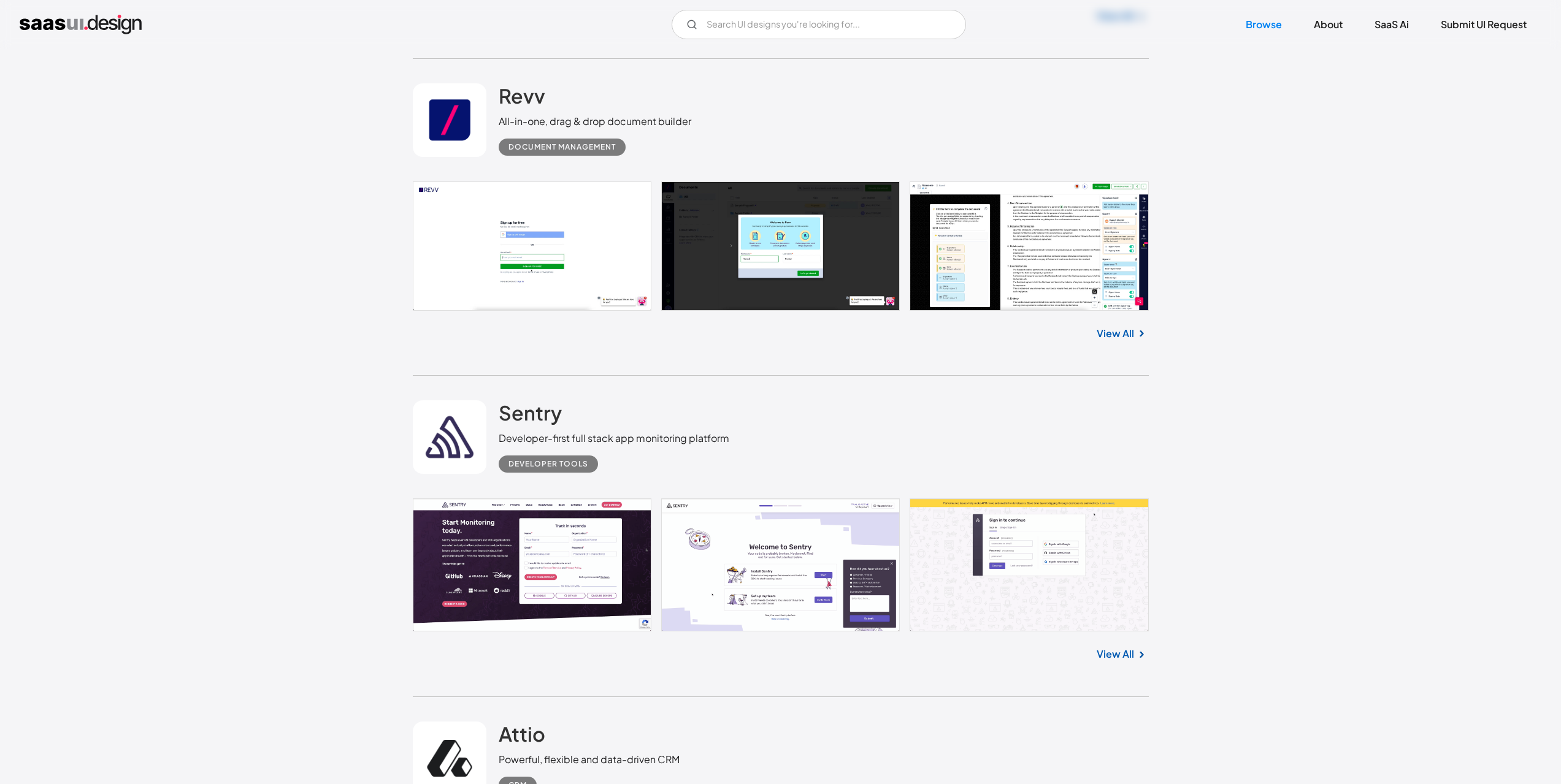
scroll to position [7235, 0]
click at [532, 100] on h2 "Revv" at bounding box center [522, 94] width 47 height 24
click at [544, 409] on h2 "Sentry" at bounding box center [530, 411] width 63 height 24
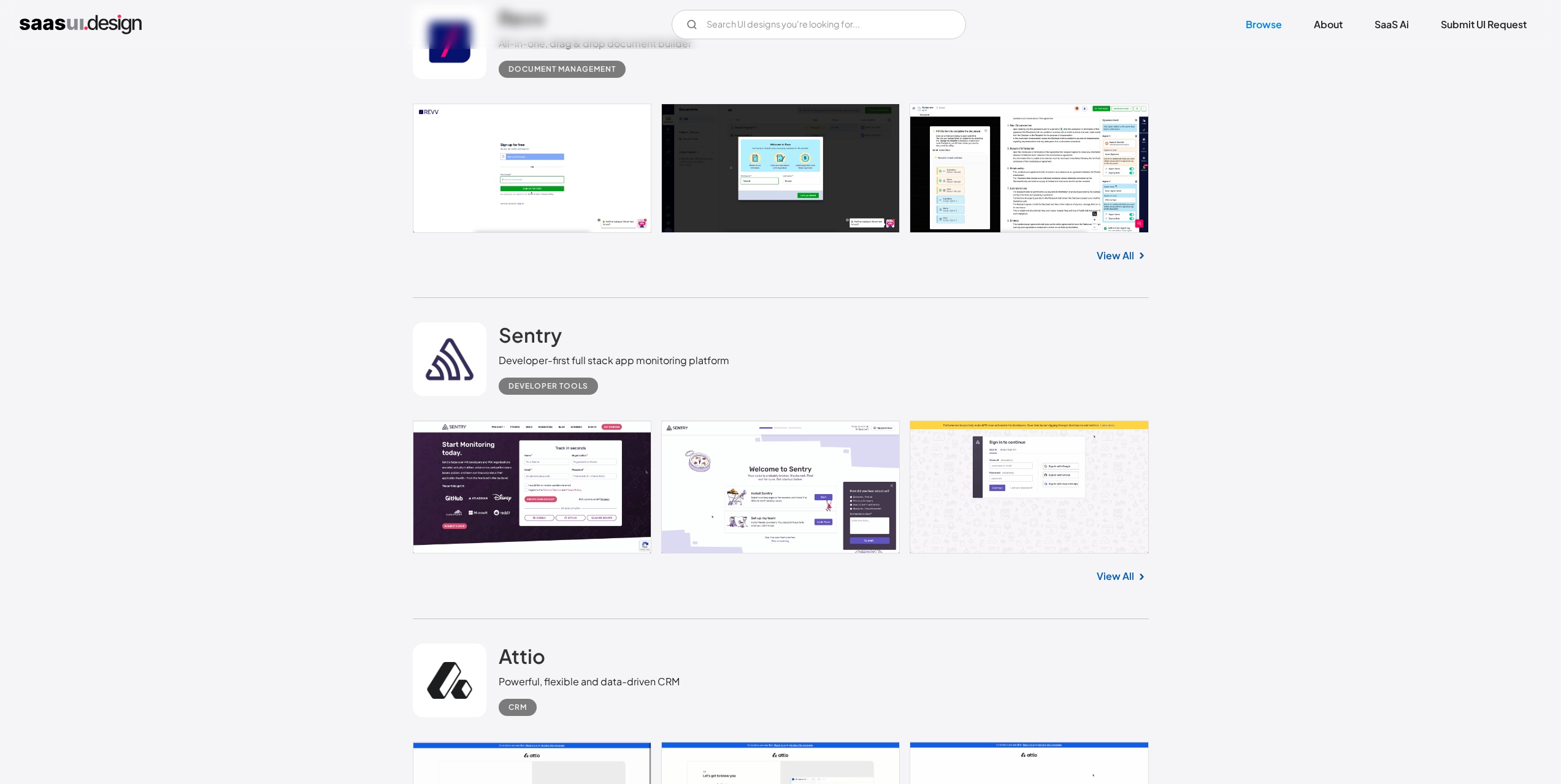
scroll to position [7542, 0]
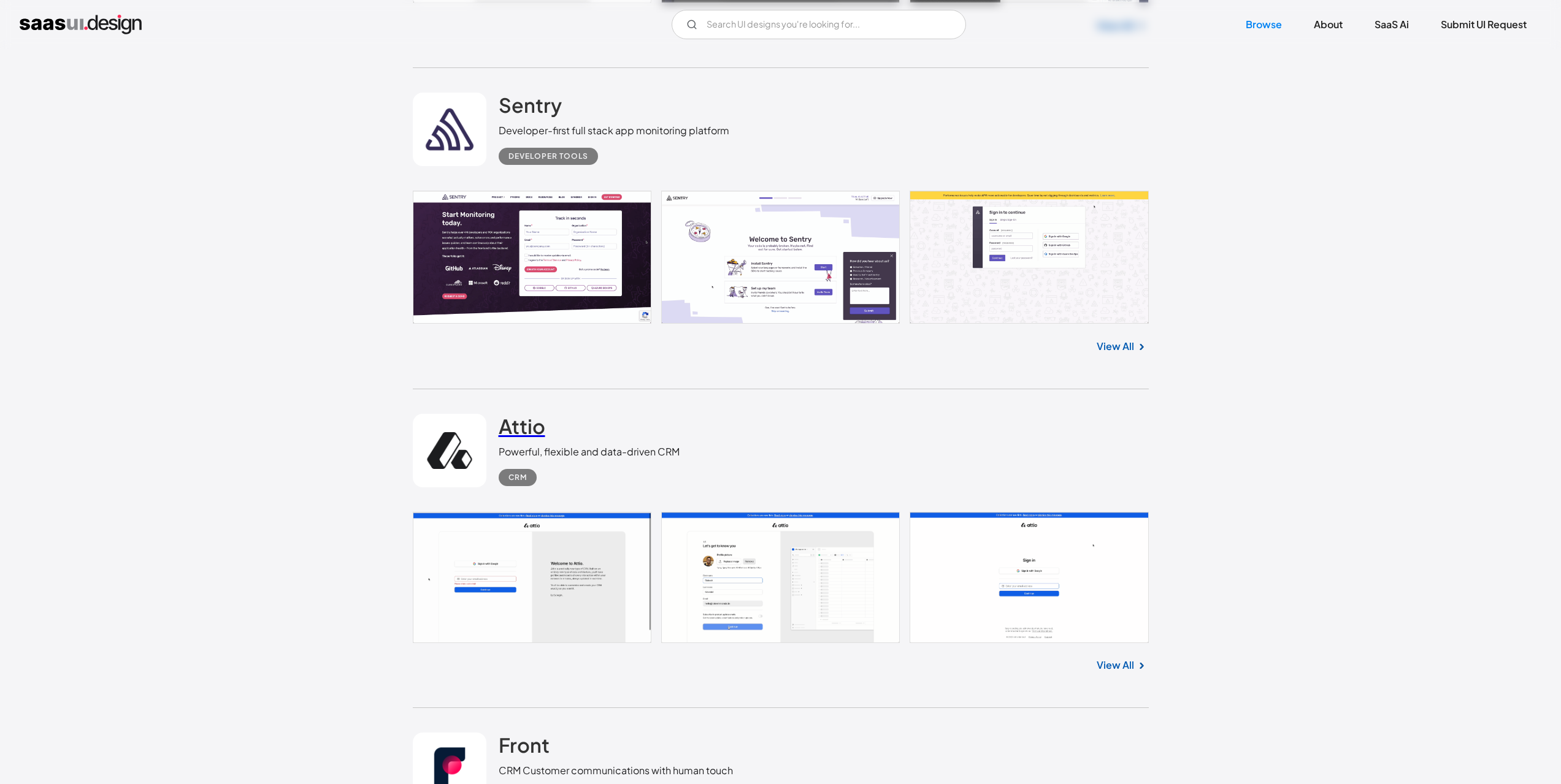
click at [538, 415] on h2 "Attio" at bounding box center [522, 426] width 47 height 24
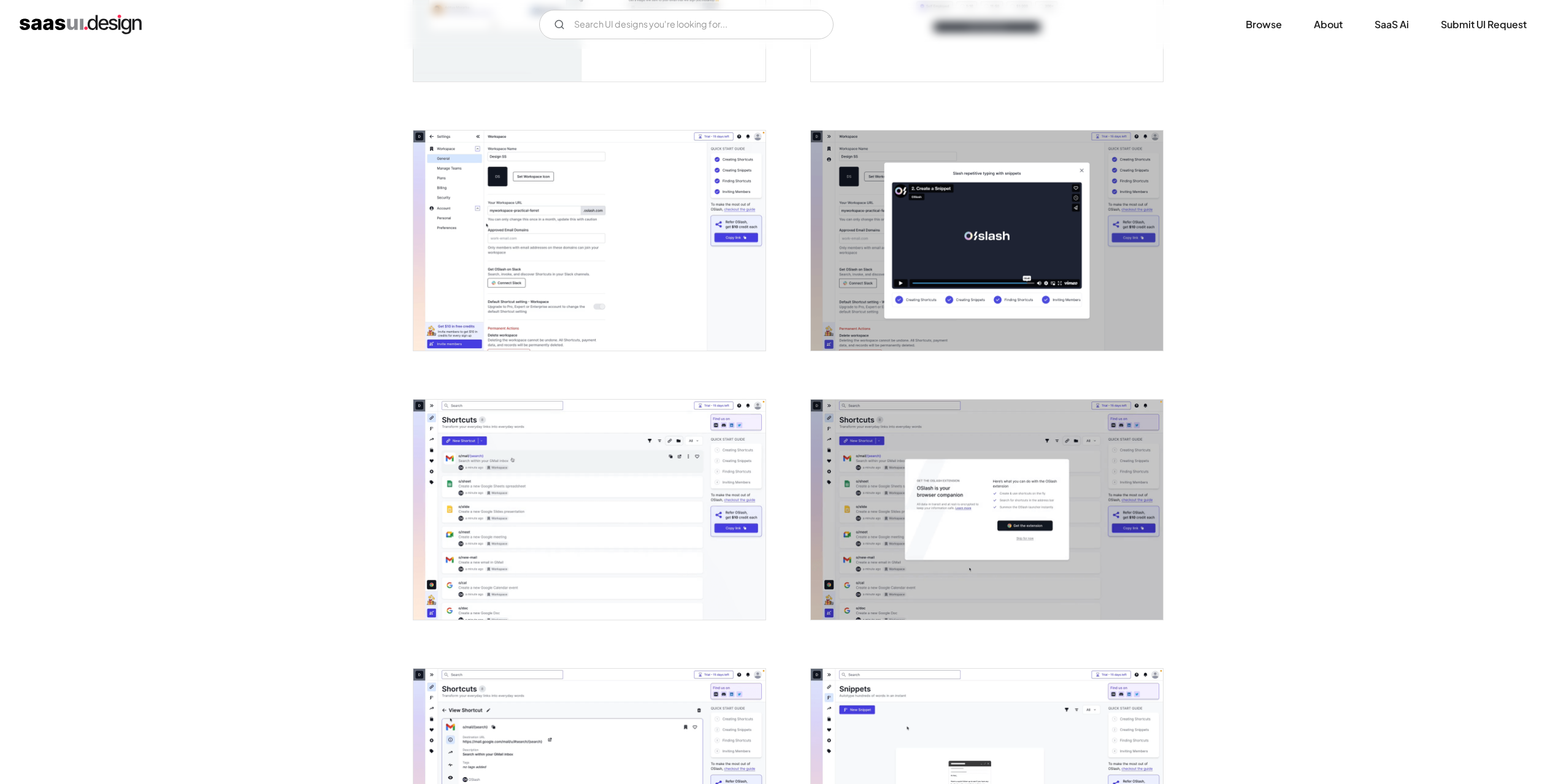
scroll to position [430, 0]
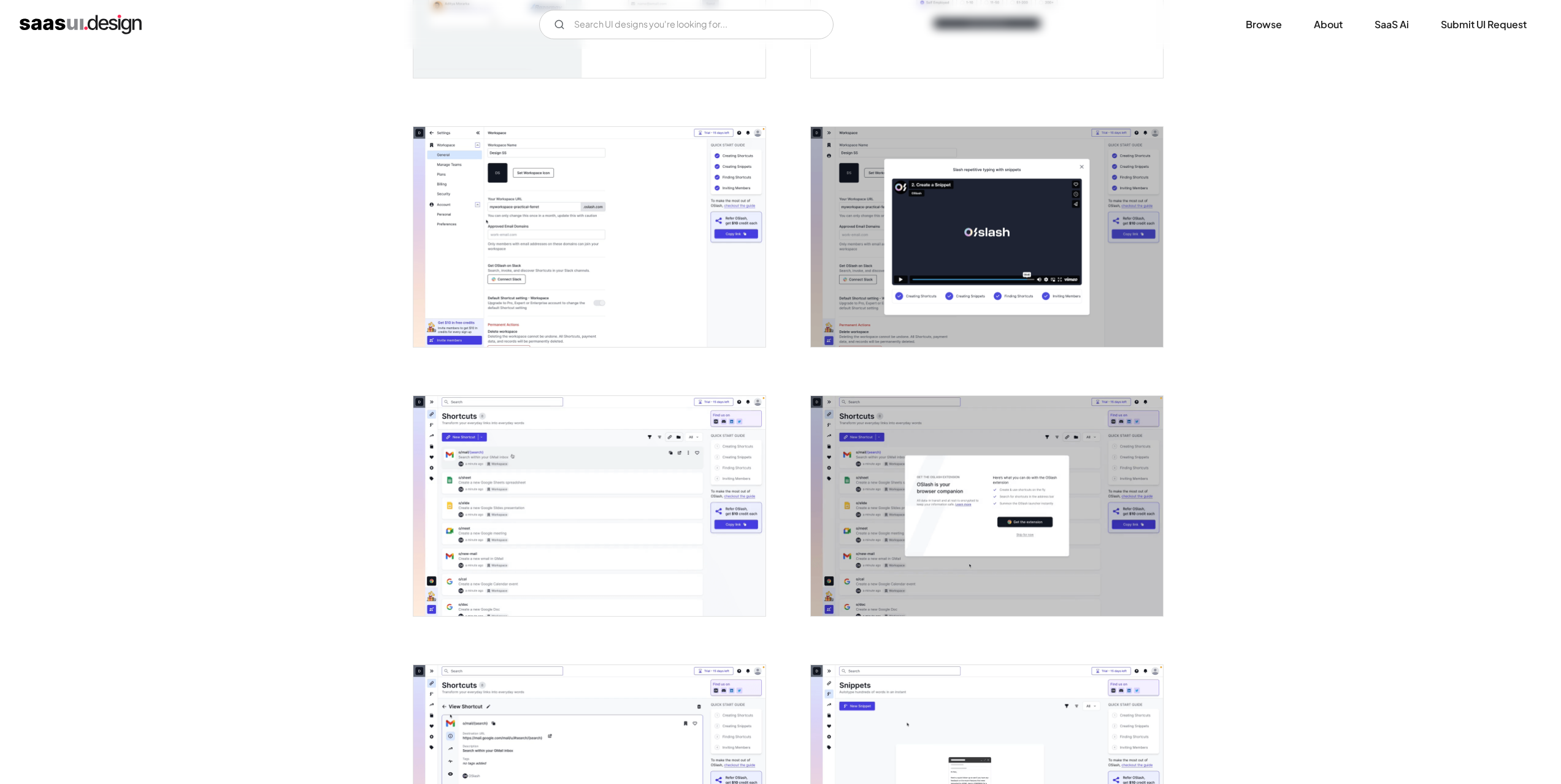
click at [587, 536] on img "open lightbox" at bounding box center [589, 505] width 352 height 220
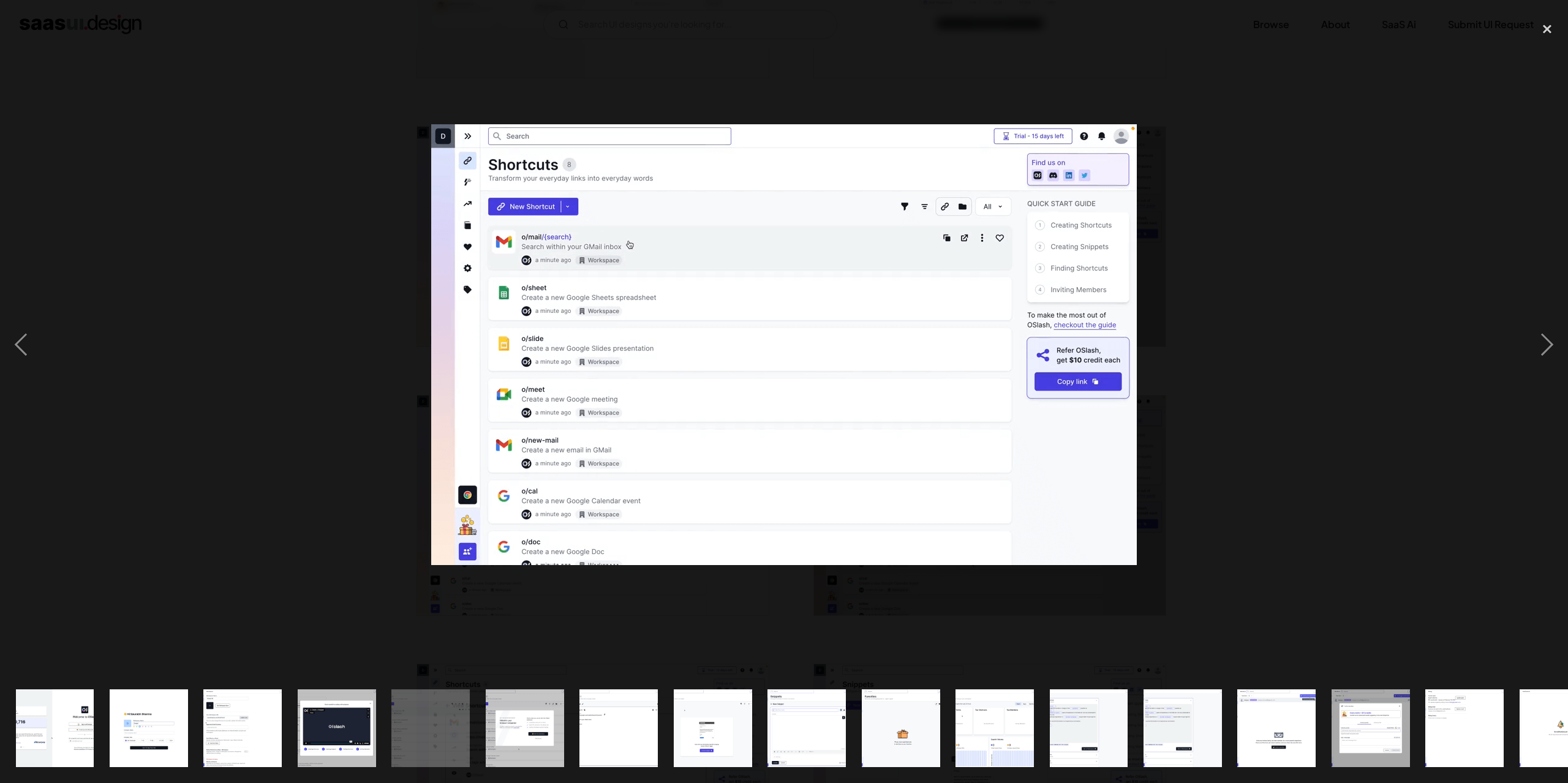
click at [184, 482] on div at bounding box center [784, 345] width 1568 height 658
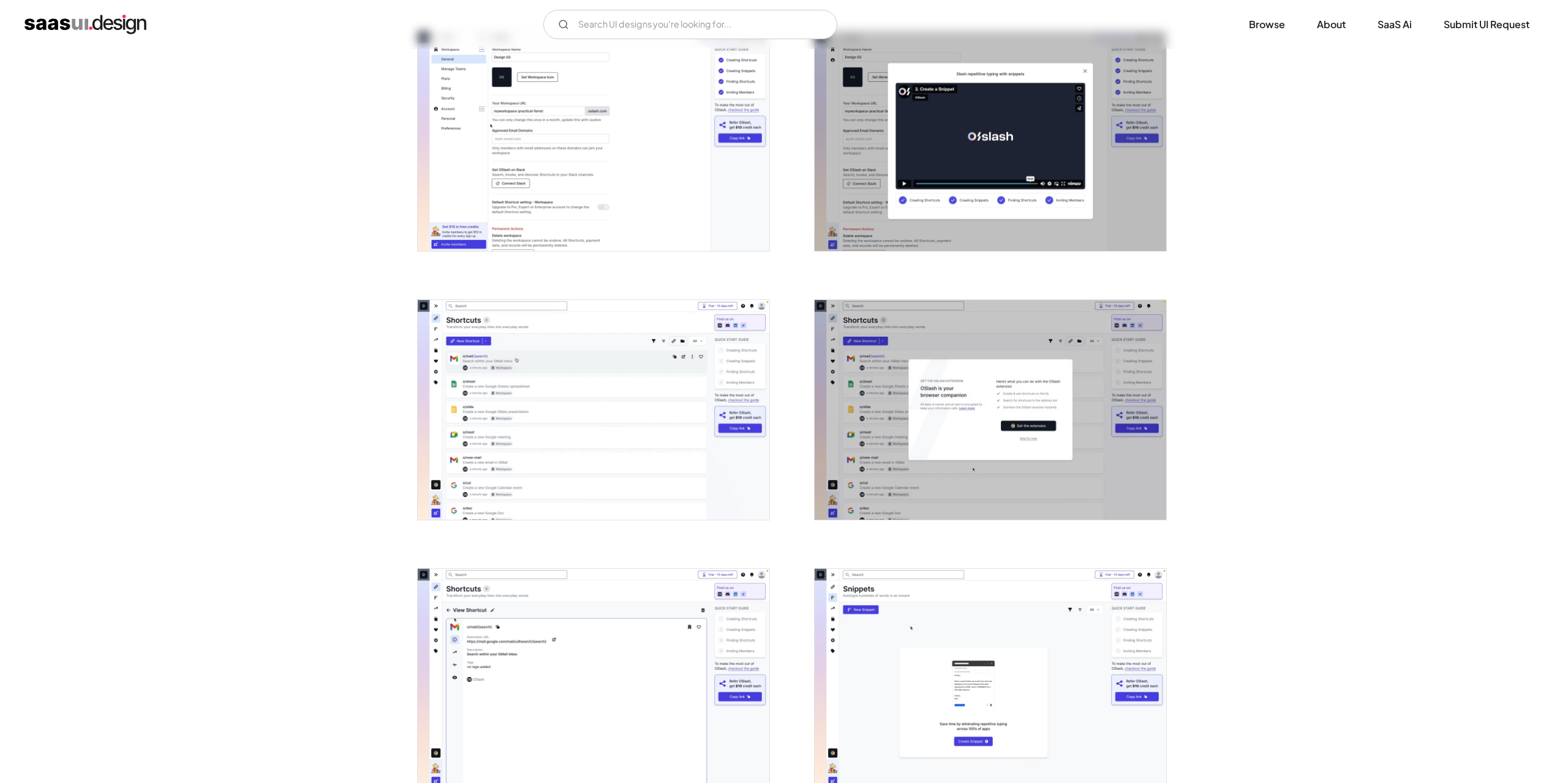
scroll to position [796, 0]
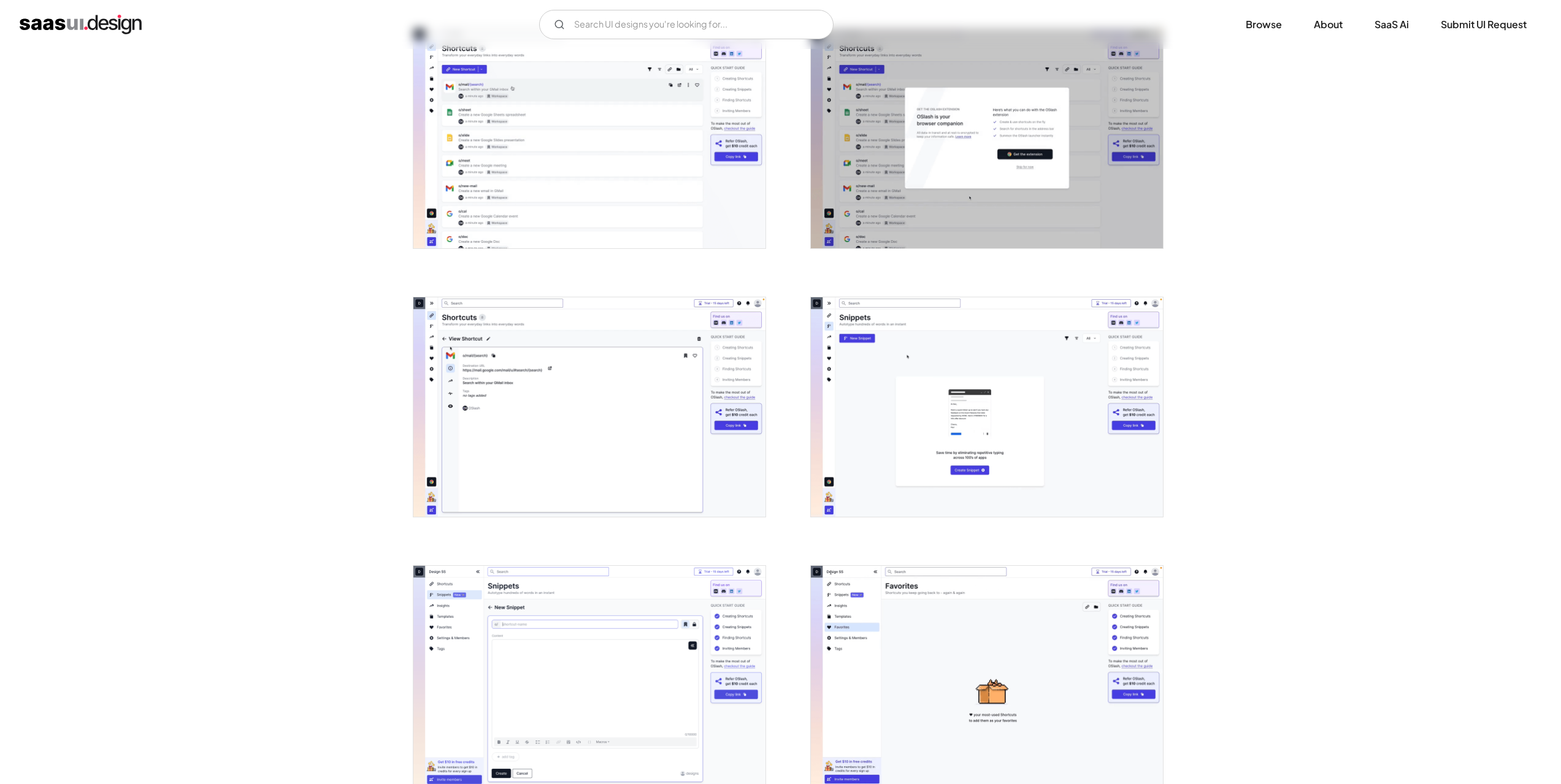
click at [563, 464] on img "open lightbox" at bounding box center [589, 407] width 352 height 220
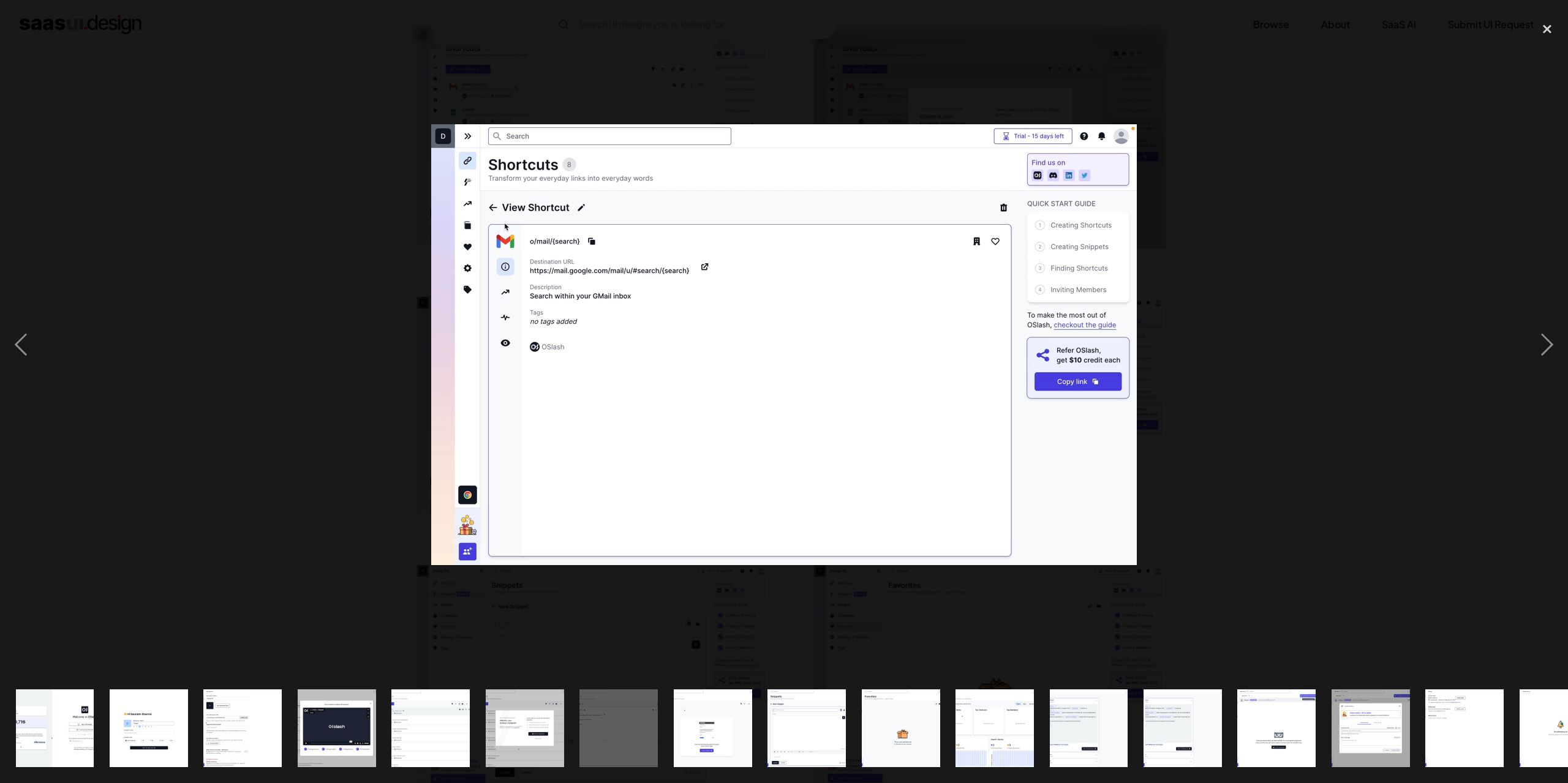
click at [232, 480] on div at bounding box center [784, 345] width 1568 height 658
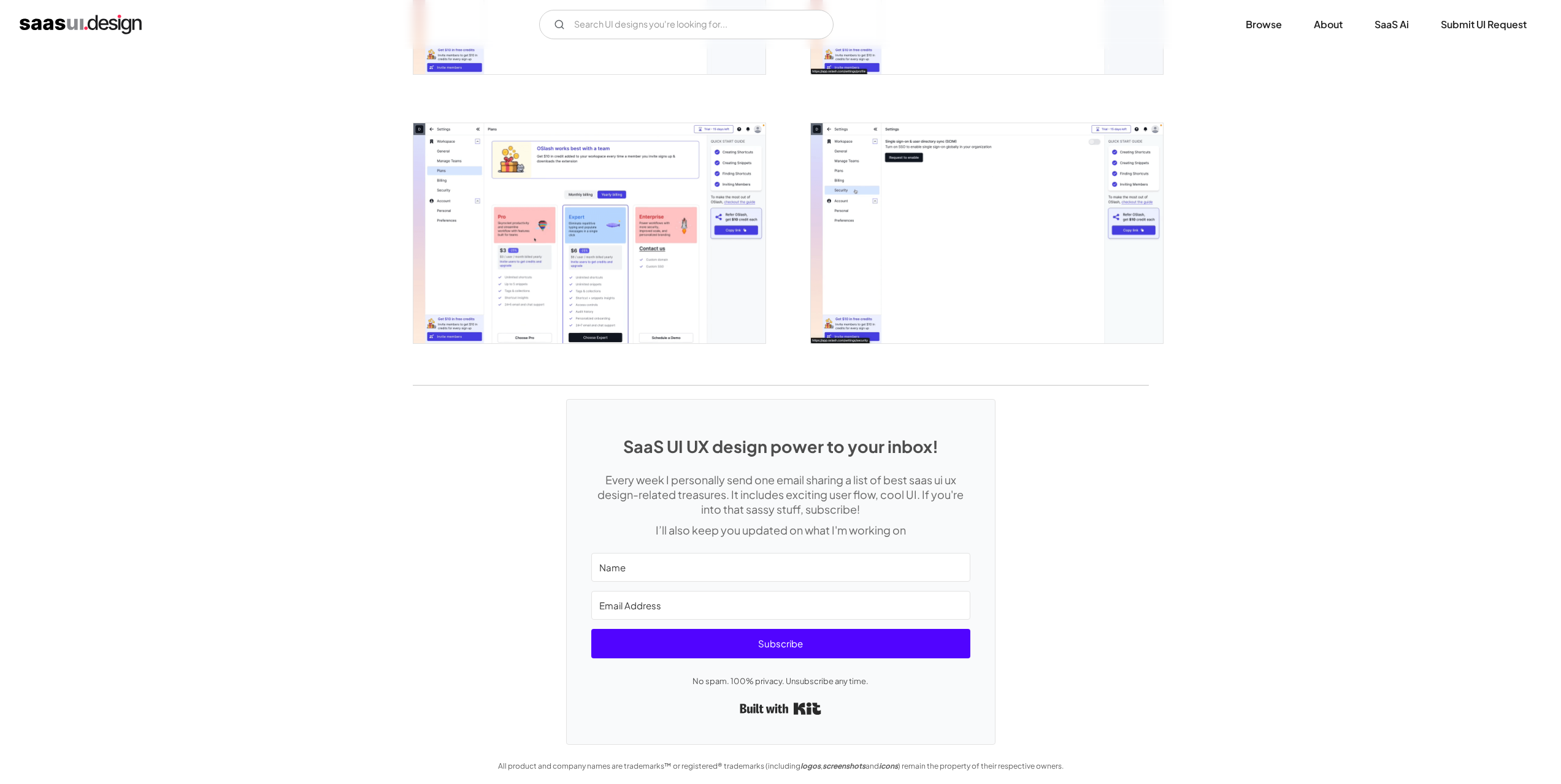
scroll to position [2588, 0]
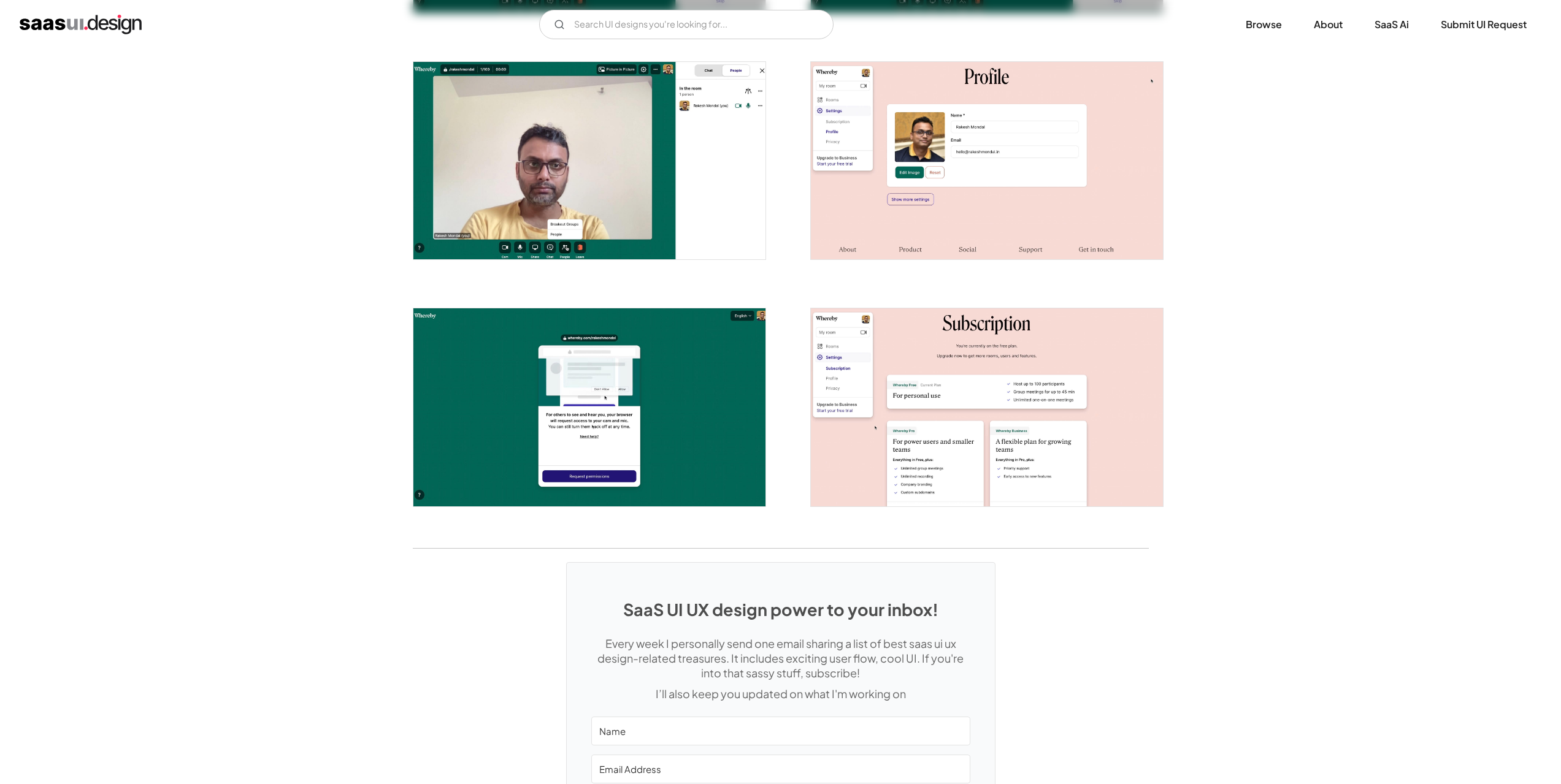
scroll to position [1962, 0]
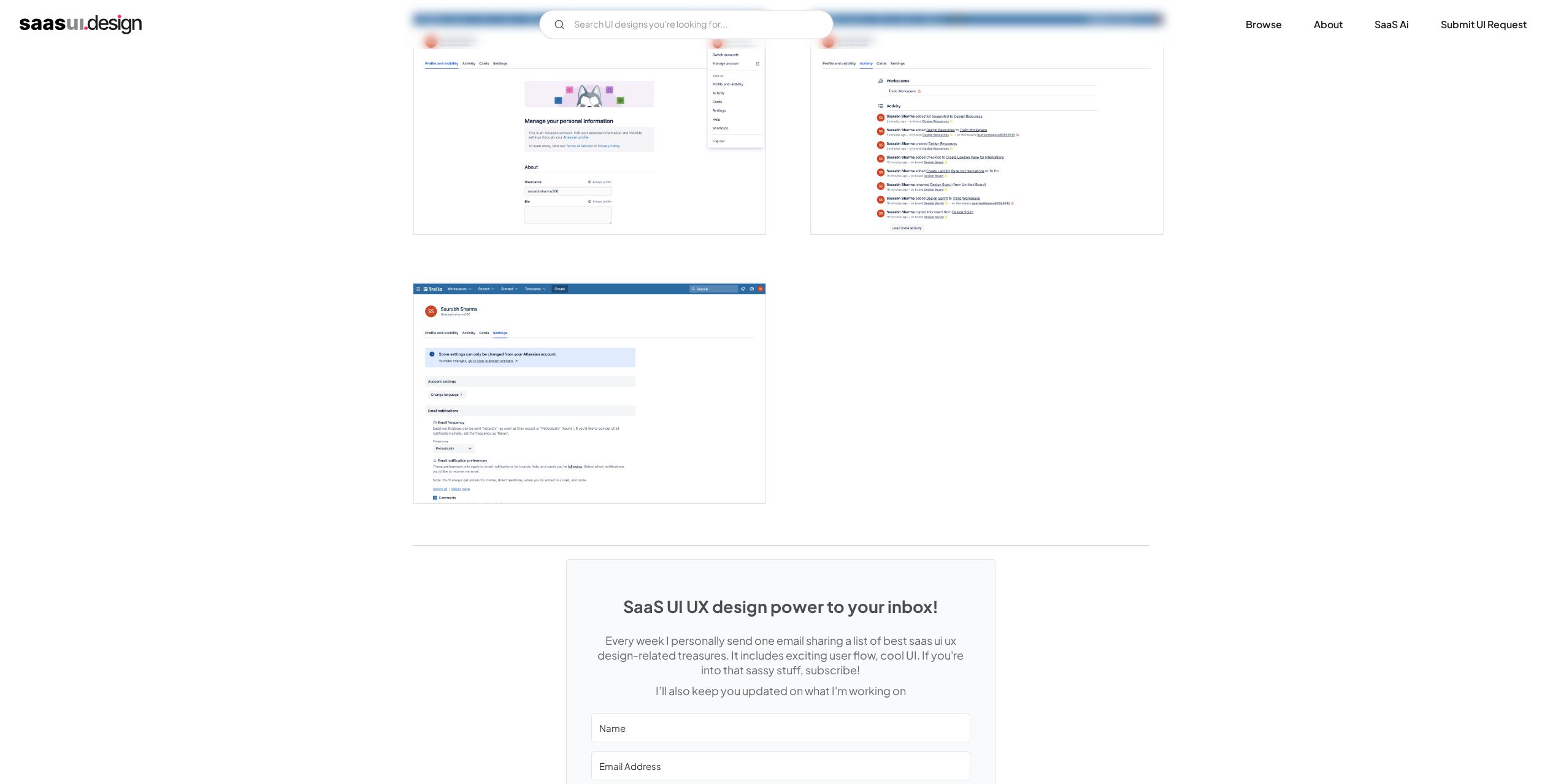
scroll to position [3004, 0]
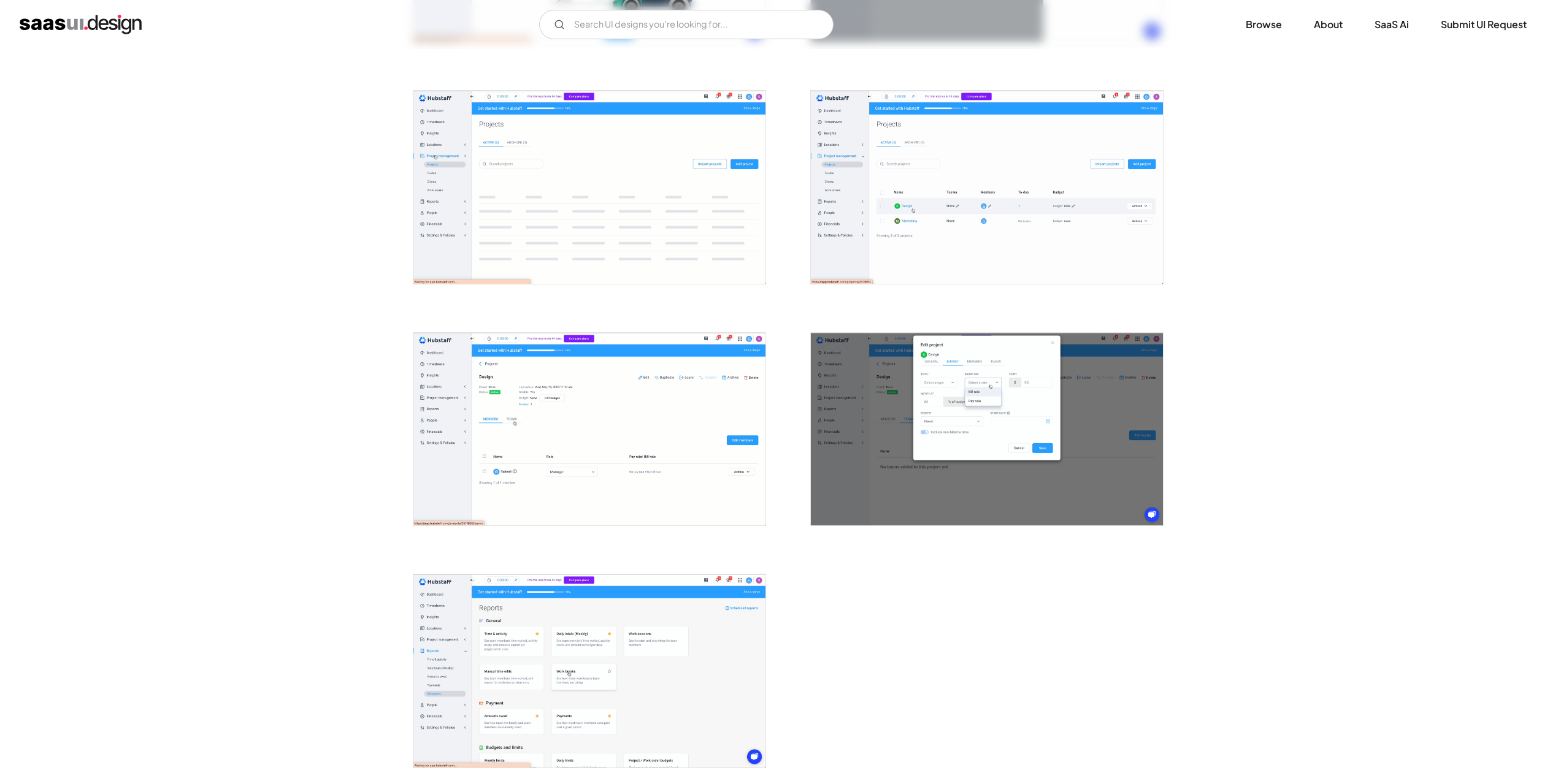
scroll to position [2943, 0]
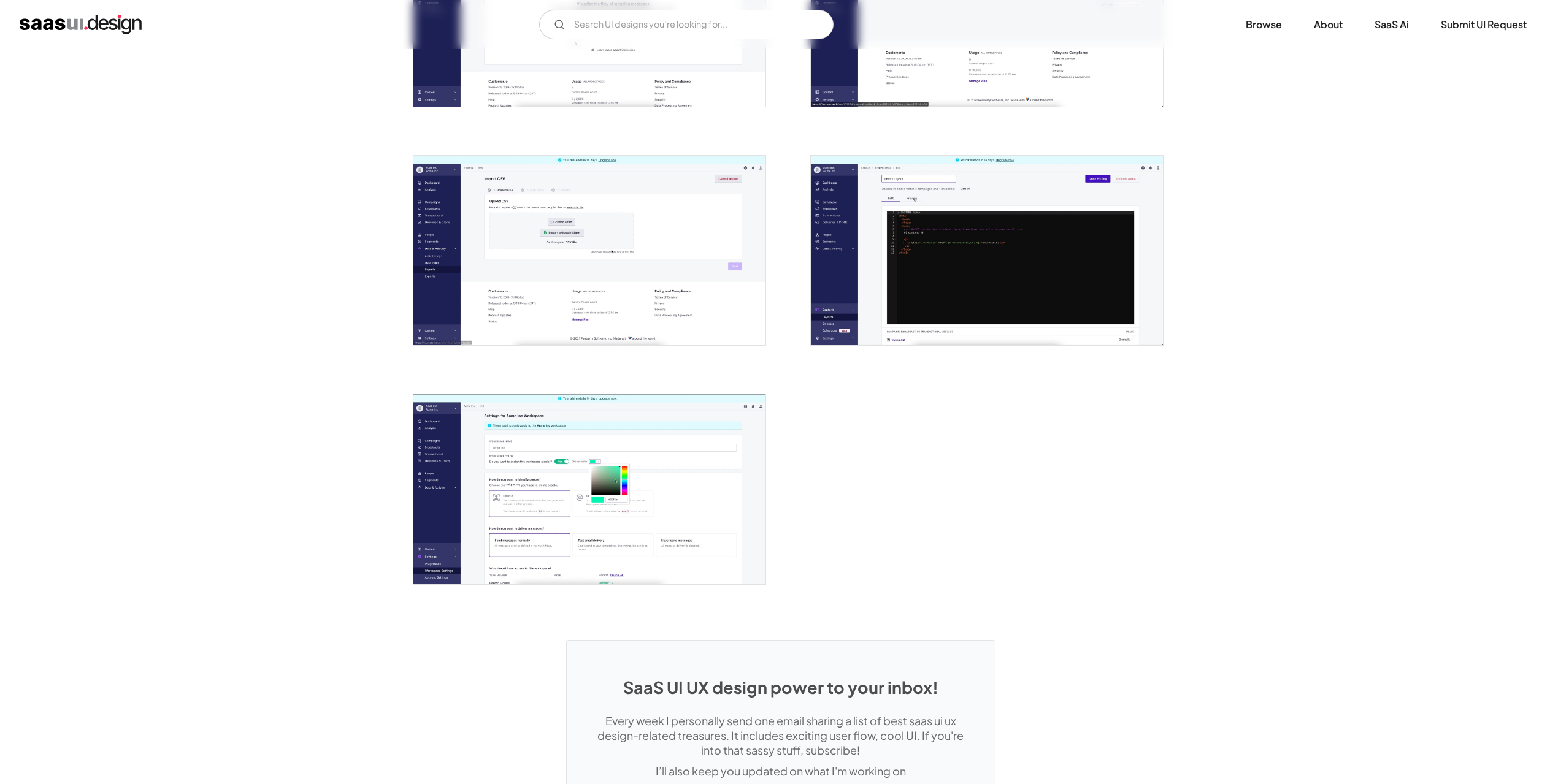
scroll to position [2759, 0]
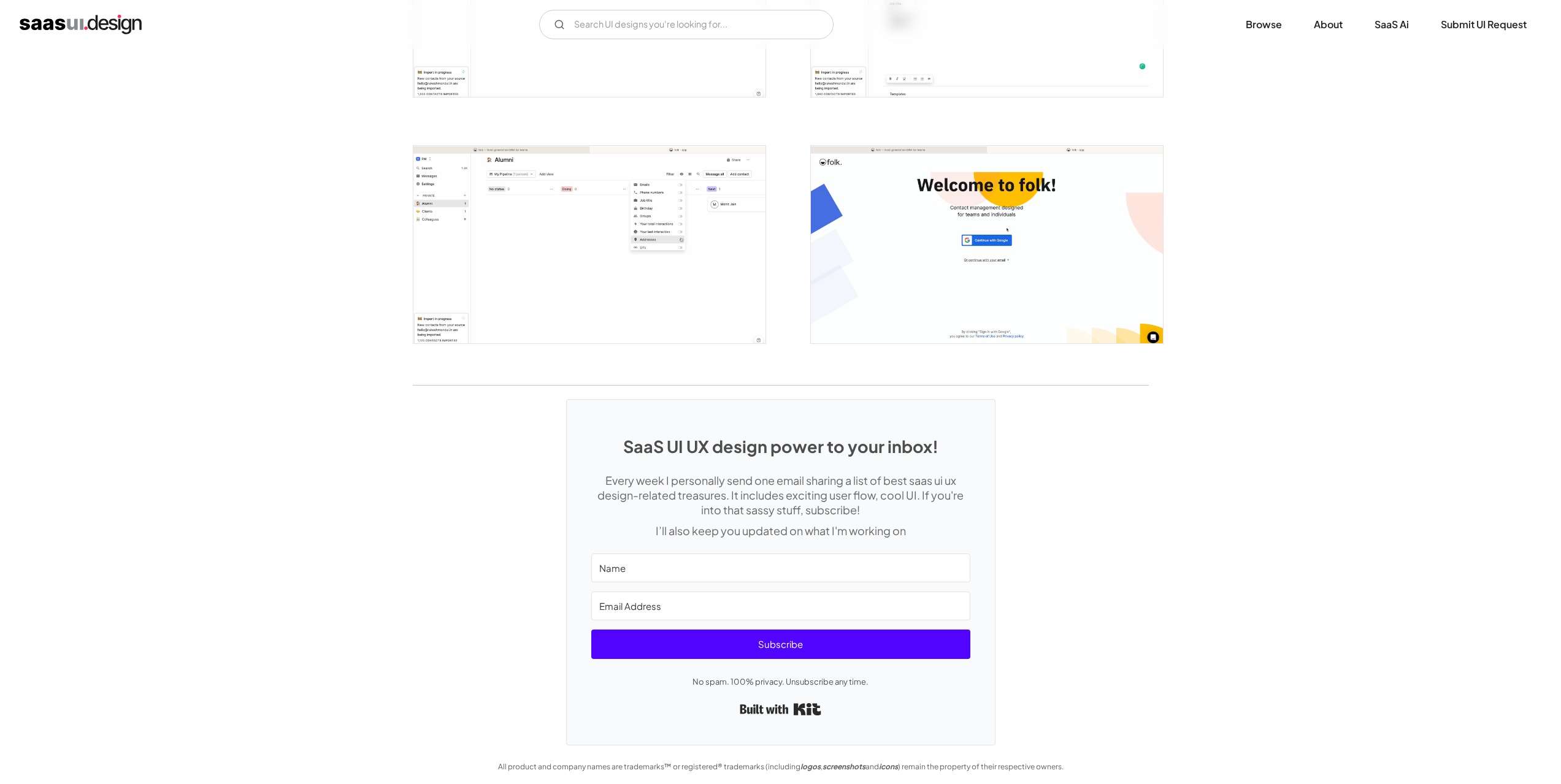
scroll to position [1875, 0]
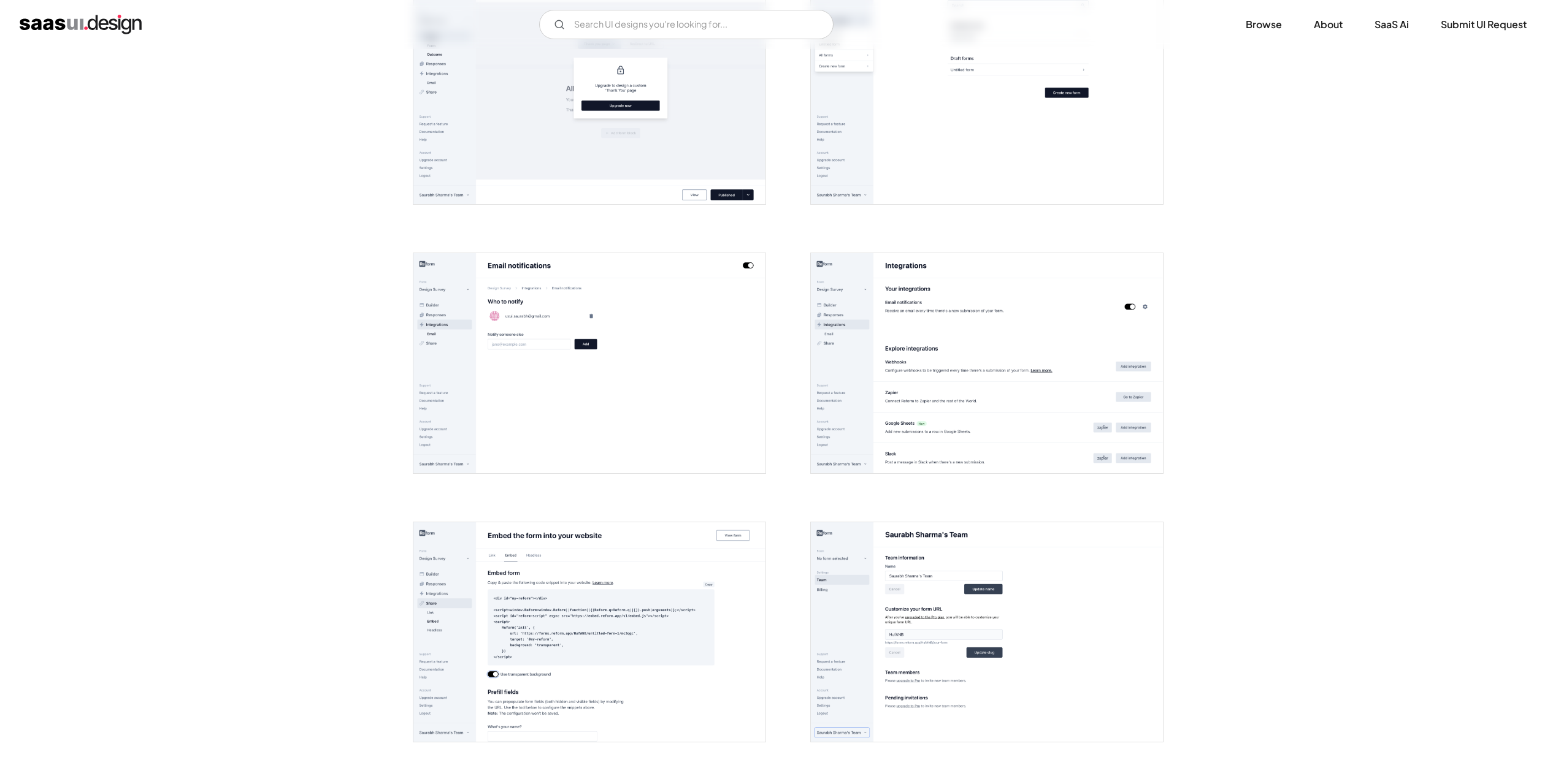
scroll to position [2207, 0]
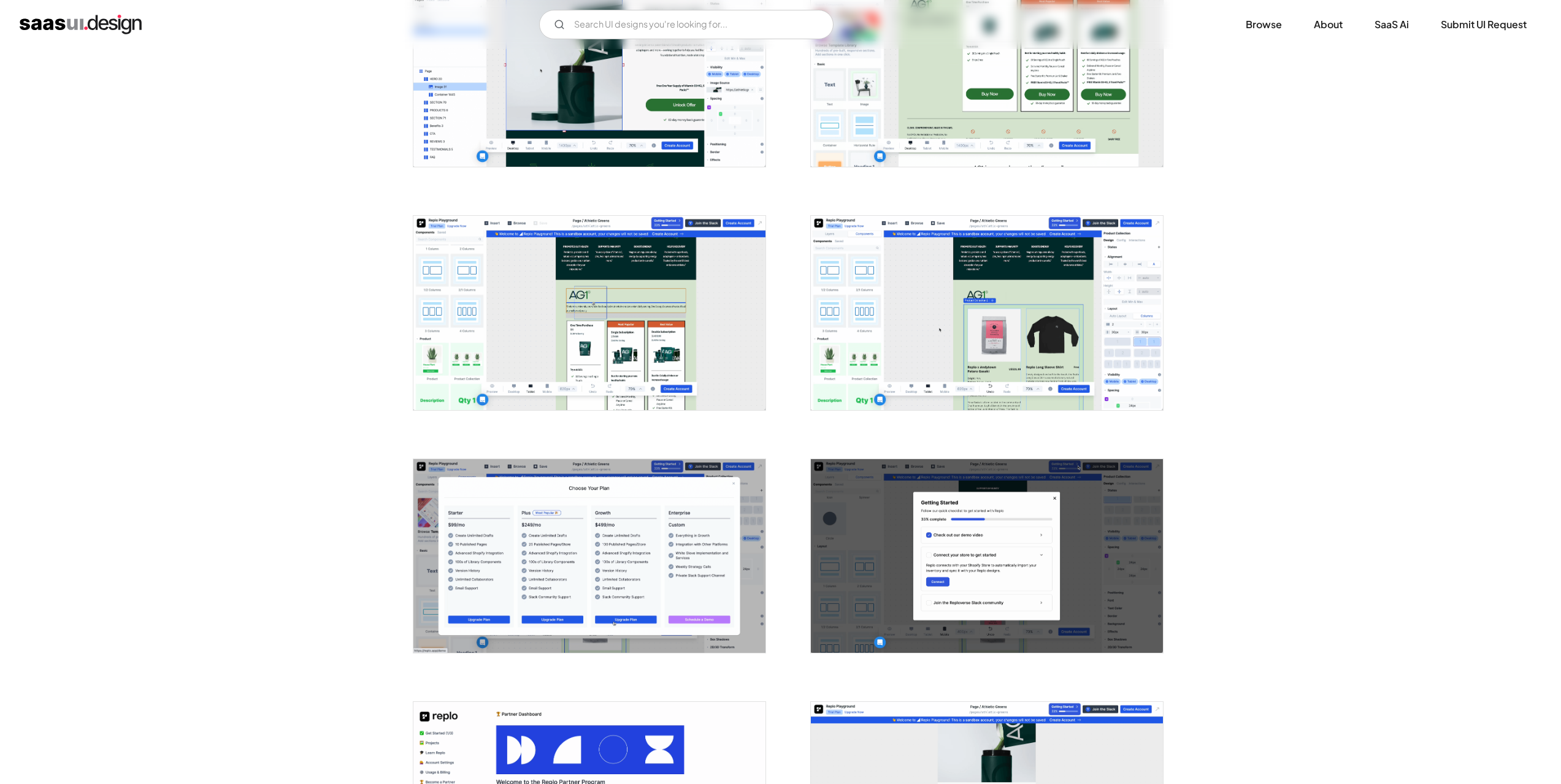
scroll to position [1717, 0]
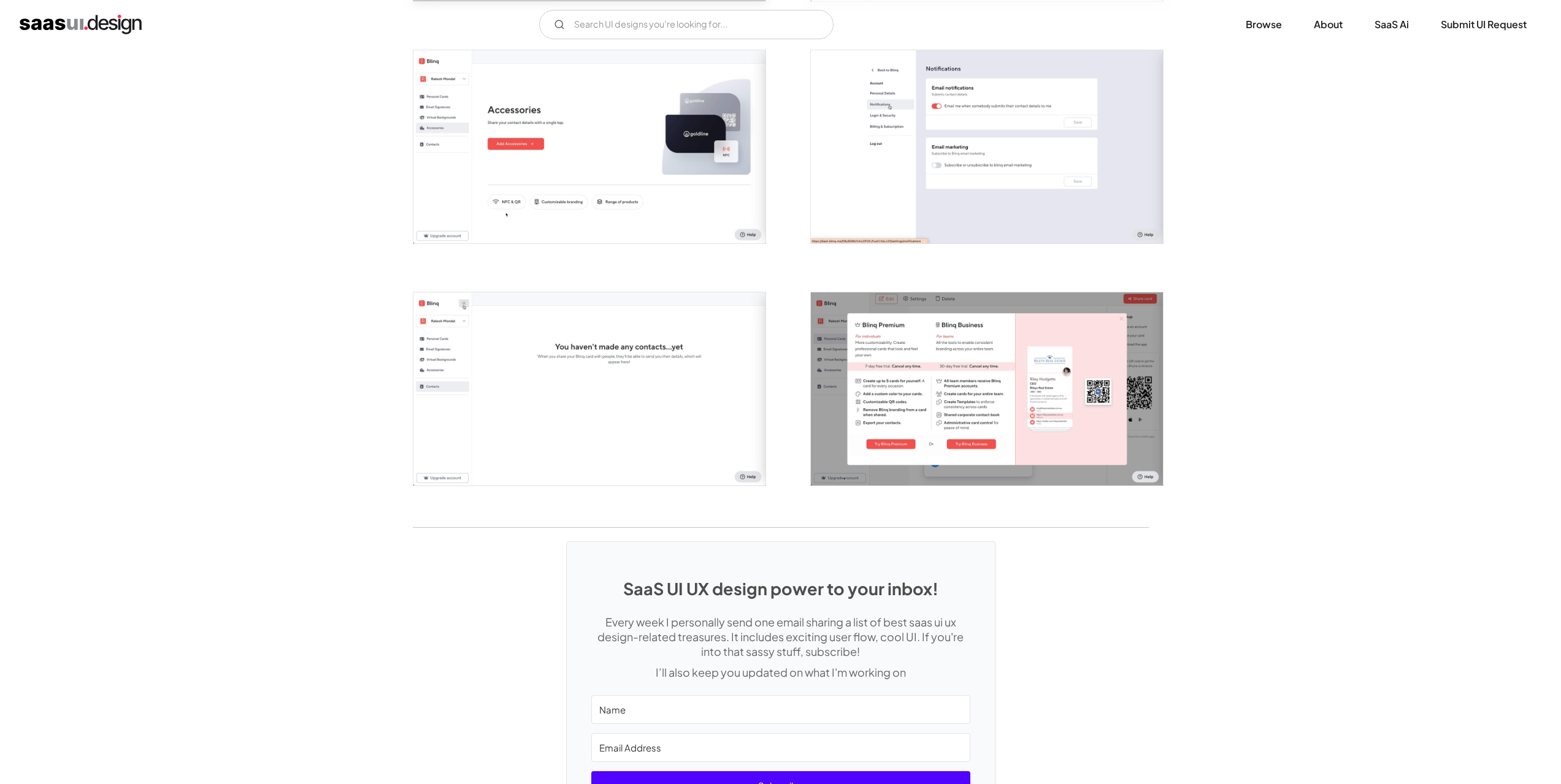
scroll to position [2207, 0]
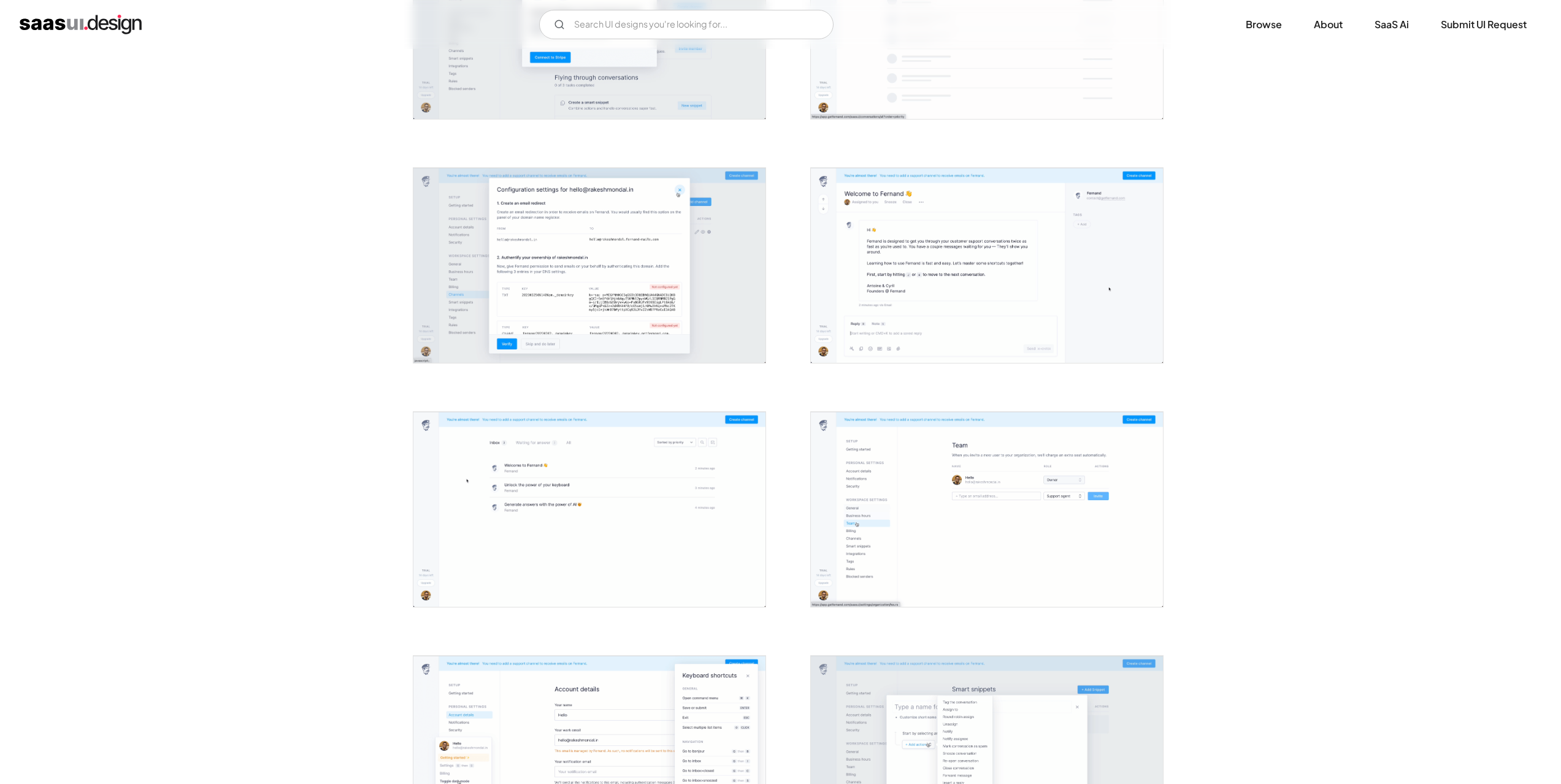
scroll to position [1594, 0]
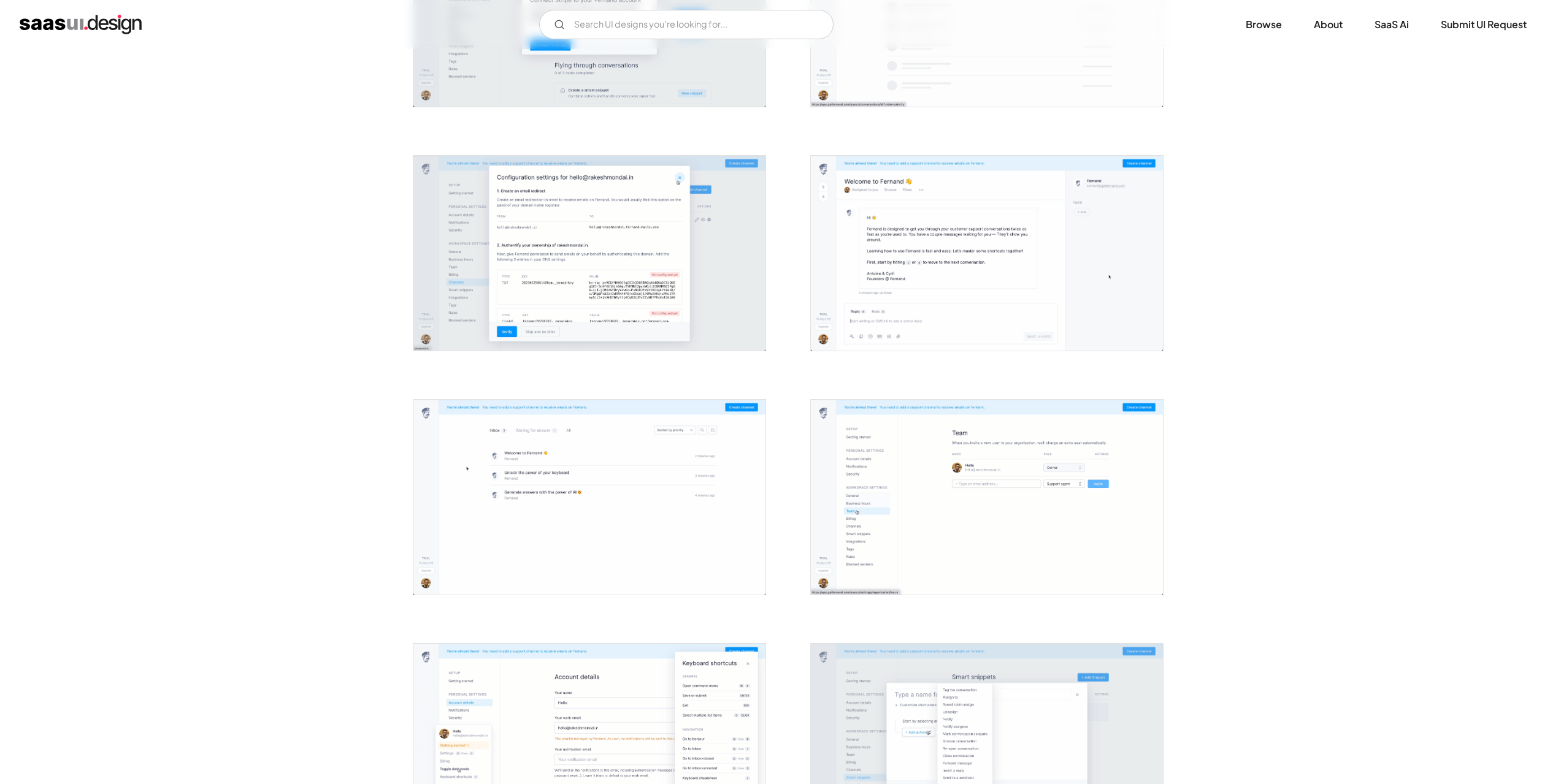
click at [921, 258] on img "open lightbox" at bounding box center [987, 254] width 352 height 195
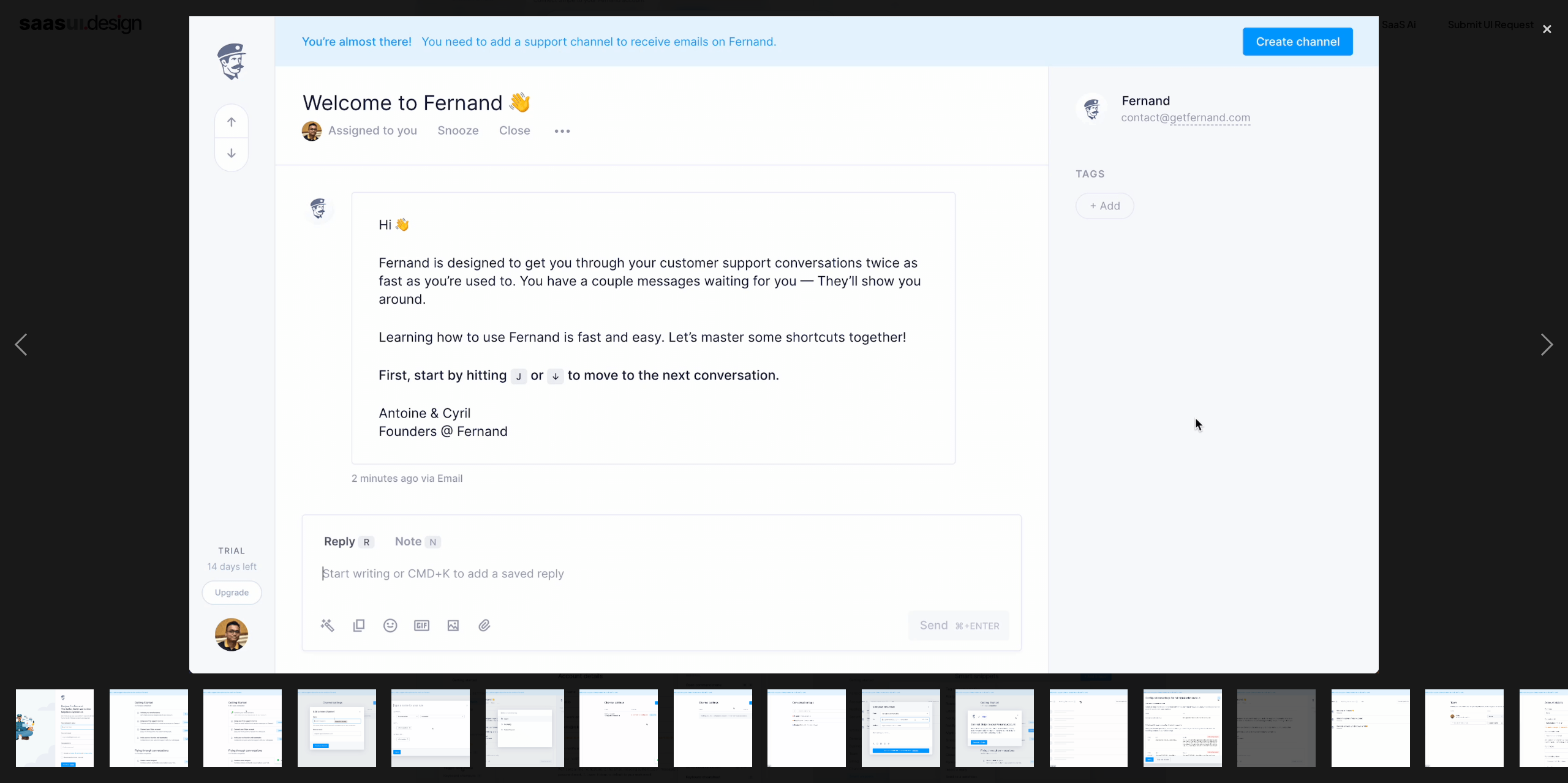
click at [114, 270] on div at bounding box center [784, 345] width 1568 height 658
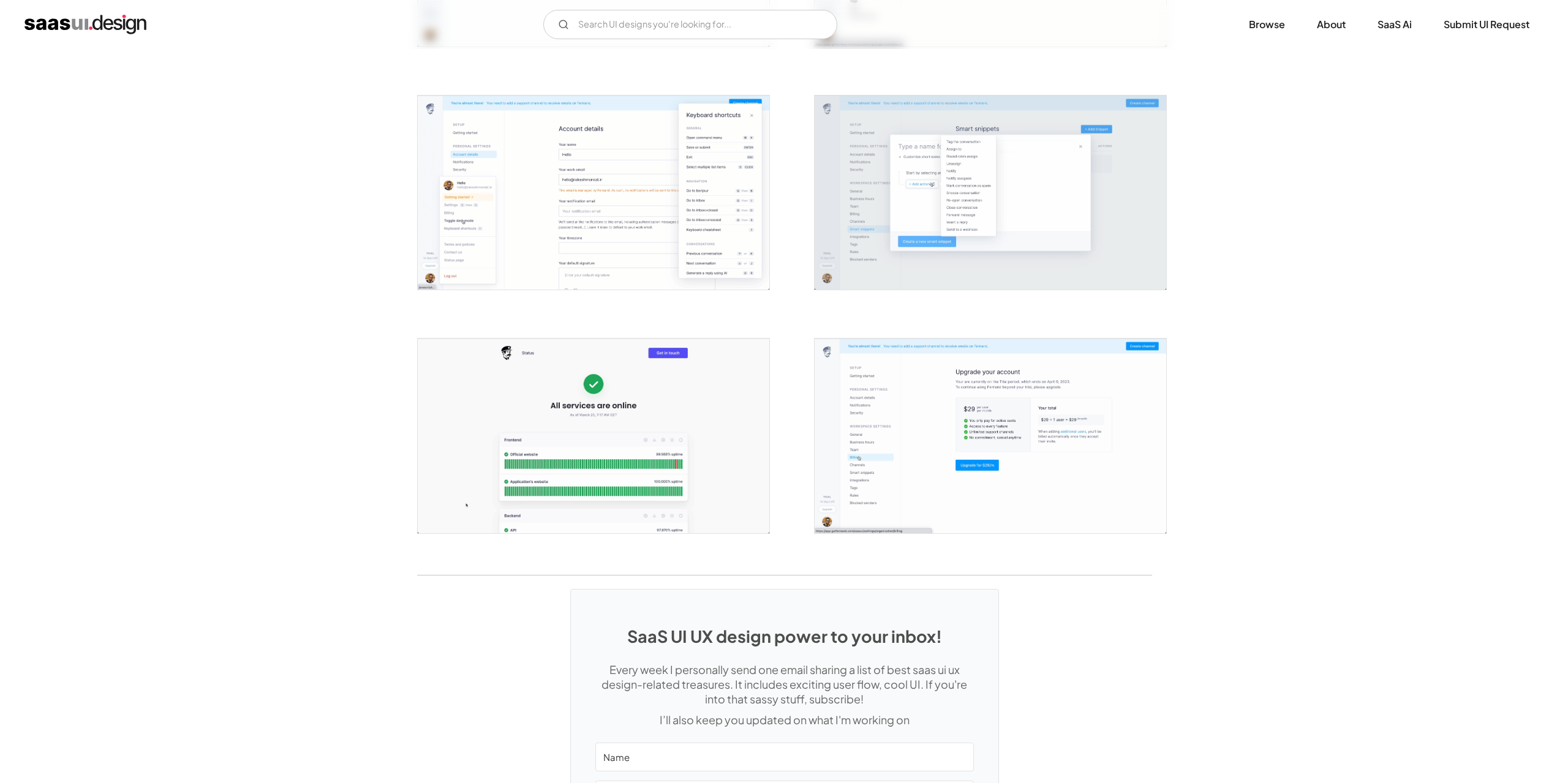
scroll to position [1898, 0]
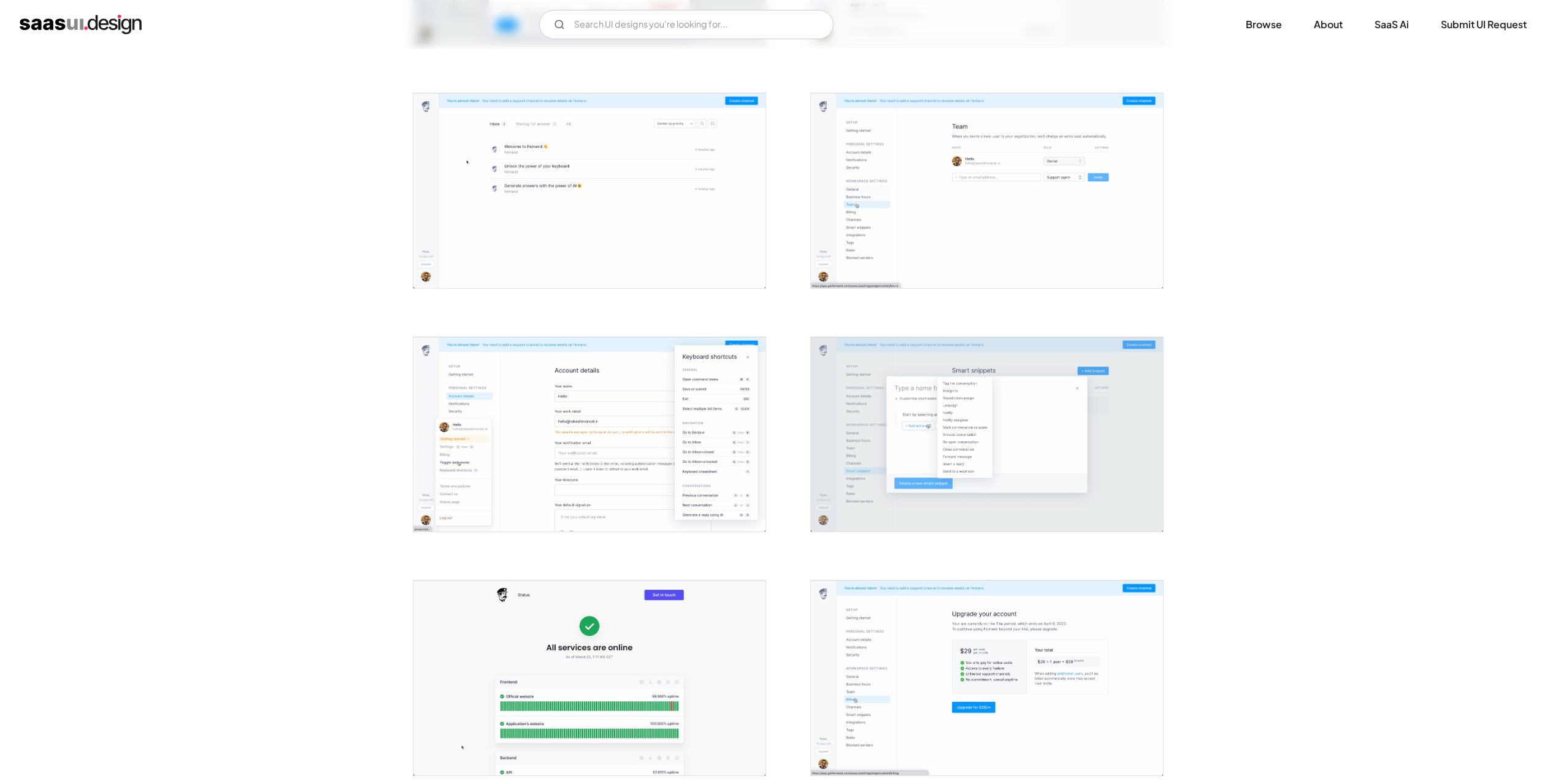
click at [634, 405] on img "open lightbox" at bounding box center [589, 435] width 352 height 195
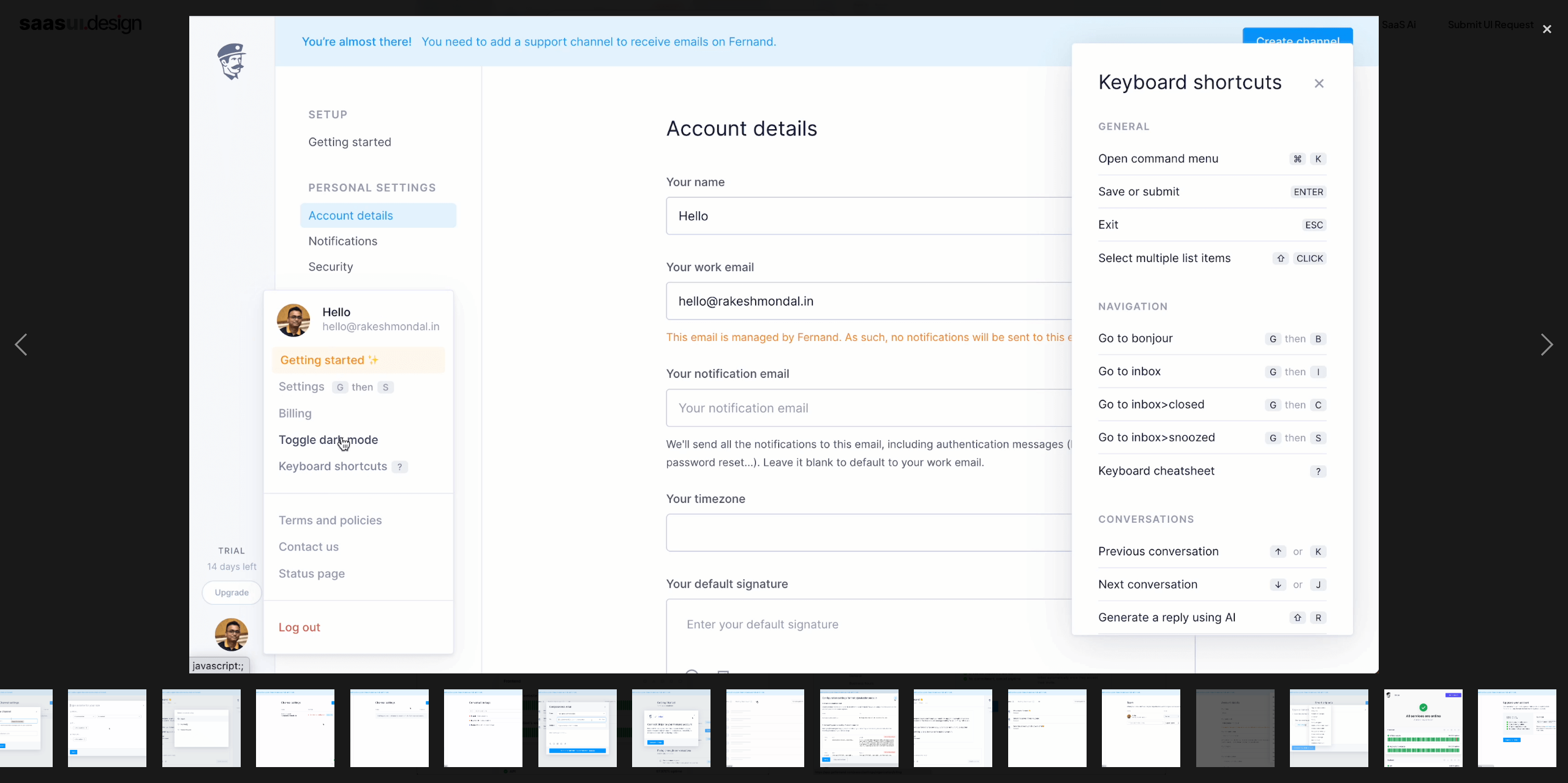
scroll to position [0, 327]
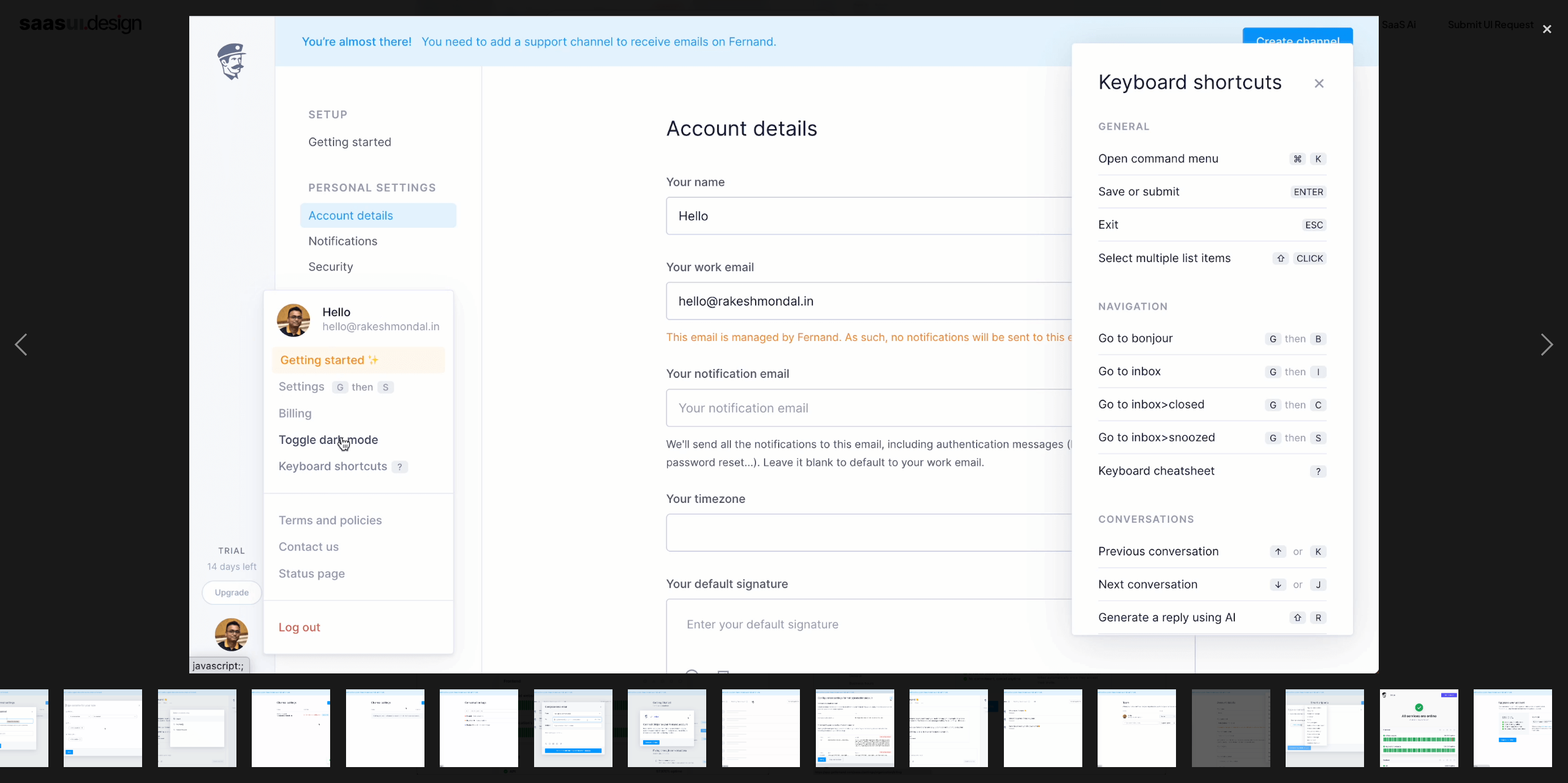
click at [96, 318] on div at bounding box center [784, 345] width 1568 height 658
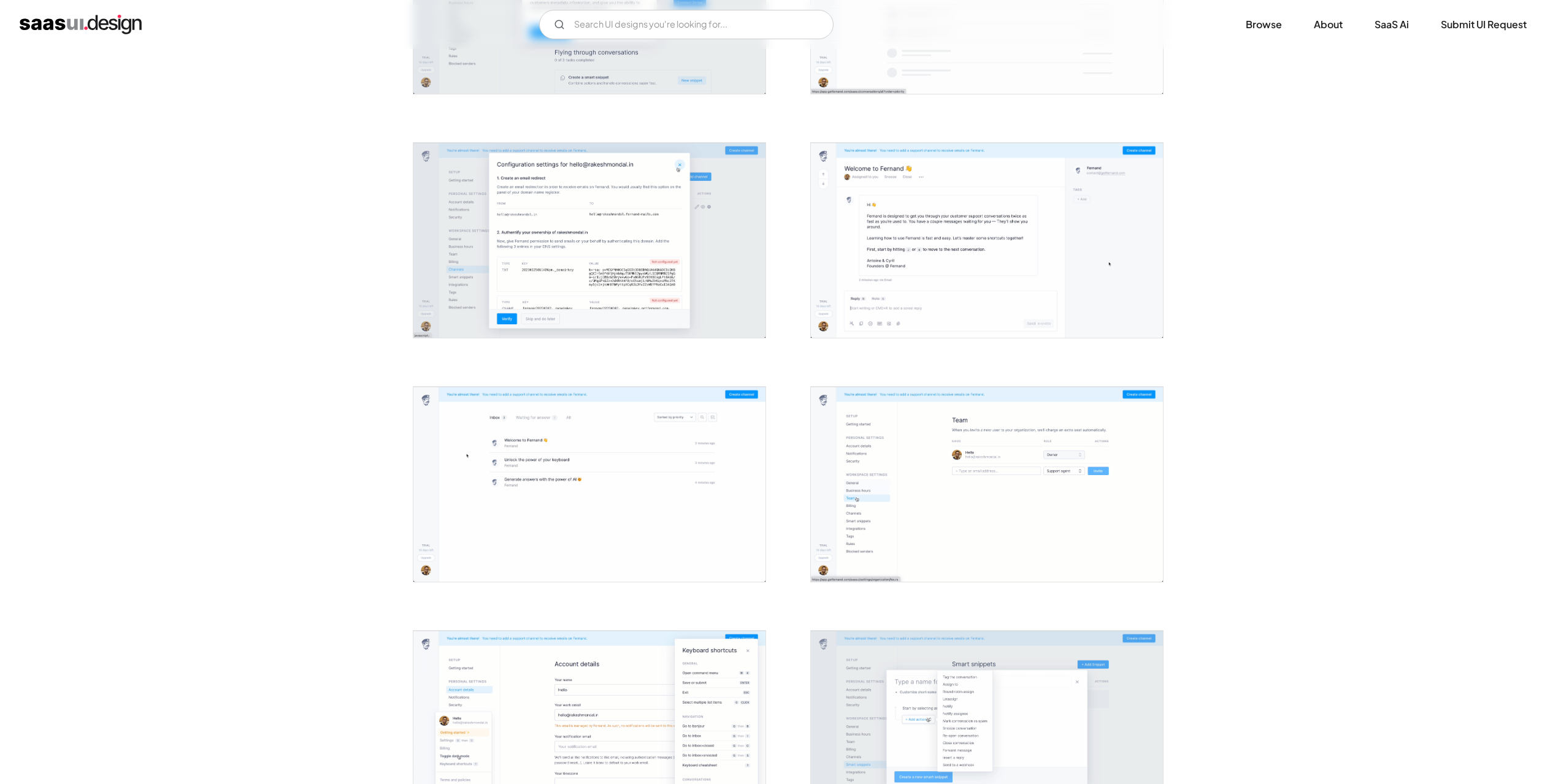
scroll to position [1471, 0]
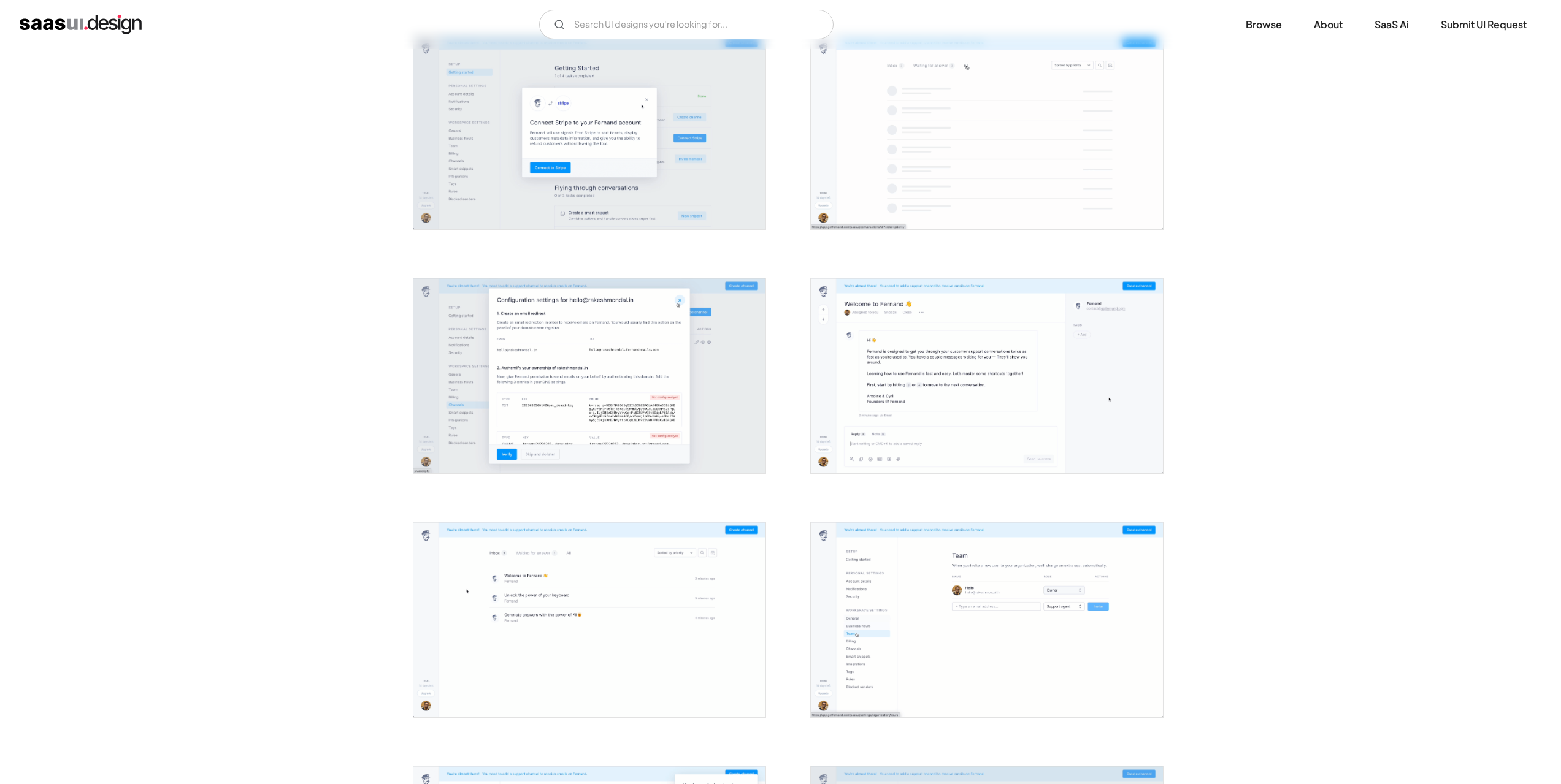
click at [636, 382] on img "open lightbox" at bounding box center [589, 376] width 352 height 195
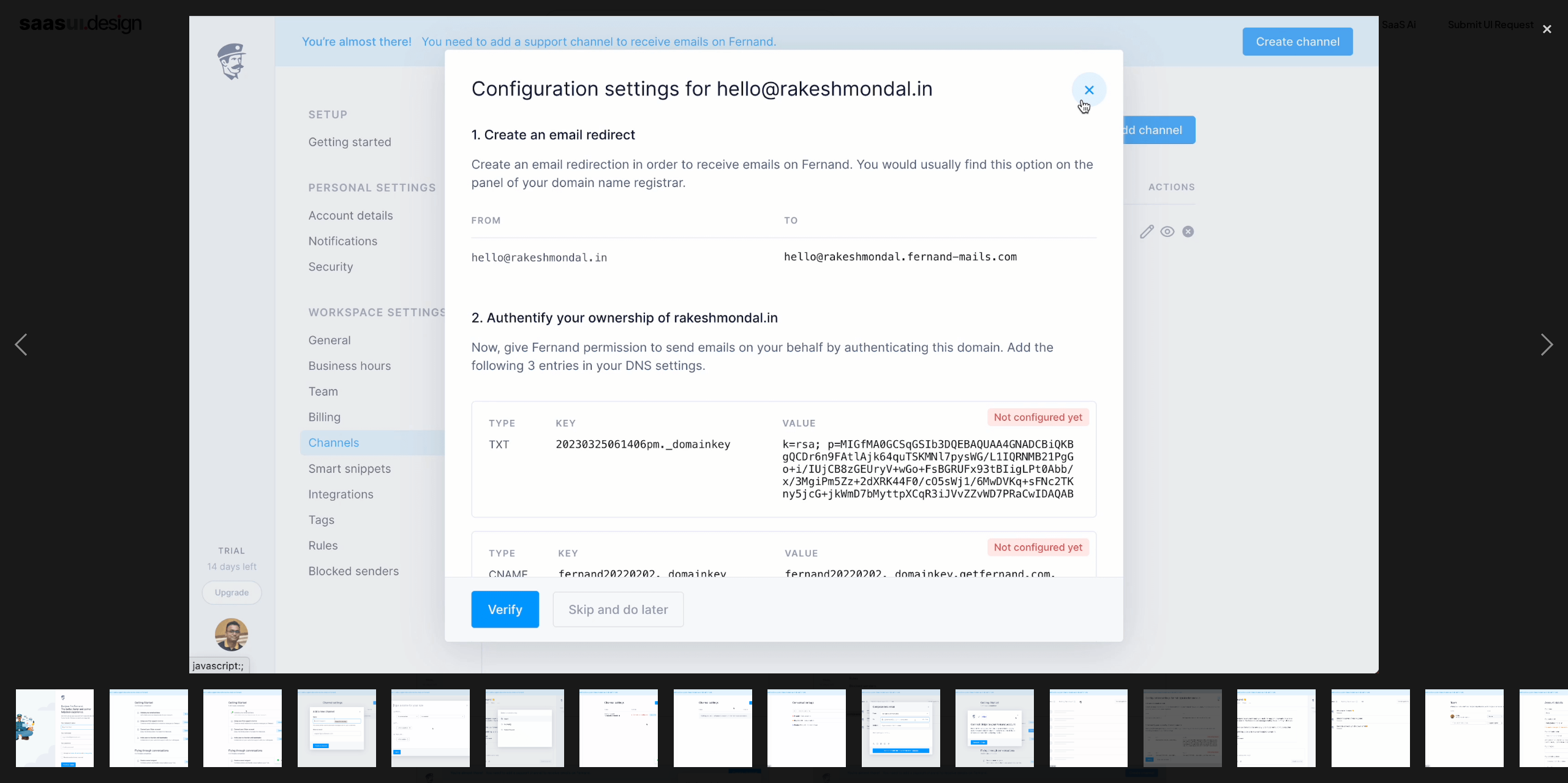
click at [112, 345] on div at bounding box center [784, 345] width 1568 height 658
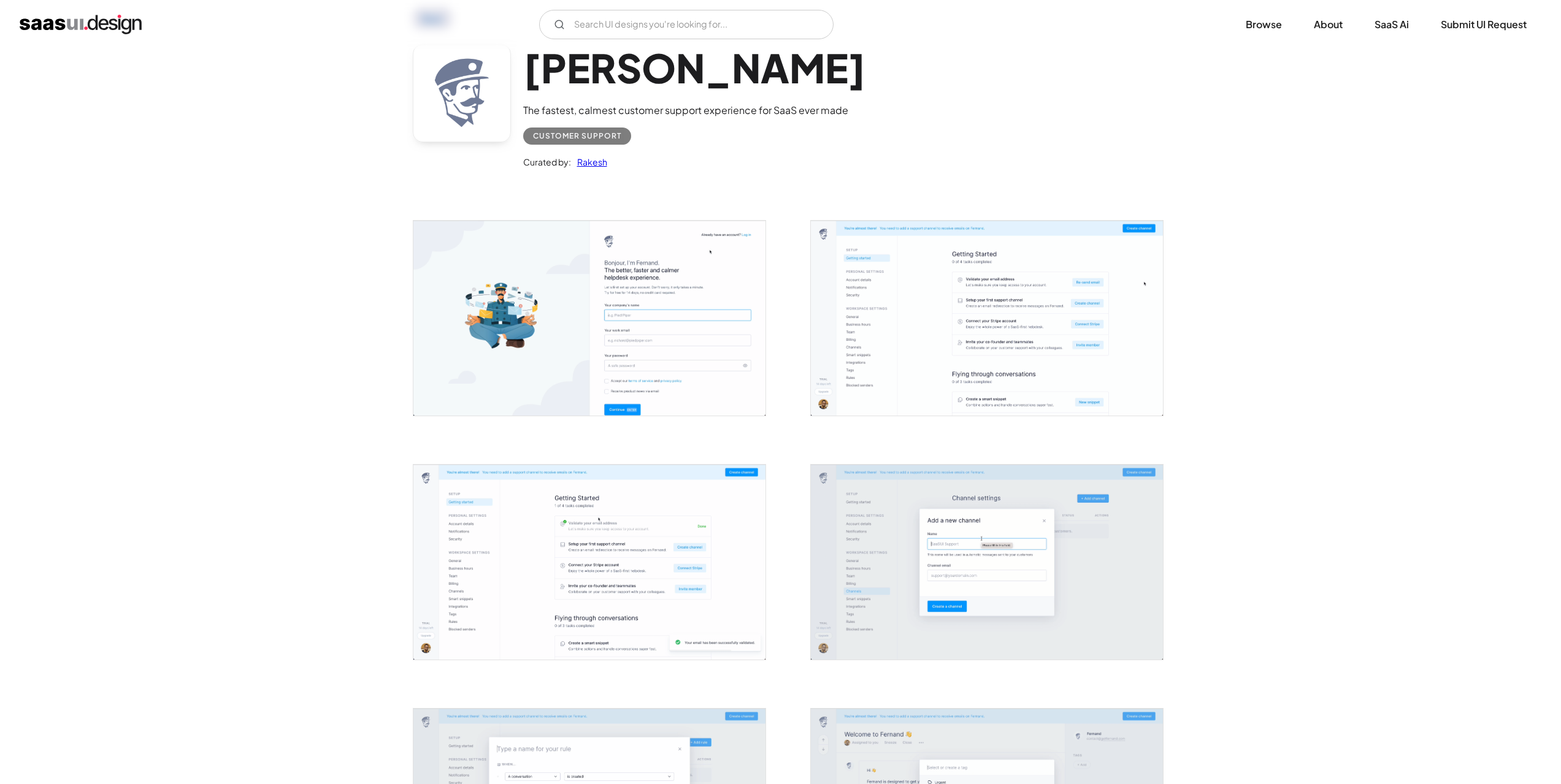
scroll to position [61, 0]
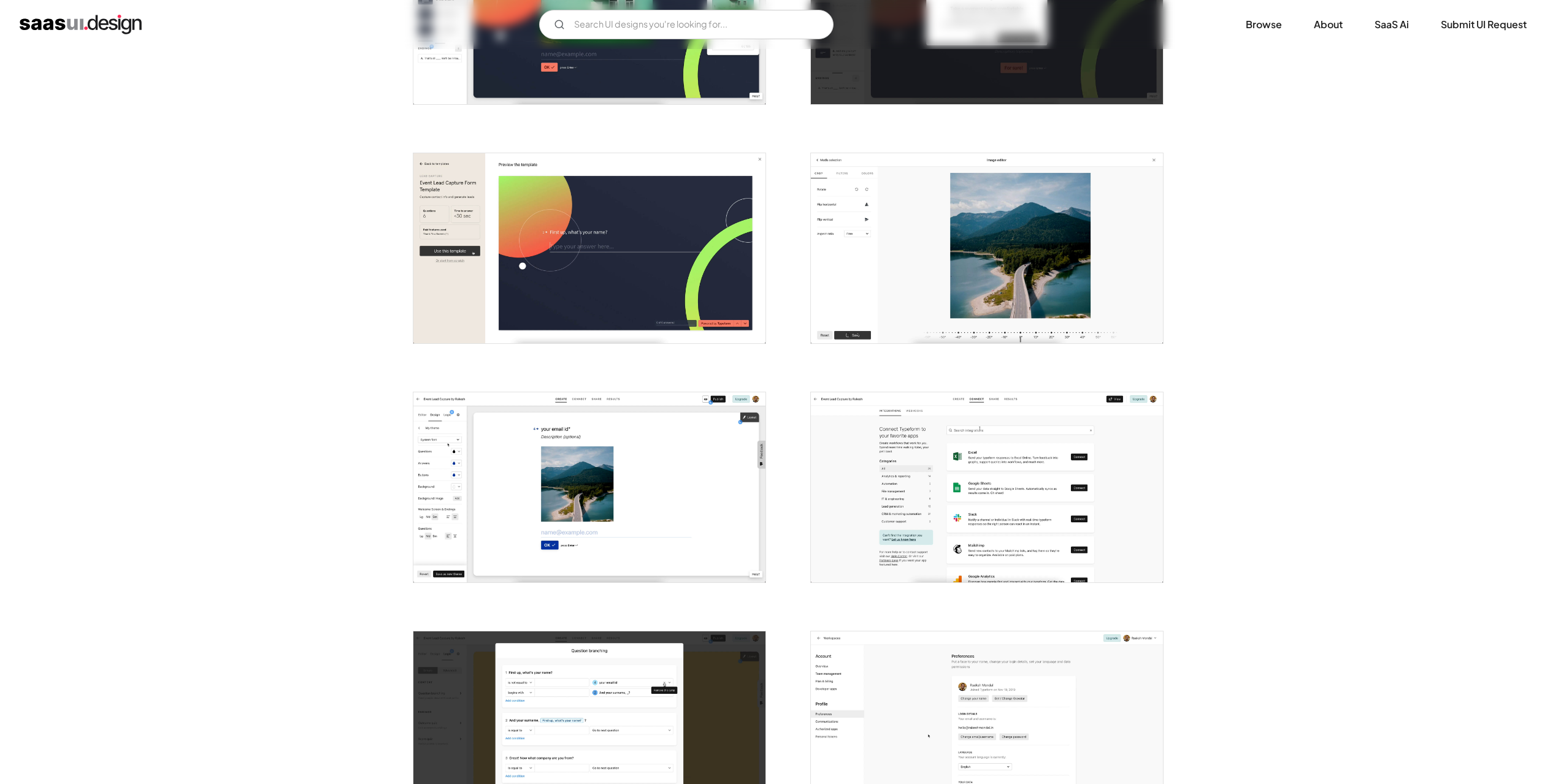
scroll to position [2637, 0]
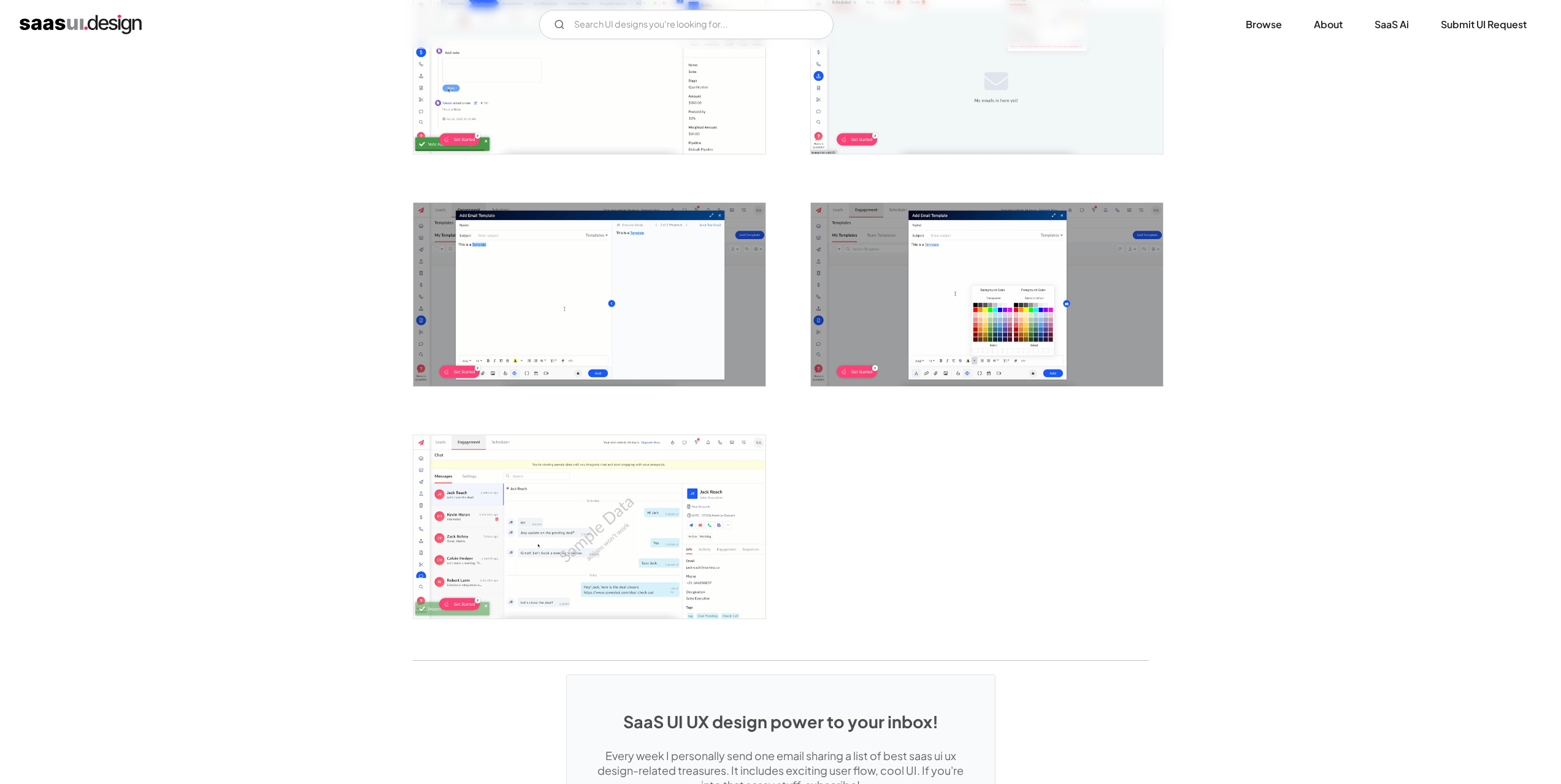
scroll to position [2882, 0]
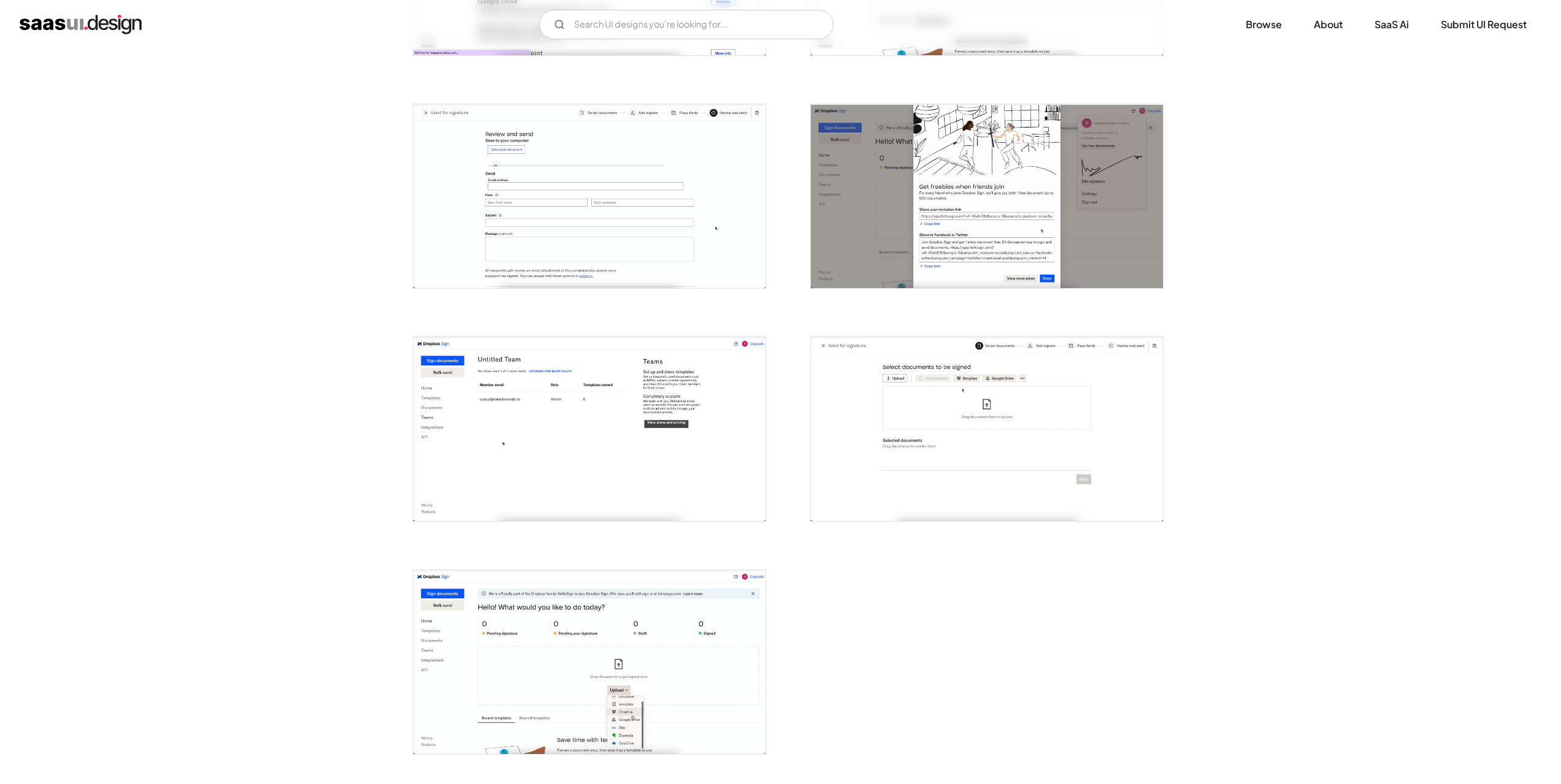
scroll to position [2146, 0]
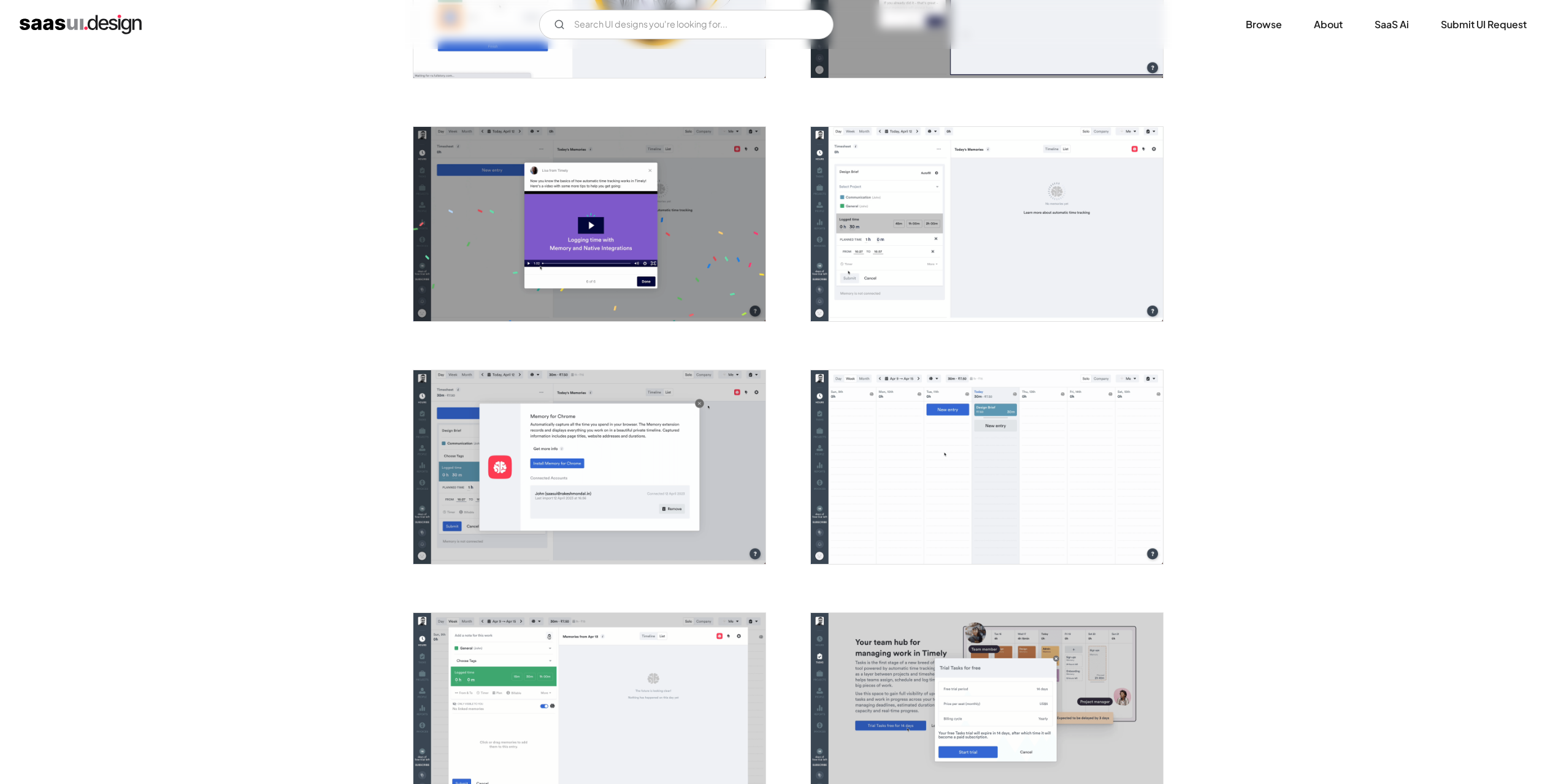
scroll to position [1165, 0]
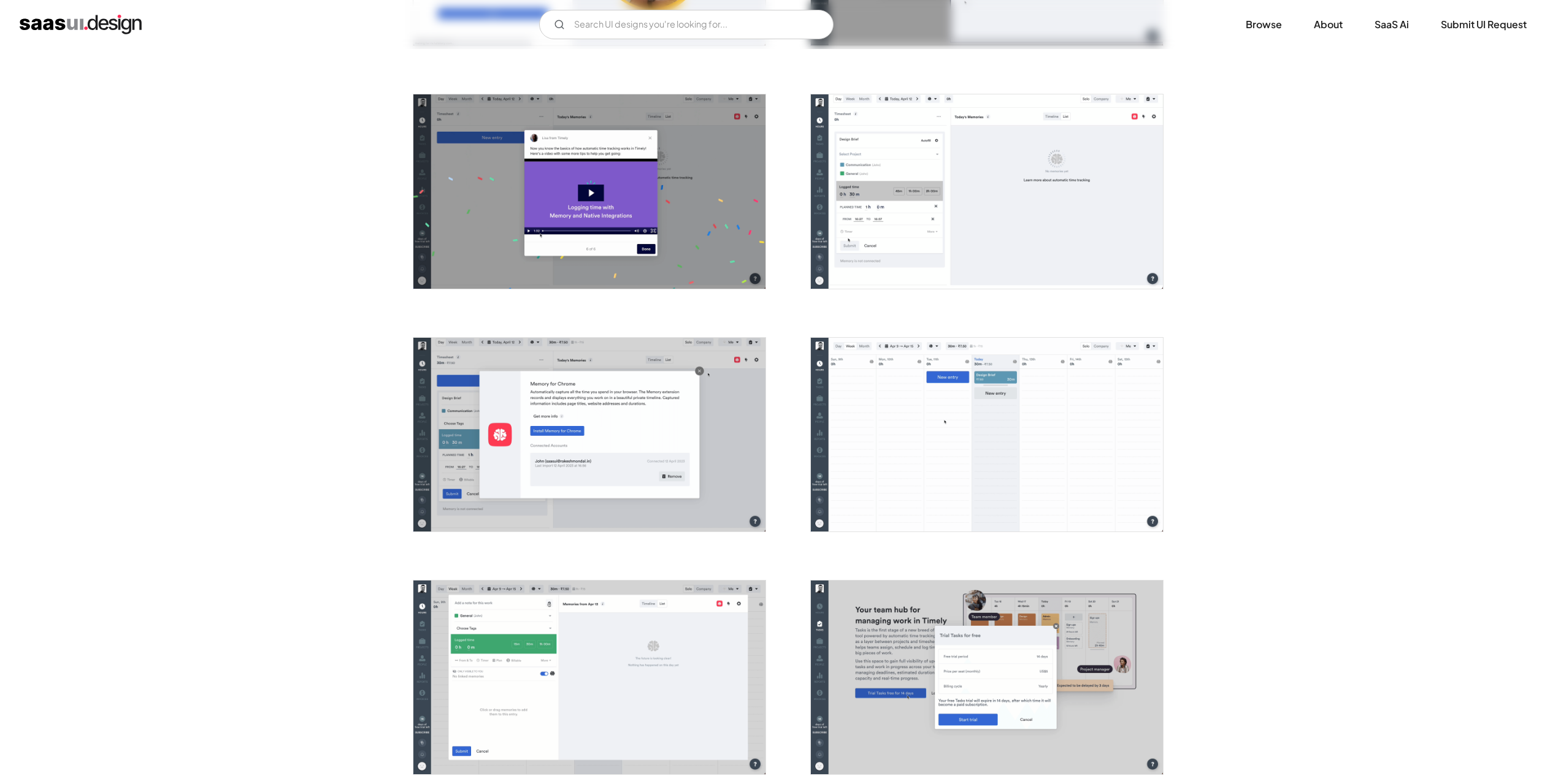
click at [617, 442] on img "open lightbox" at bounding box center [589, 435] width 352 height 194
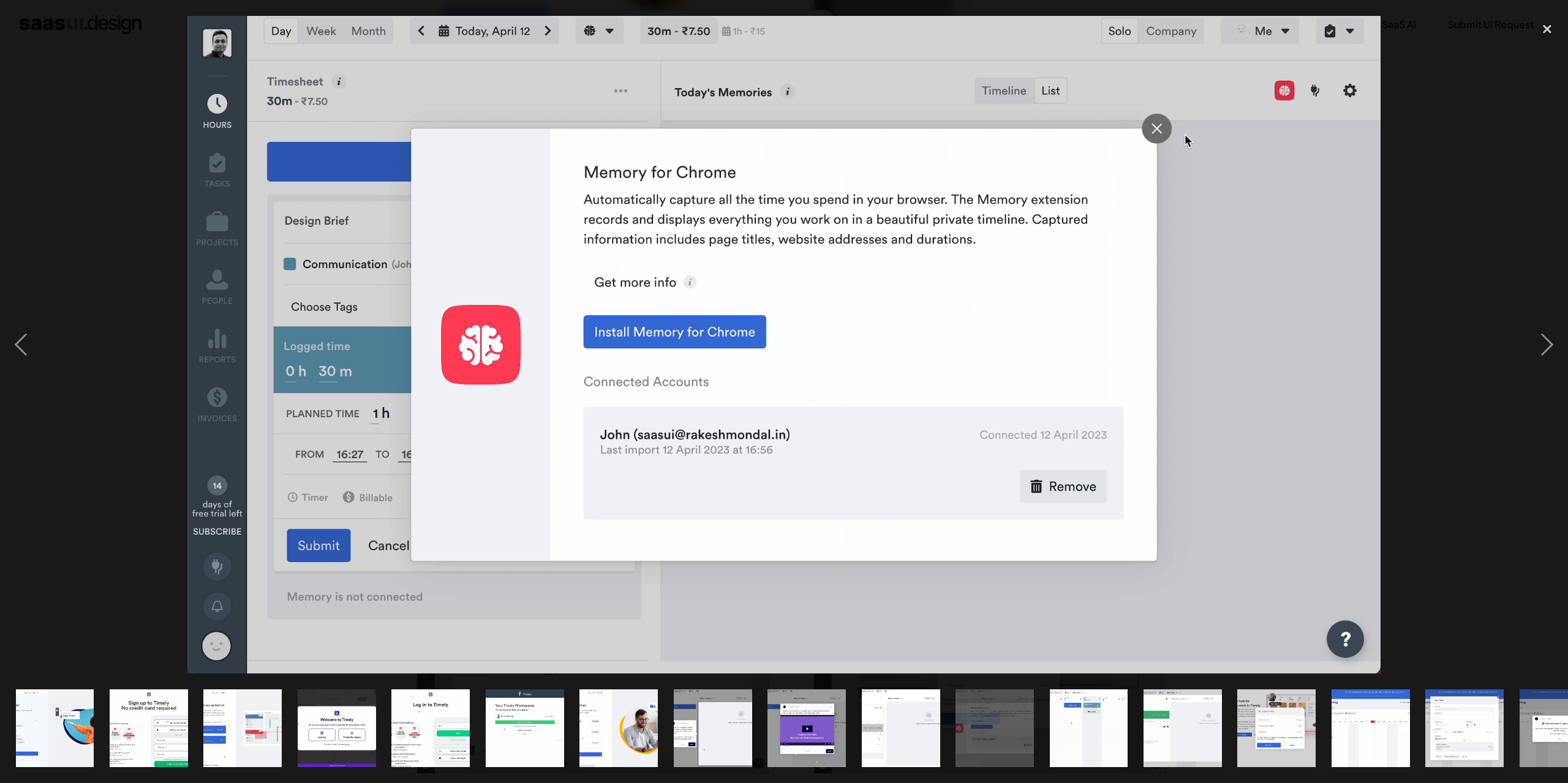
click at [96, 482] on div at bounding box center [784, 345] width 1568 height 658
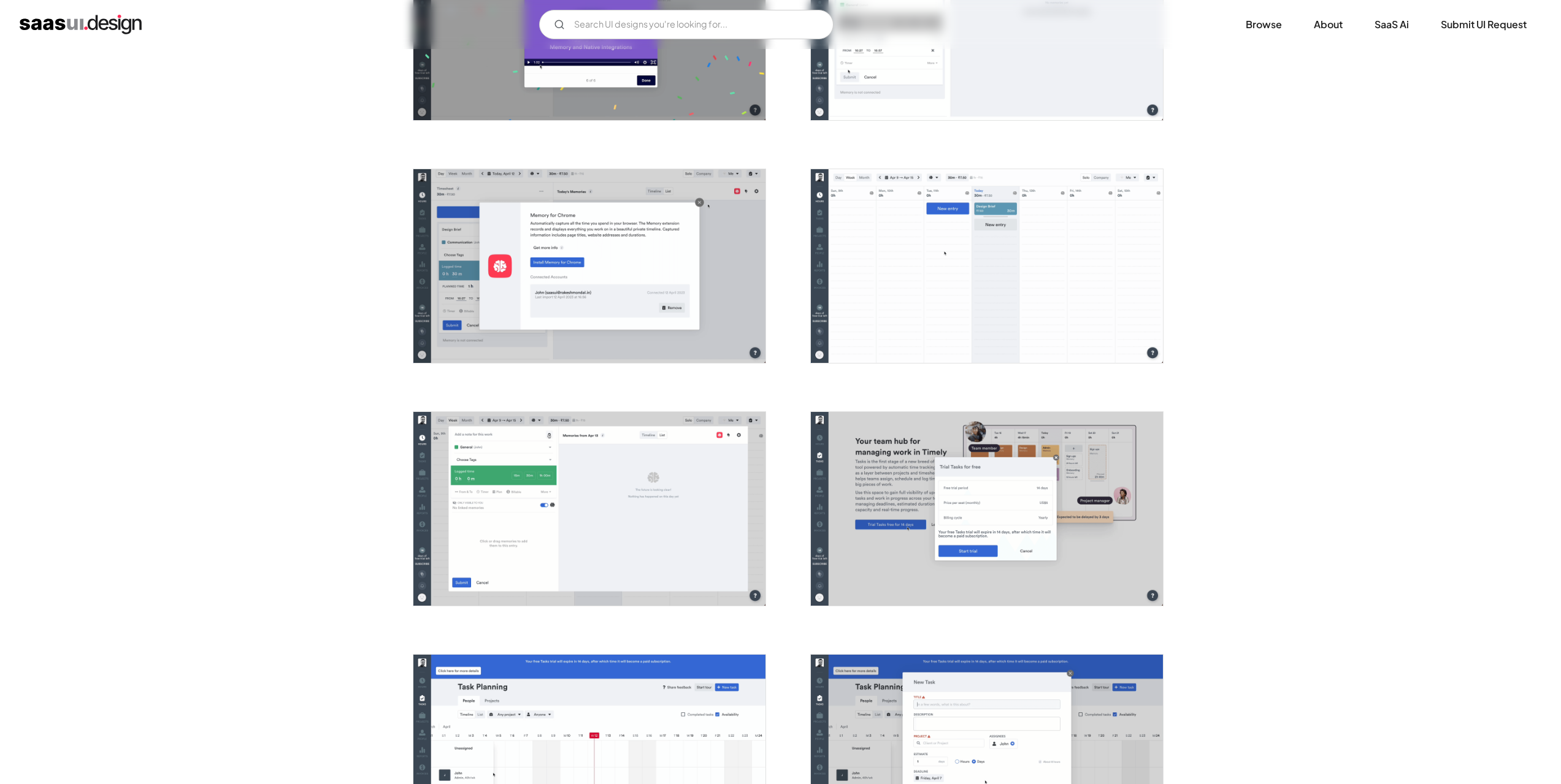
scroll to position [1349, 0]
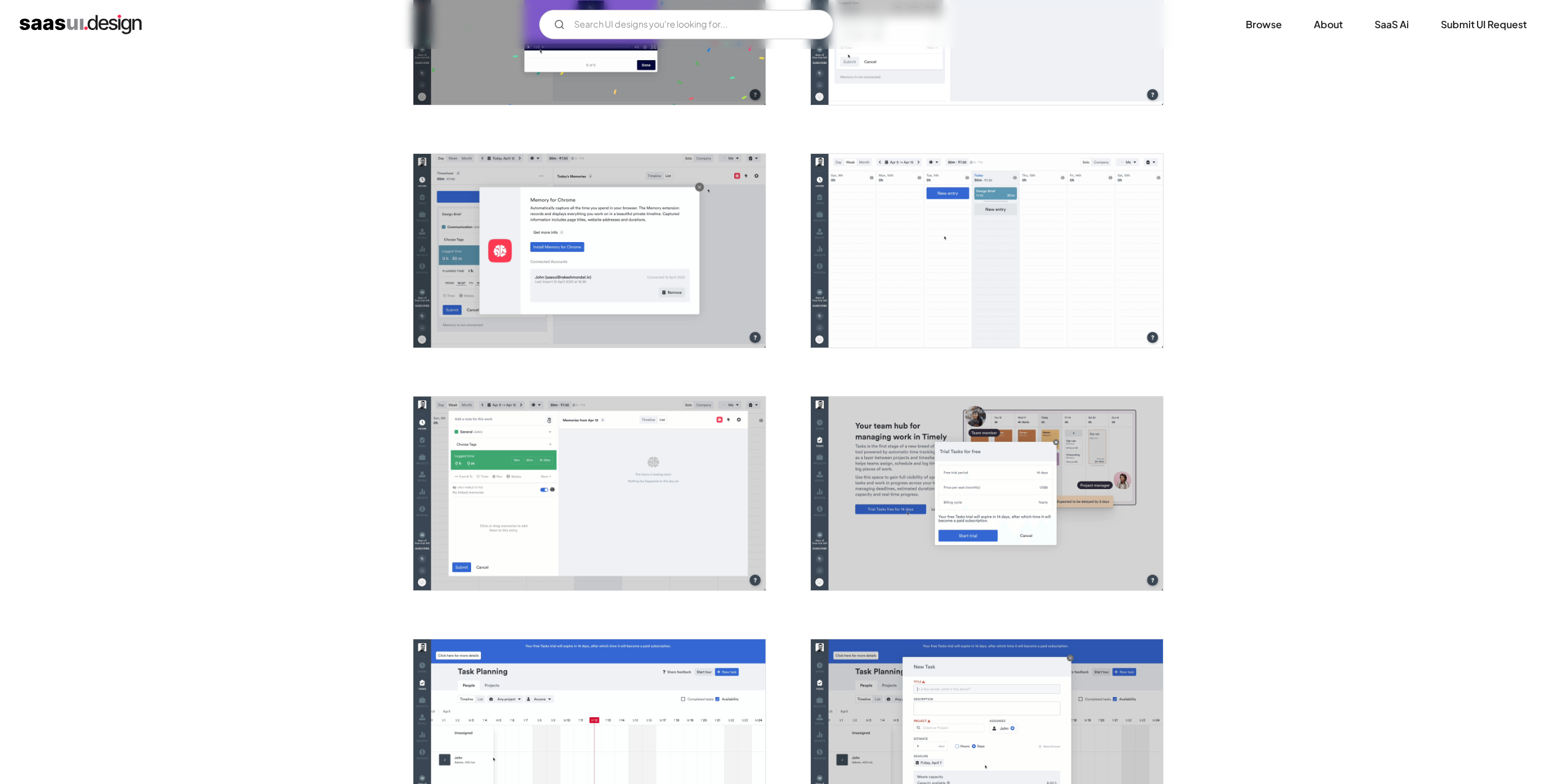
click at [578, 262] on img "open lightbox" at bounding box center [589, 250] width 352 height 194
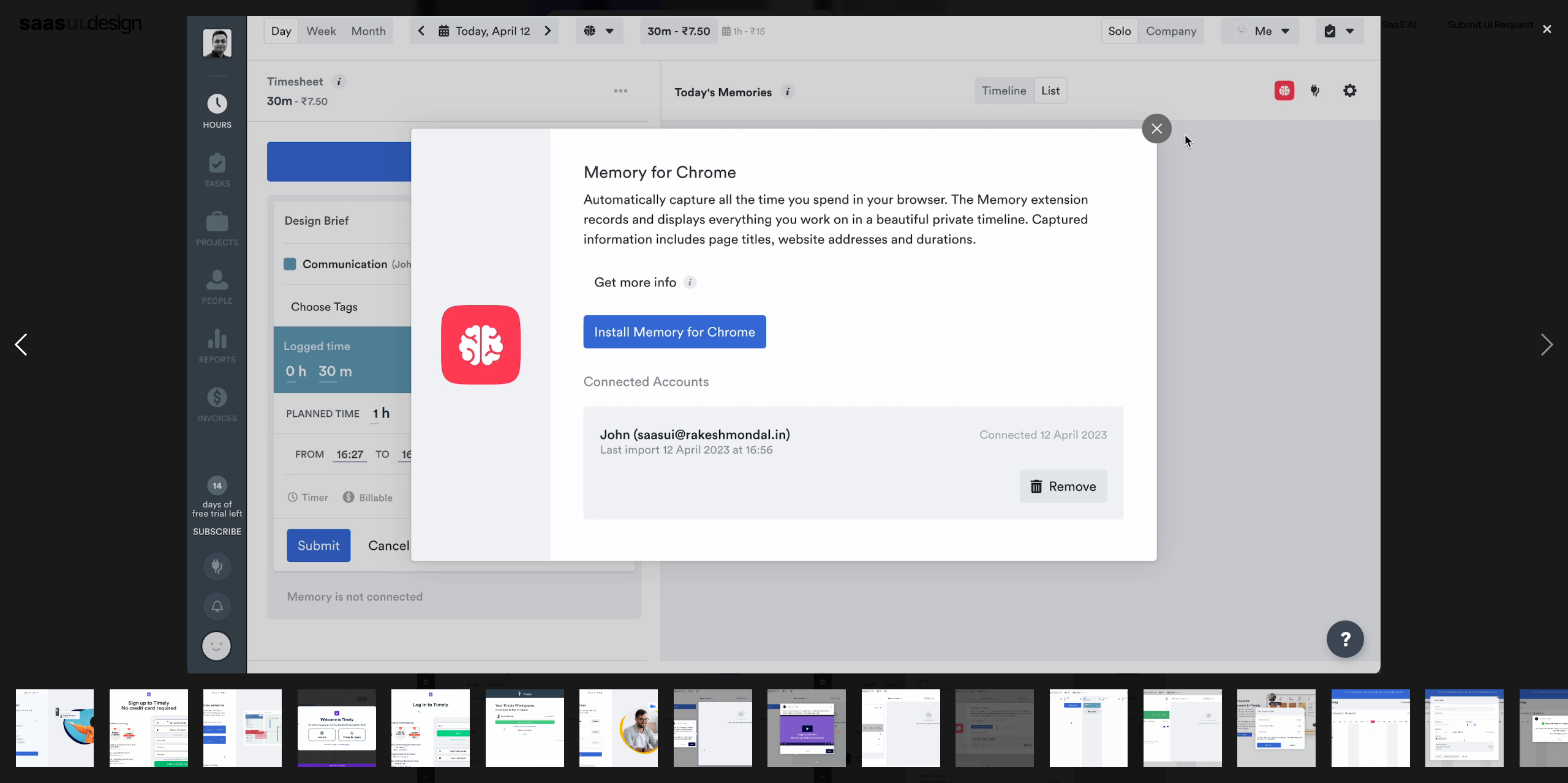
click at [34, 525] on div "previous image" at bounding box center [21, 345] width 41 height 658
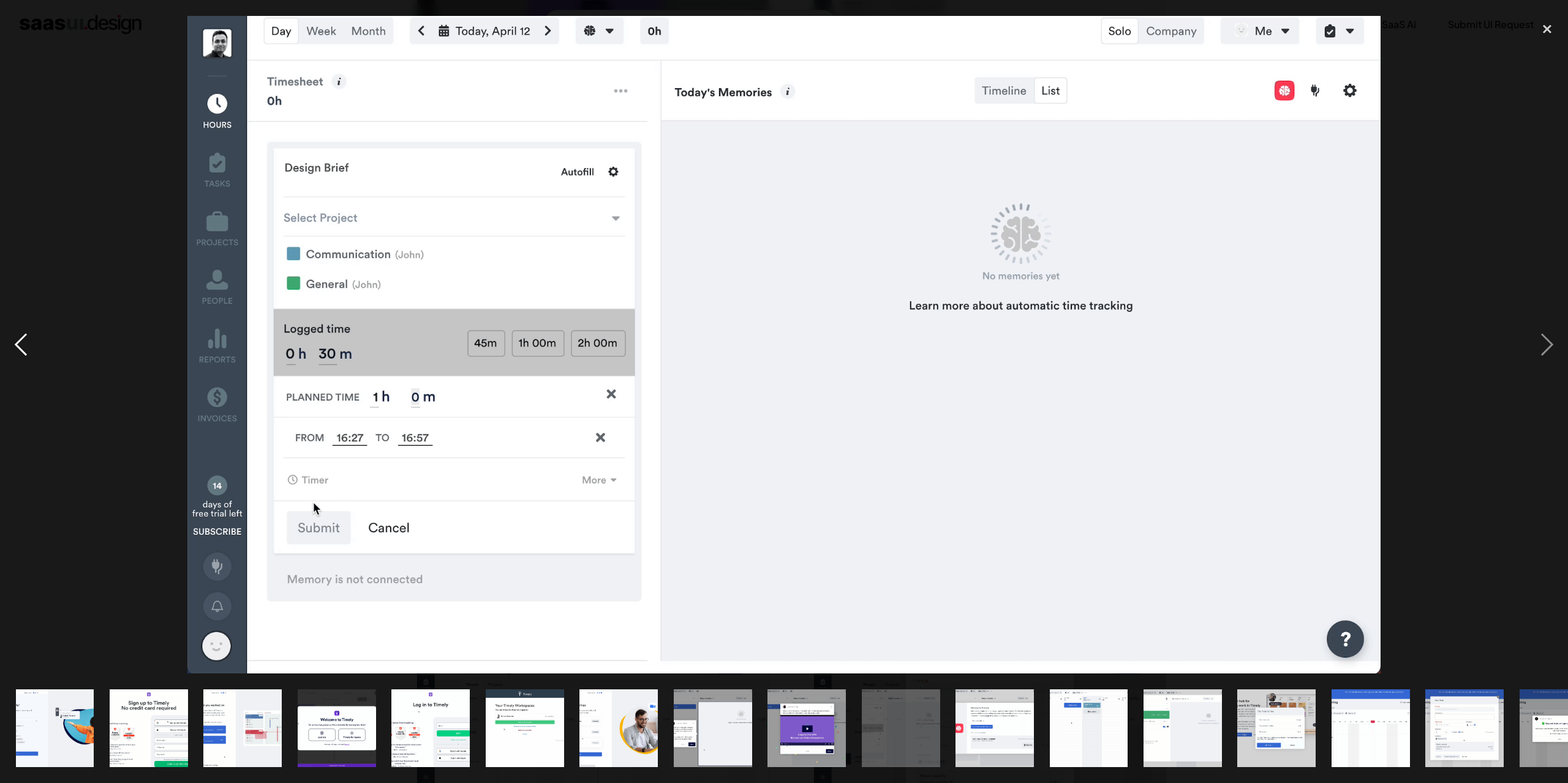
click at [32, 115] on div "previous image" at bounding box center [21, 345] width 41 height 658
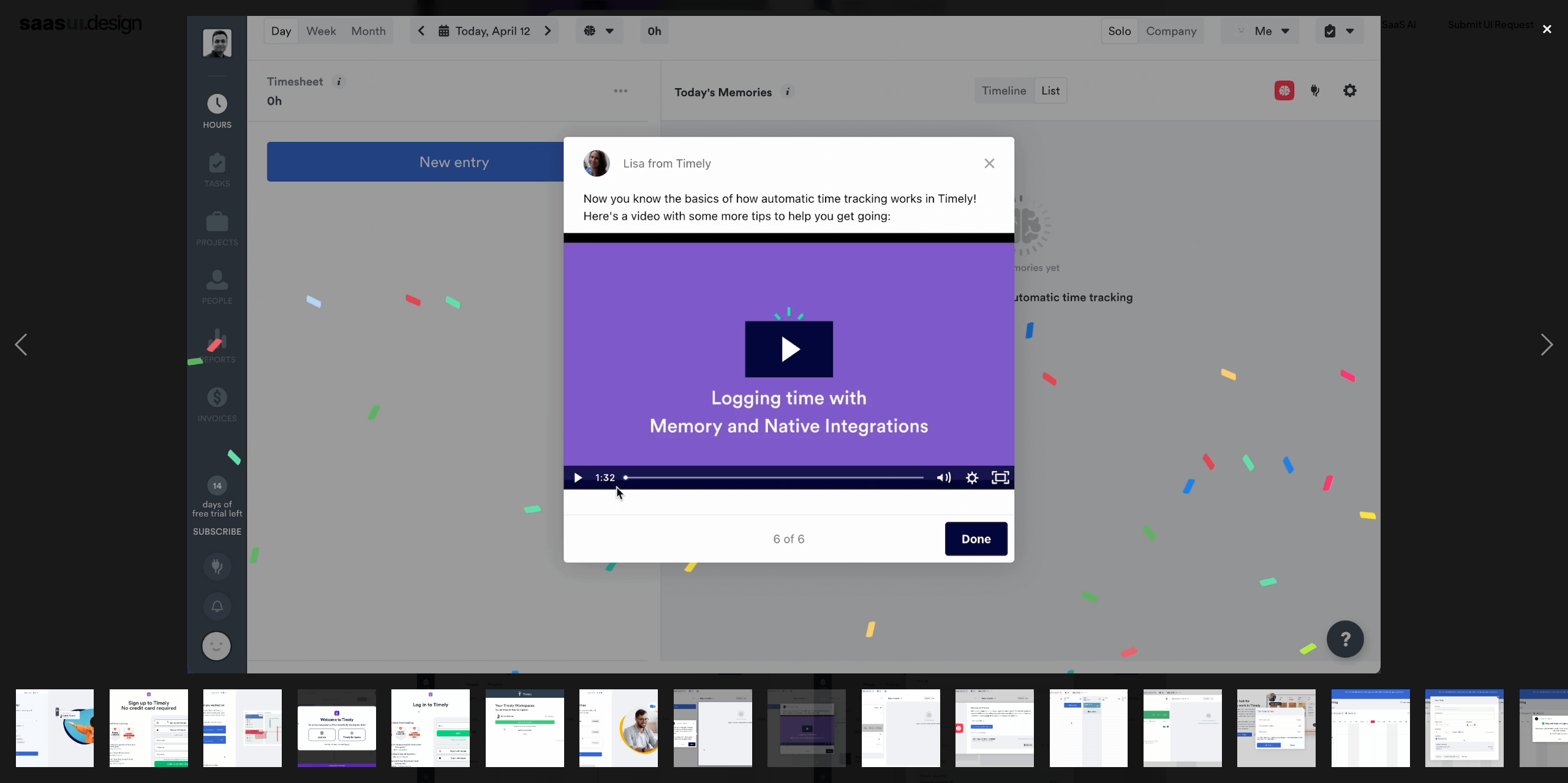
click at [1559, 24] on div "close lightbox" at bounding box center [1547, 28] width 41 height 27
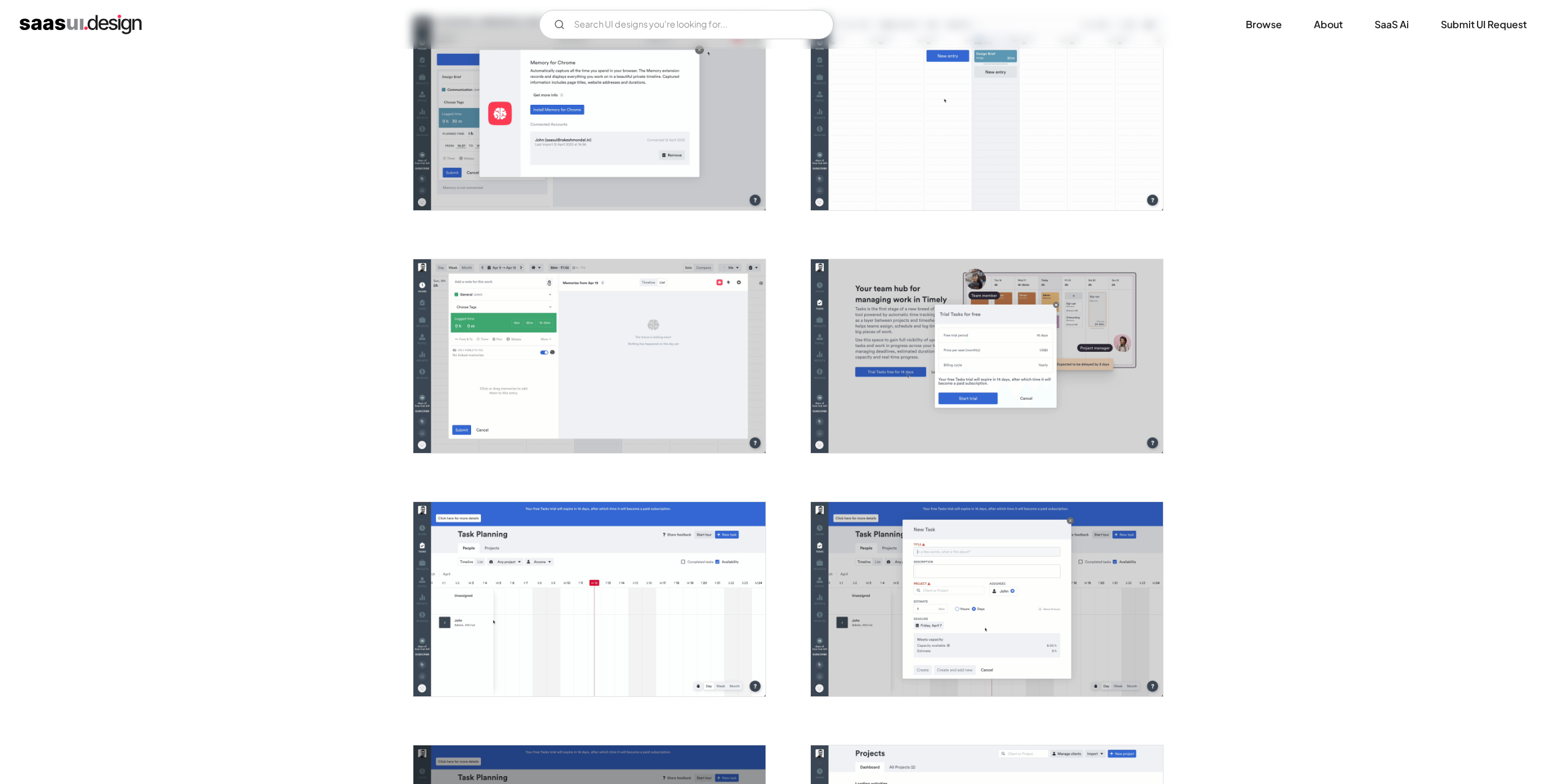
scroll to position [1717, 0]
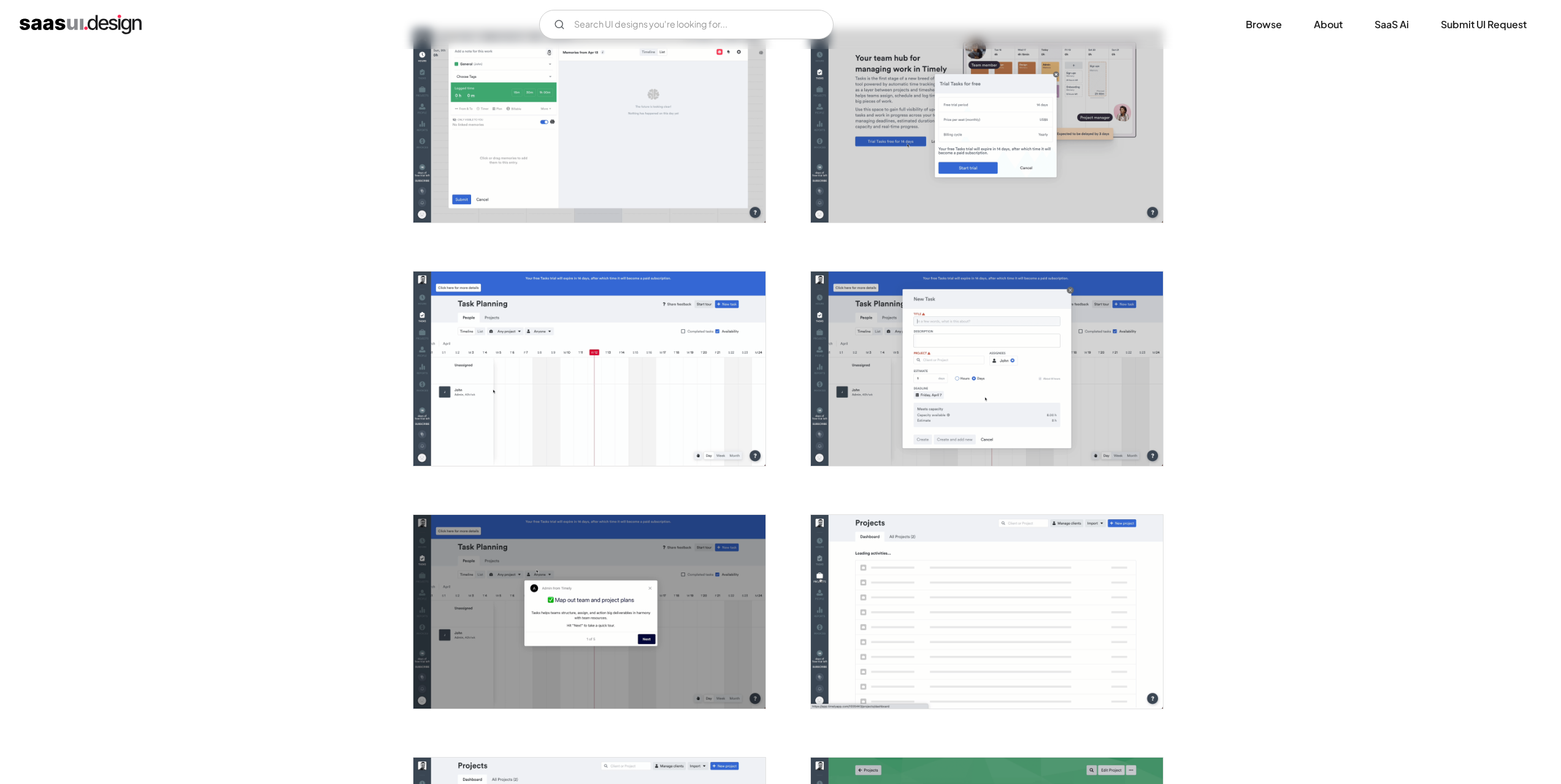
click at [947, 124] on img "open lightbox" at bounding box center [987, 125] width 352 height 194
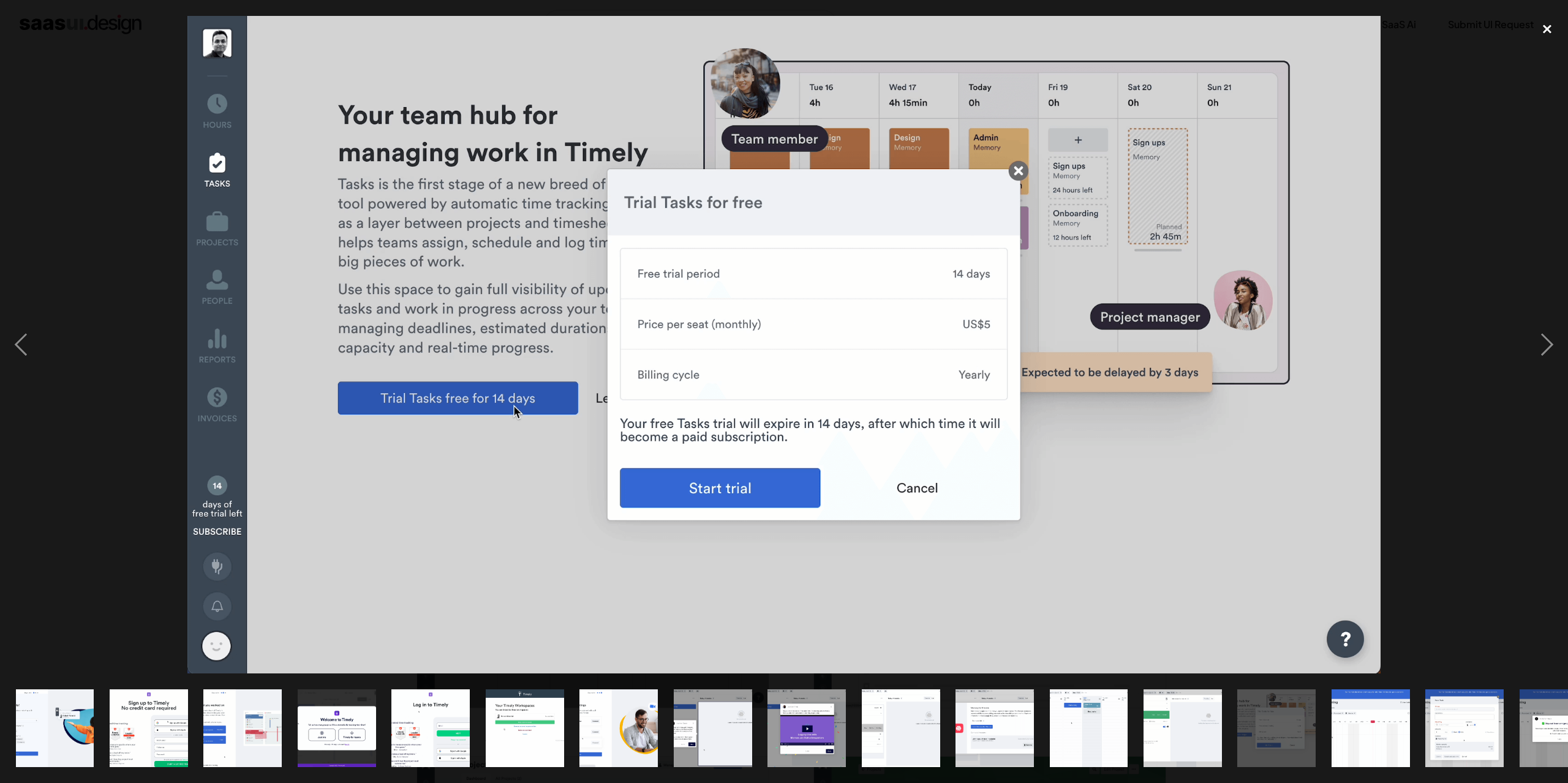
click at [1543, 30] on div "close lightbox" at bounding box center [1547, 28] width 41 height 27
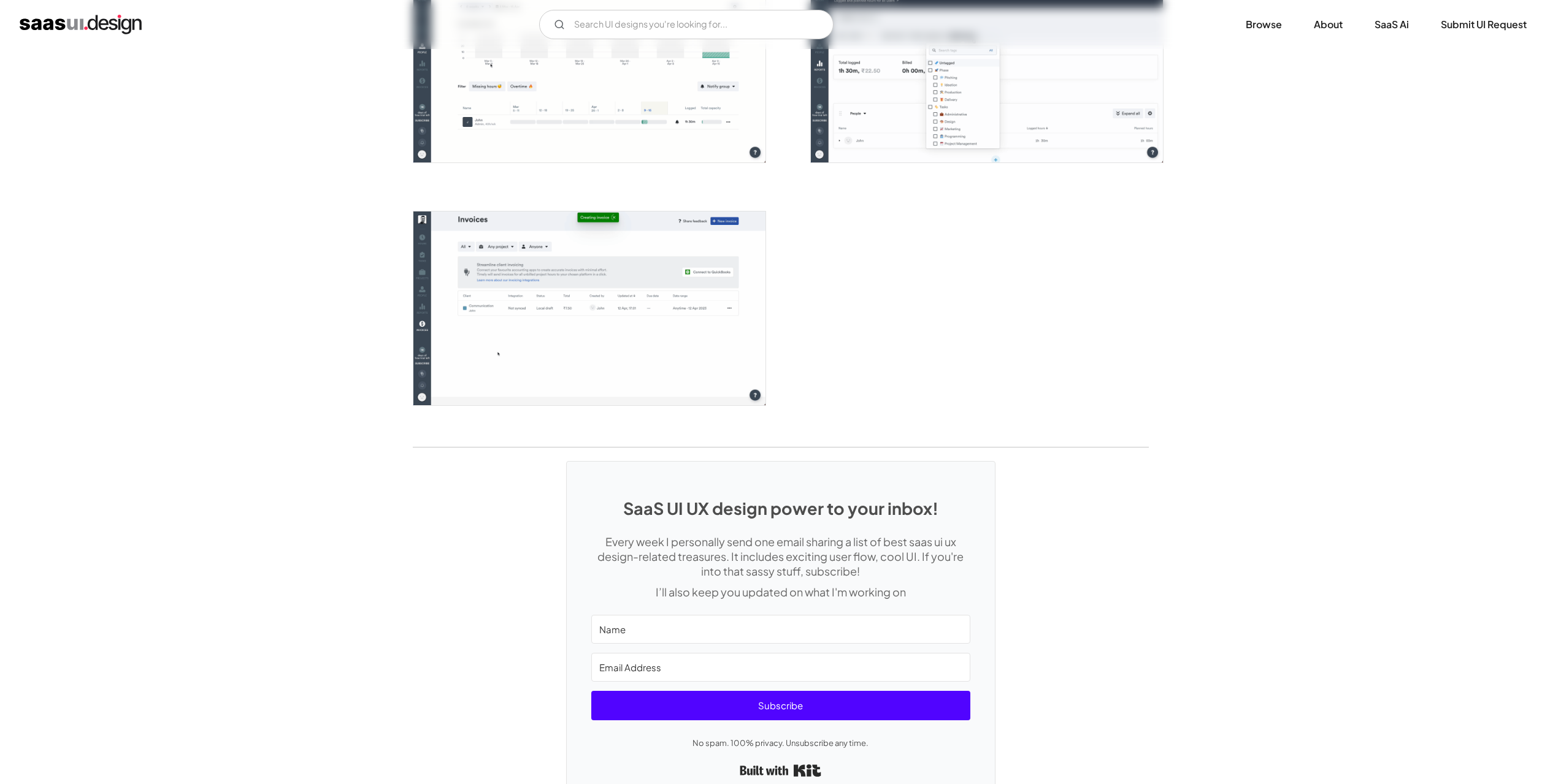
scroll to position [3004, 0]
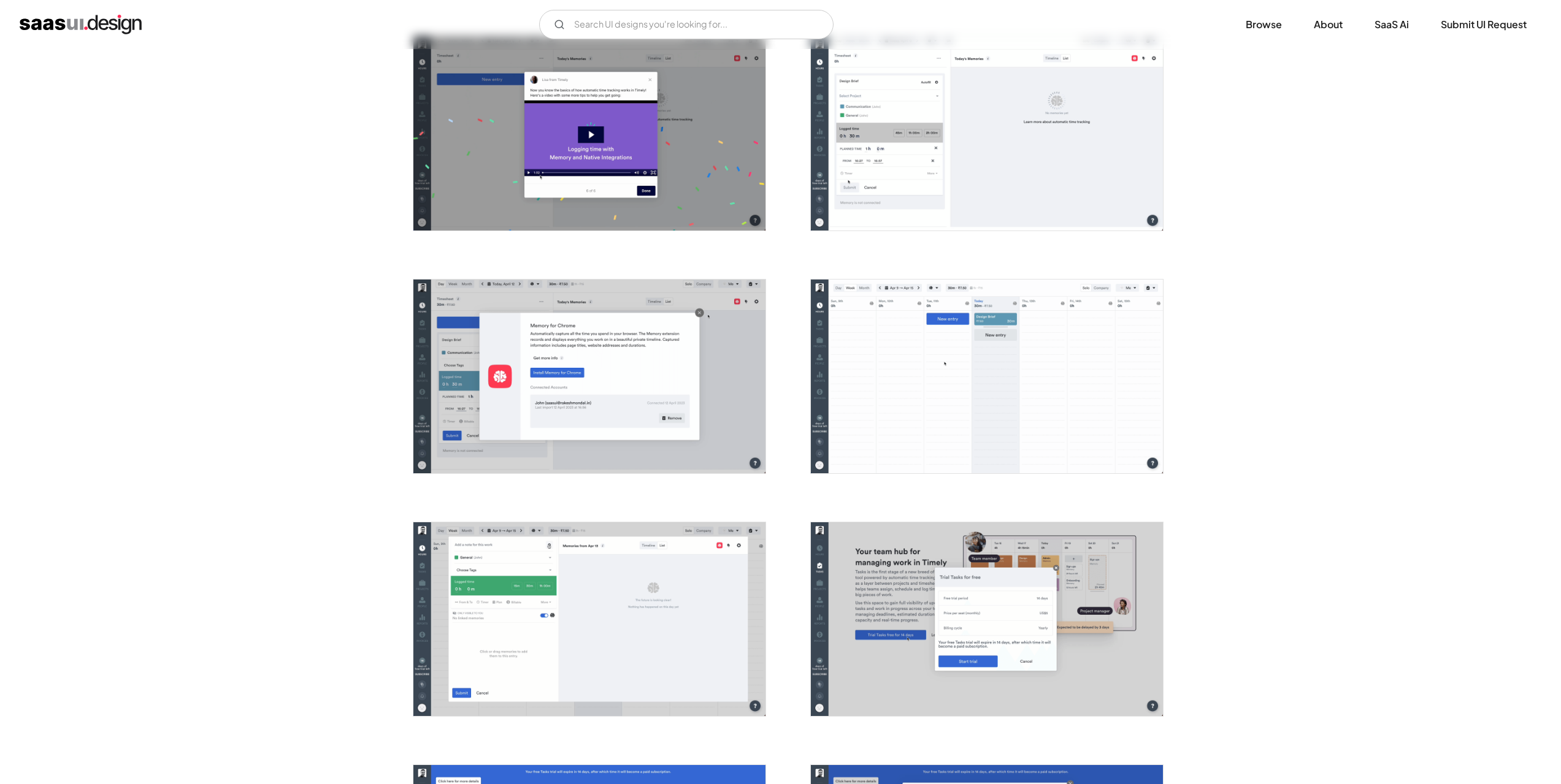
scroll to position [1226, 0]
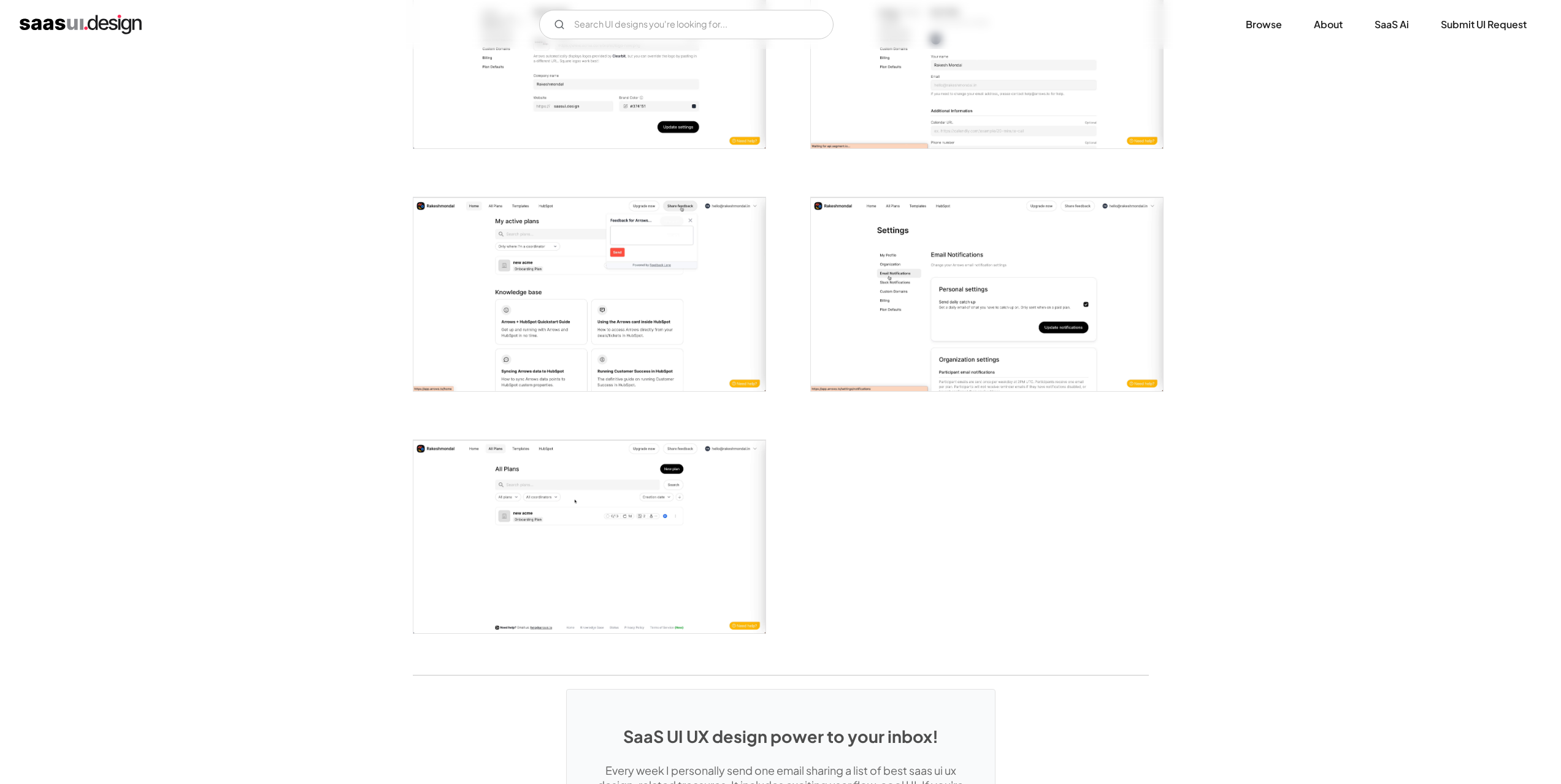
scroll to position [2514, 0]
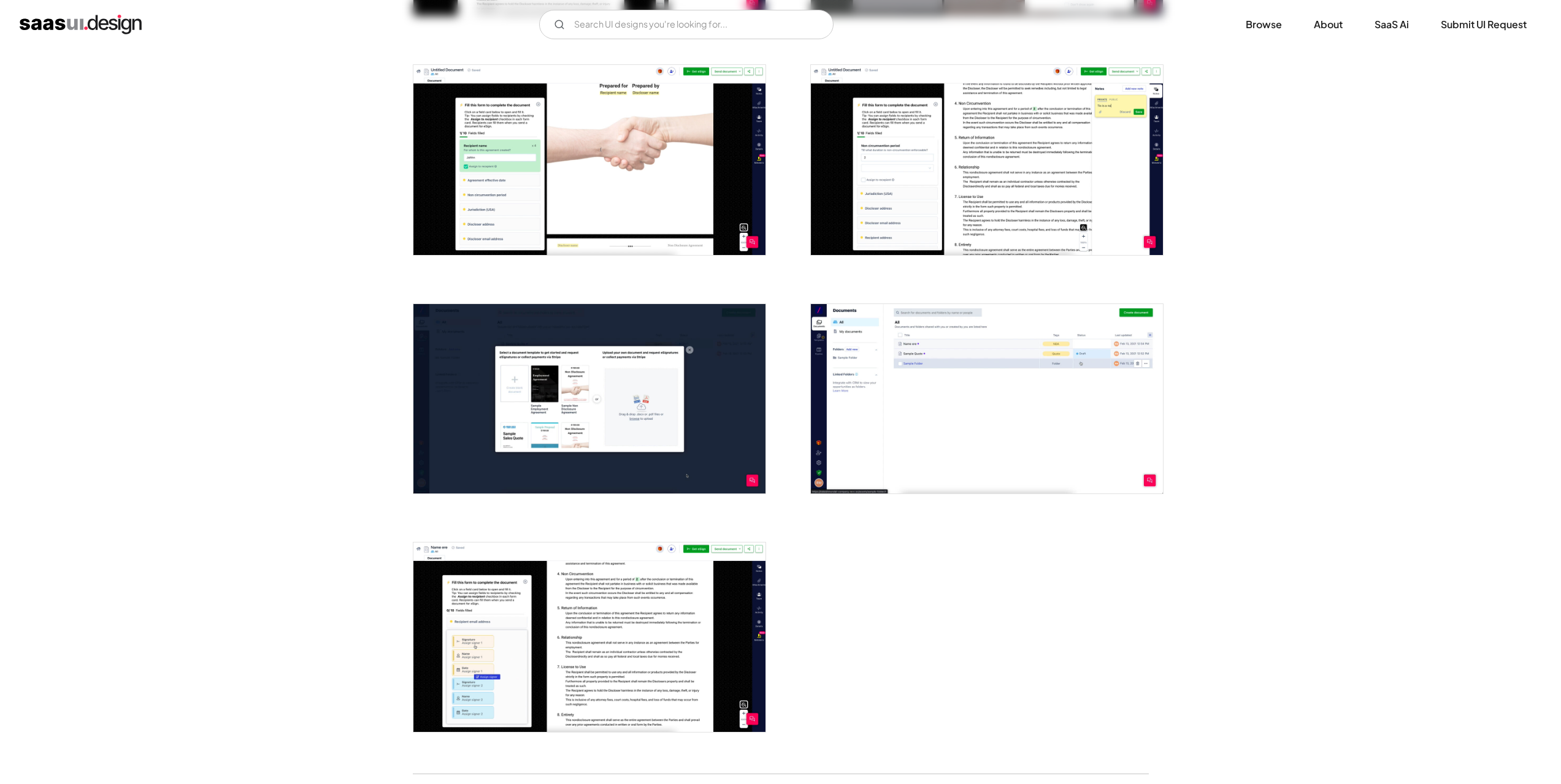
scroll to position [1655, 0]
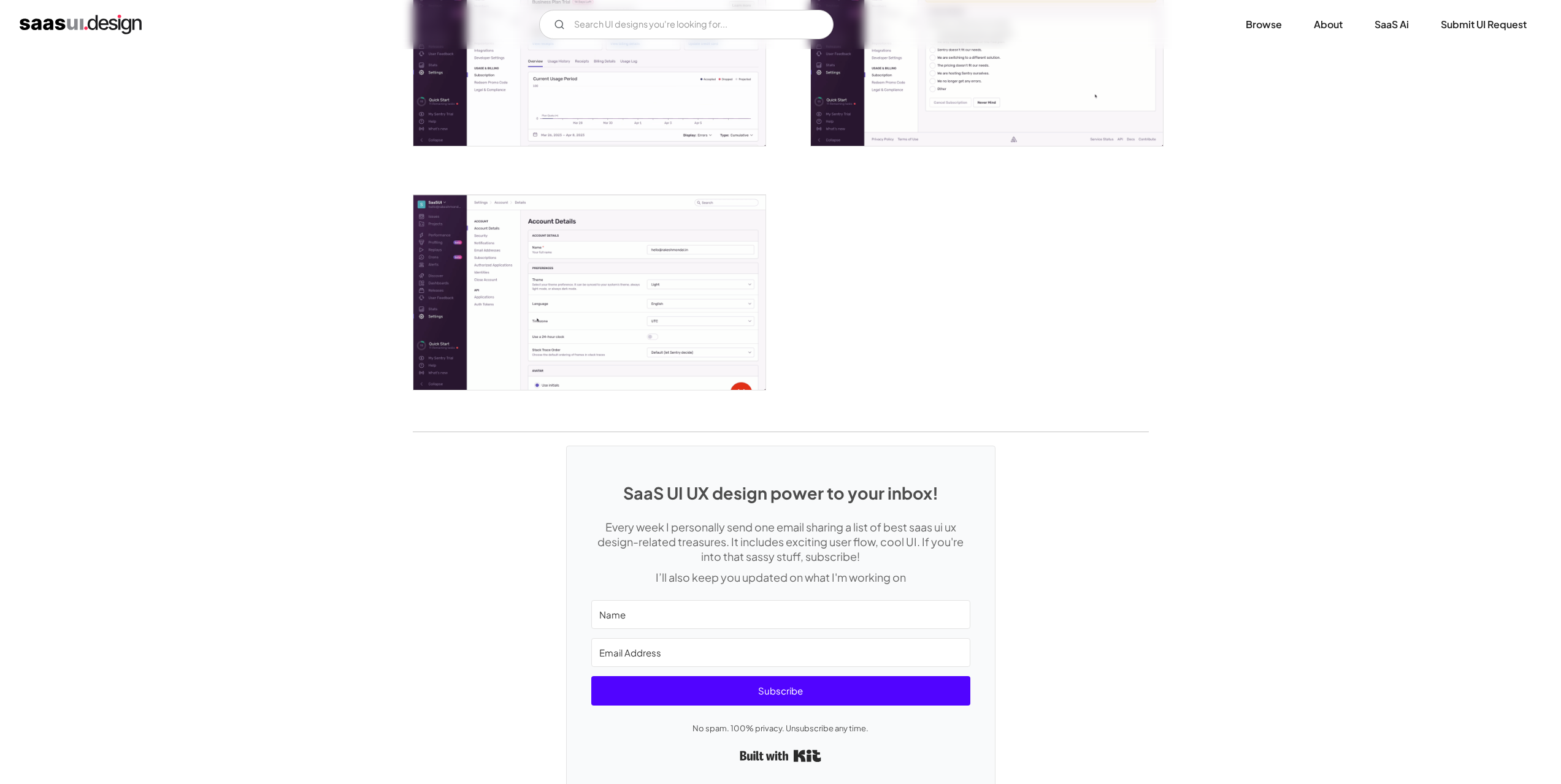
scroll to position [3070, 0]
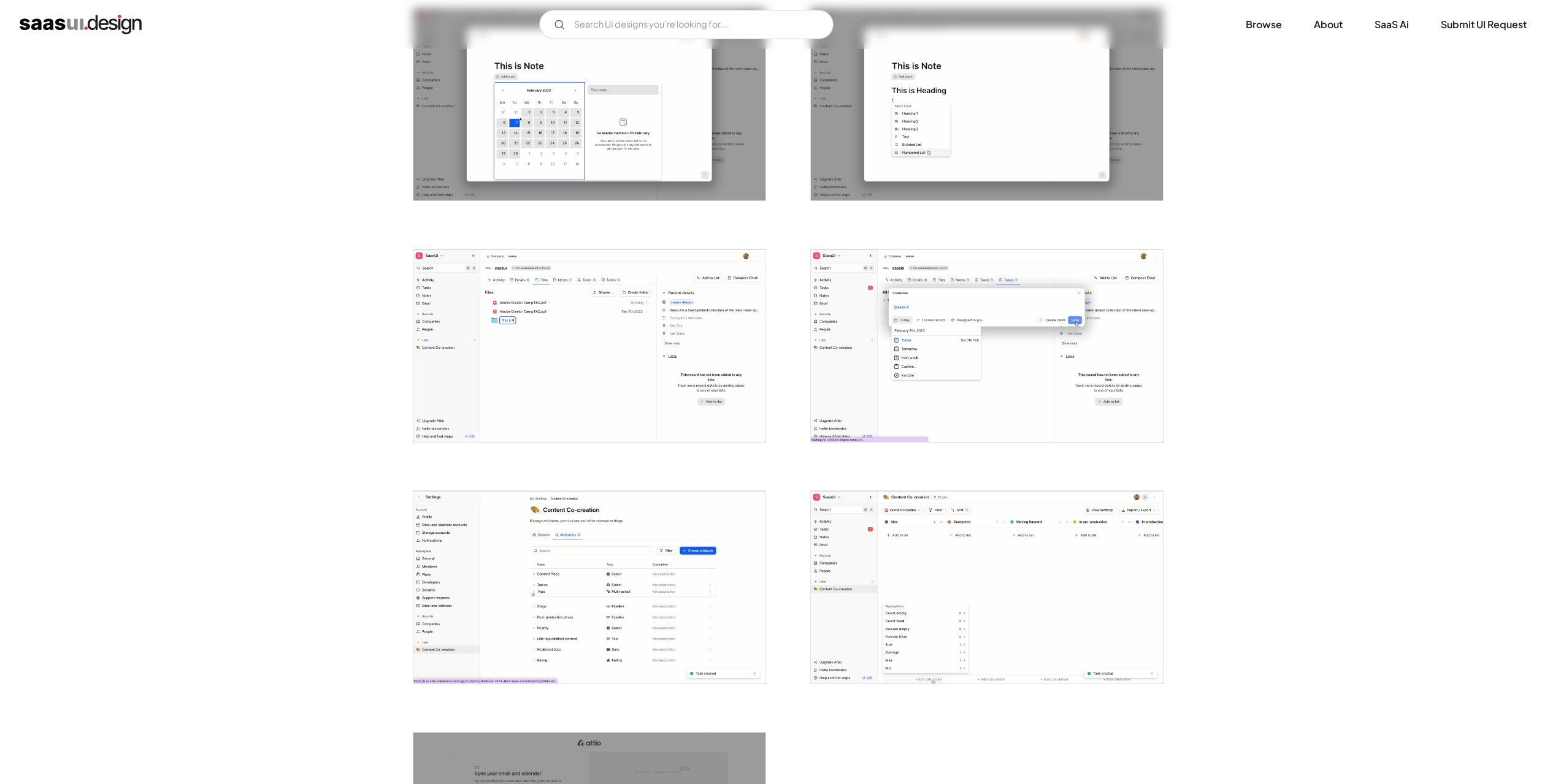
scroll to position [2759, 0]
